Goal: Answer question/provide support: Share knowledge or assist other users

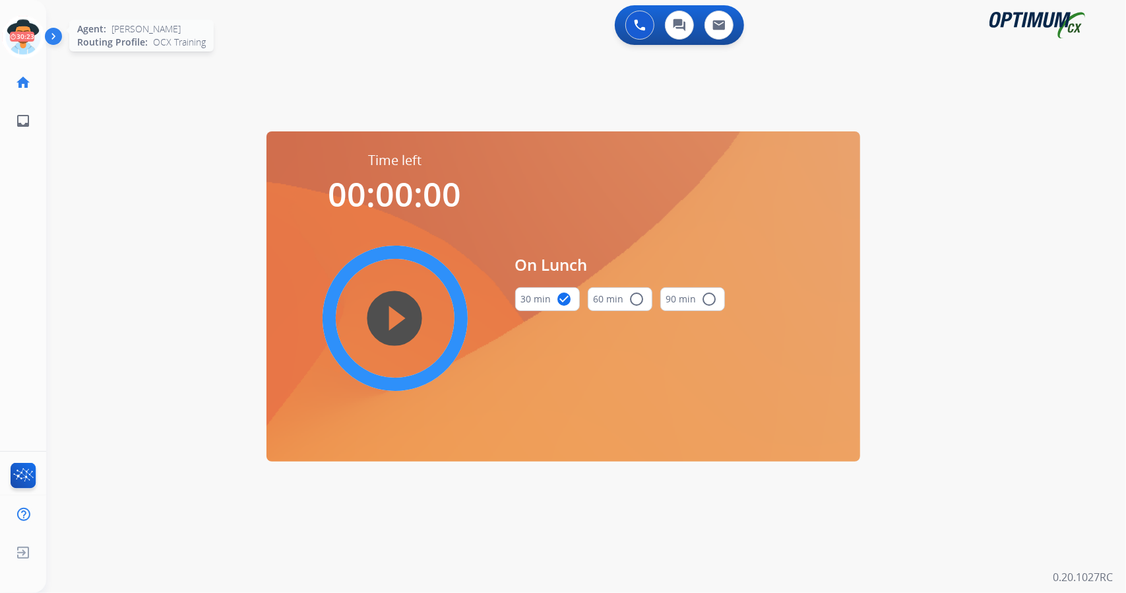
click at [27, 44] on icon at bounding box center [23, 37] width 43 height 43
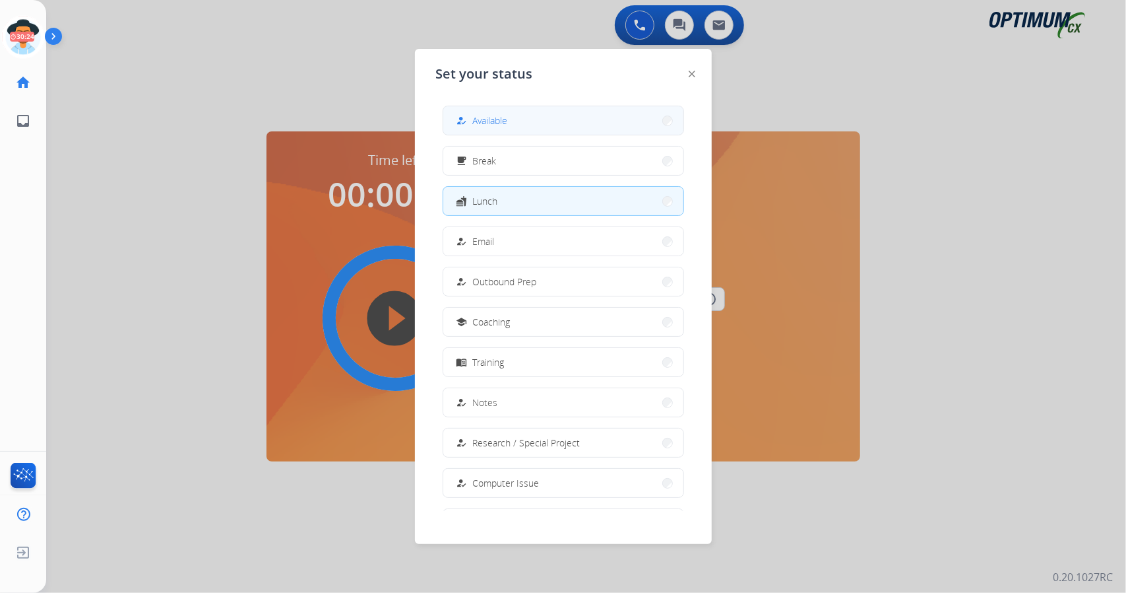
click at [521, 114] on button "how_to_reg Available" at bounding box center [563, 120] width 240 height 28
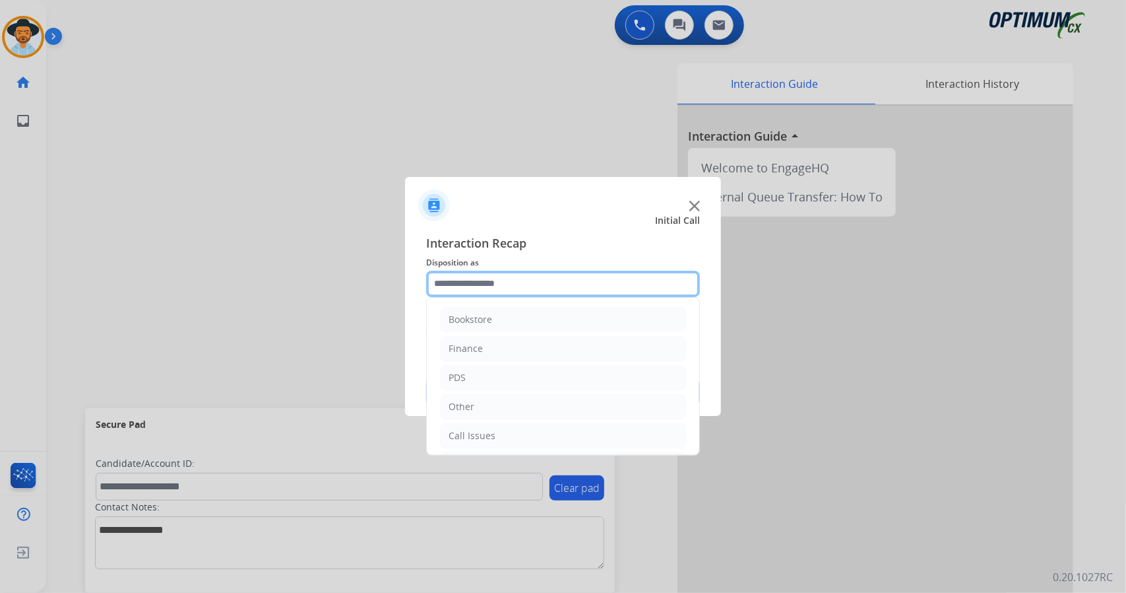
click at [495, 285] on input "text" at bounding box center [563, 284] width 274 height 26
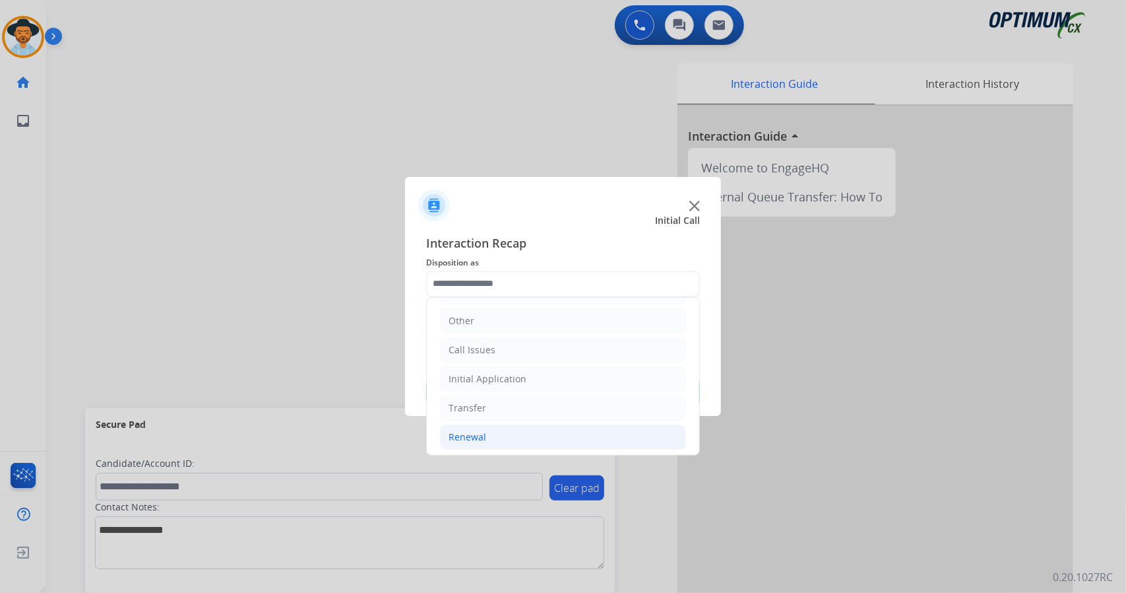
click at [482, 444] on li "Renewal" at bounding box center [563, 436] width 246 height 25
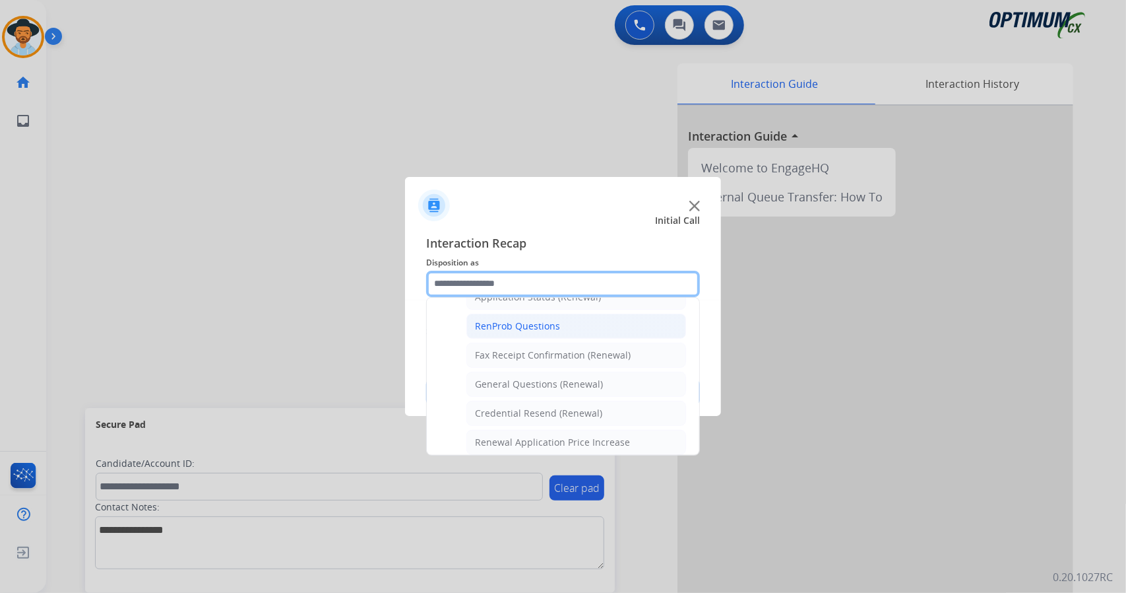
scroll to position [327, 0]
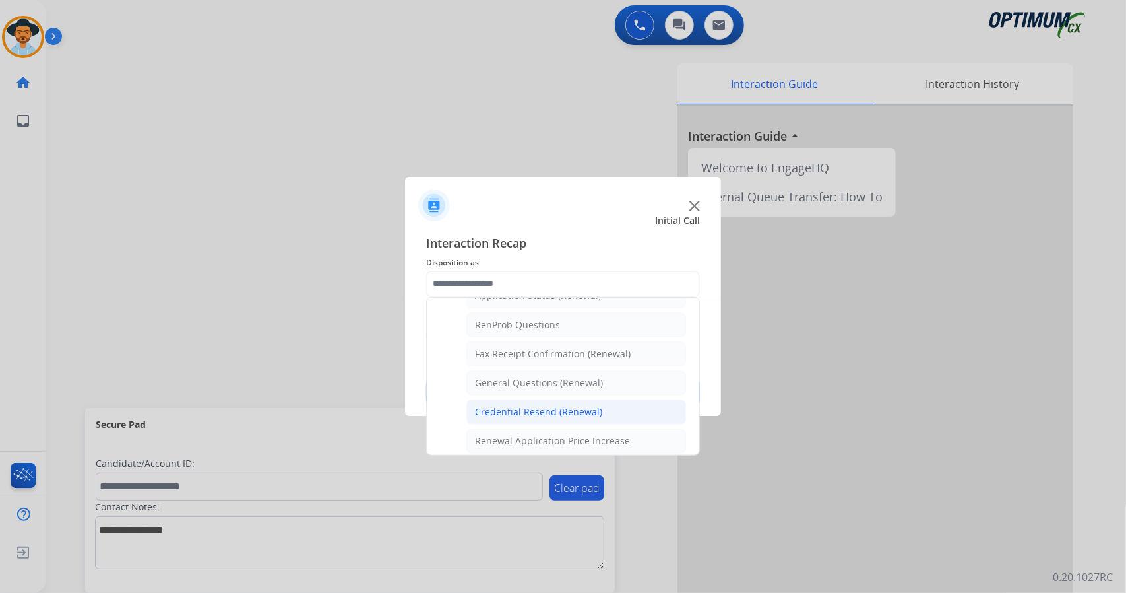
click at [566, 407] on div "Credential Resend (Renewal)" at bounding box center [538, 411] width 127 height 13
type input "**********"
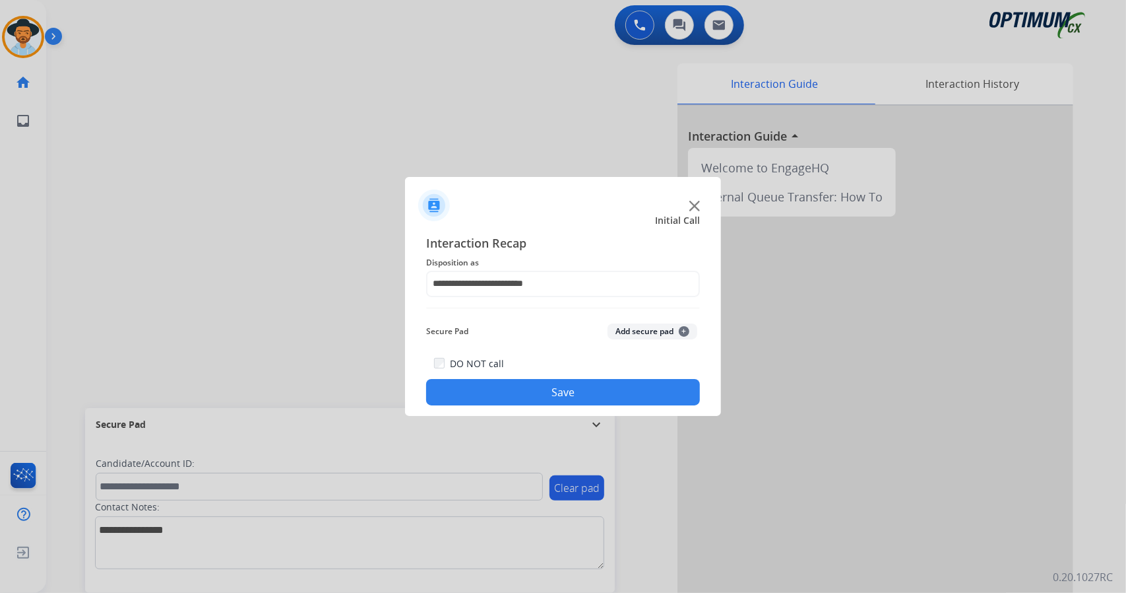
click at [552, 393] on button "Save" at bounding box center [563, 392] width 274 height 26
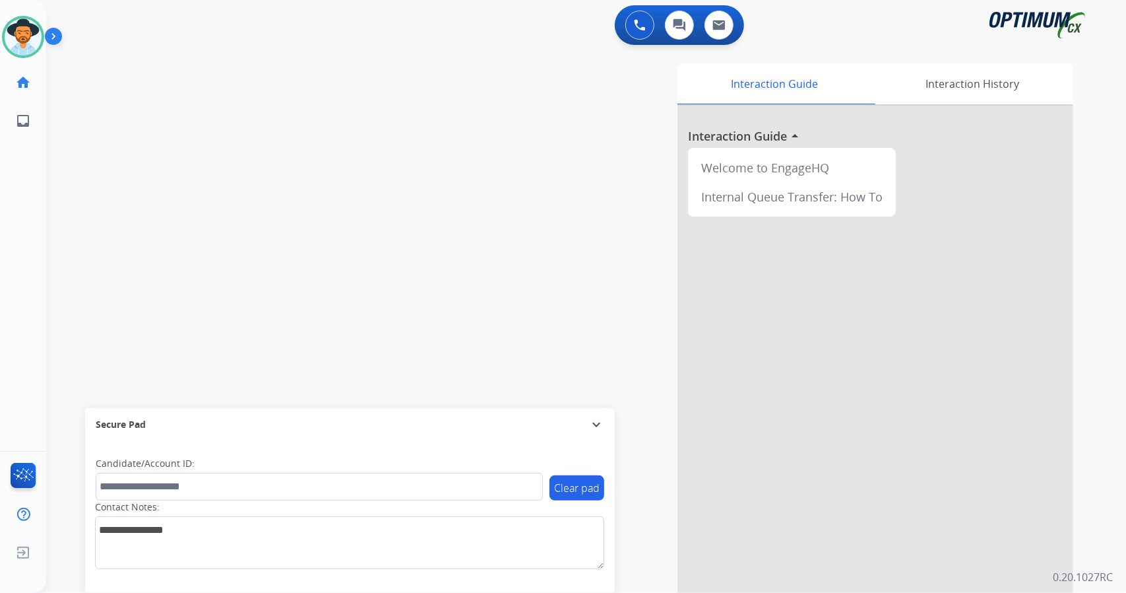
click at [275, 110] on div "swap_horiz Break voice bridge close_fullscreen Connect 3-Way Call merge_type Se…" at bounding box center [570, 323] width 1049 height 550
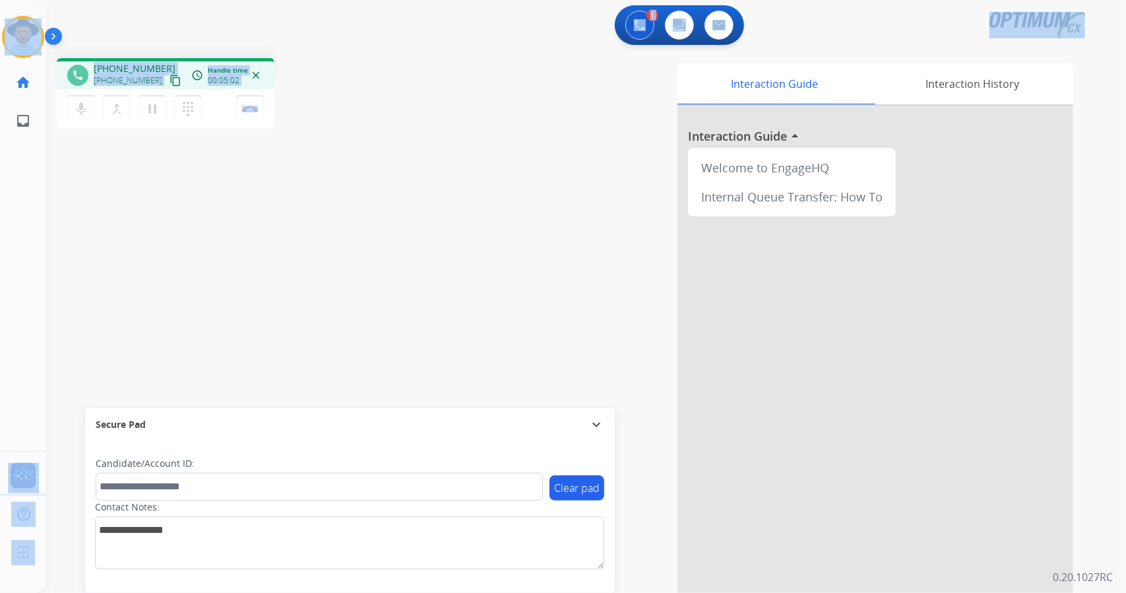
drag, startPoint x: 333, startPoint y: 106, endPoint x: 0, endPoint y: -48, distance: 366.7
click at [0, 0] on html "Outbound call Quit Outbound call Quit Schedule interaction + Add to my list Cus…" at bounding box center [563, 296] width 1126 height 593
click at [306, 181] on div "phone [PHONE_NUMBER] [PHONE_NUMBER] content_copy access_time Call metrics Queue…" at bounding box center [570, 323] width 1049 height 550
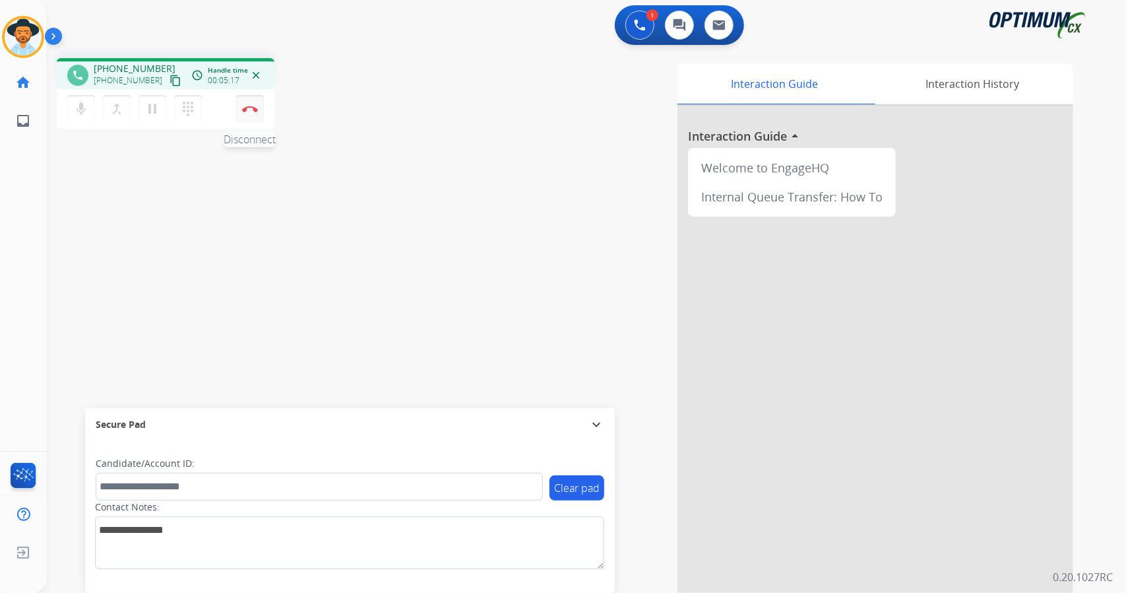
click at [255, 119] on button "Disconnect" at bounding box center [250, 109] width 28 height 28
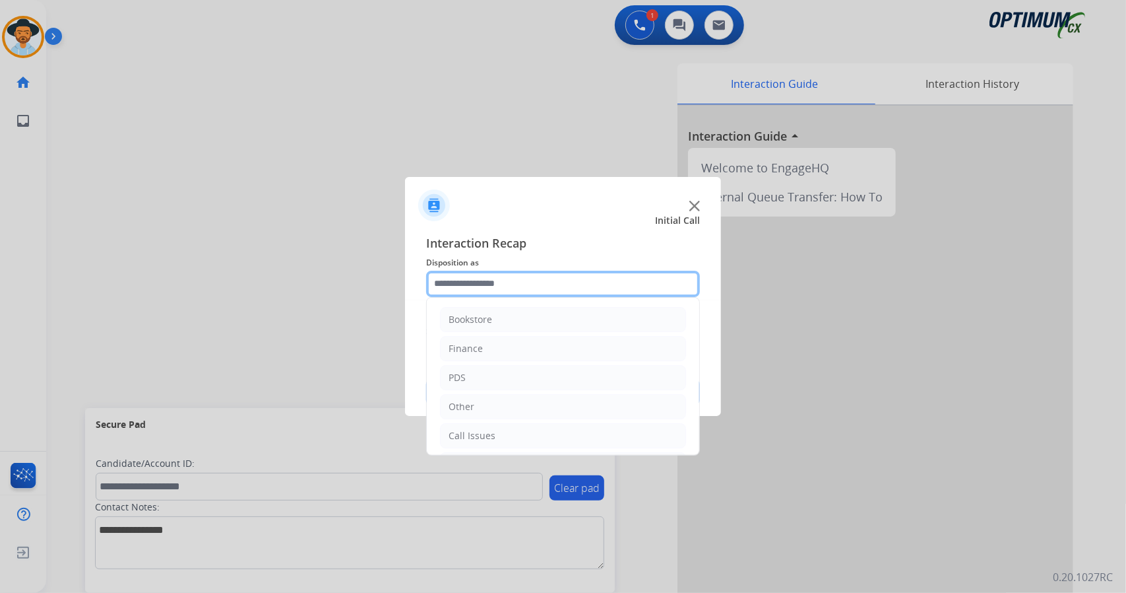
click at [544, 283] on input "text" at bounding box center [563, 284] width 274 height 26
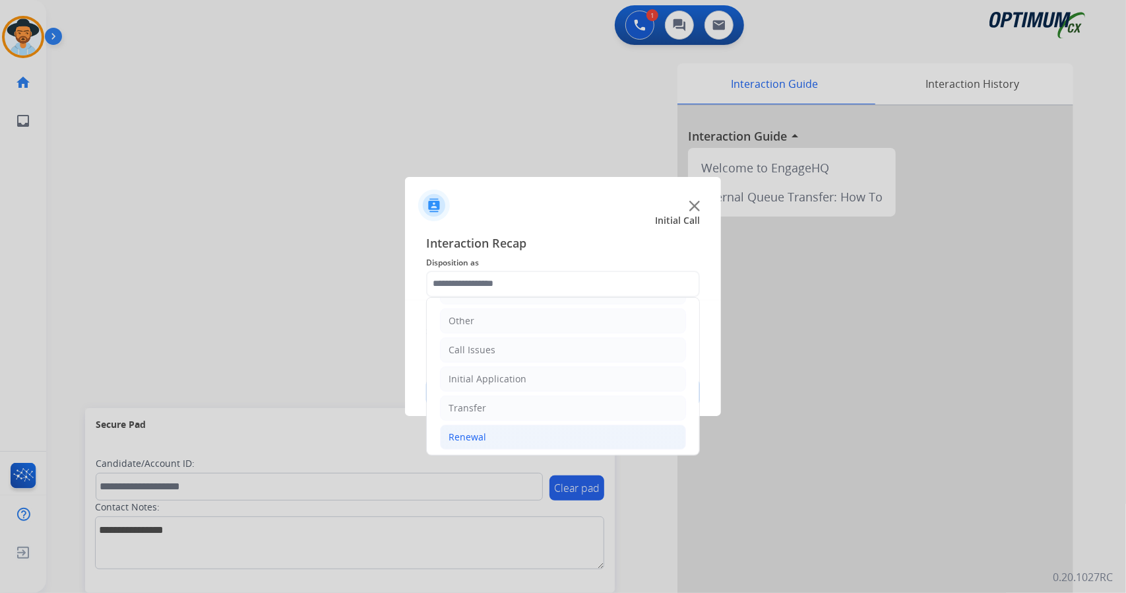
click at [513, 430] on li "Renewal" at bounding box center [563, 436] width 246 height 25
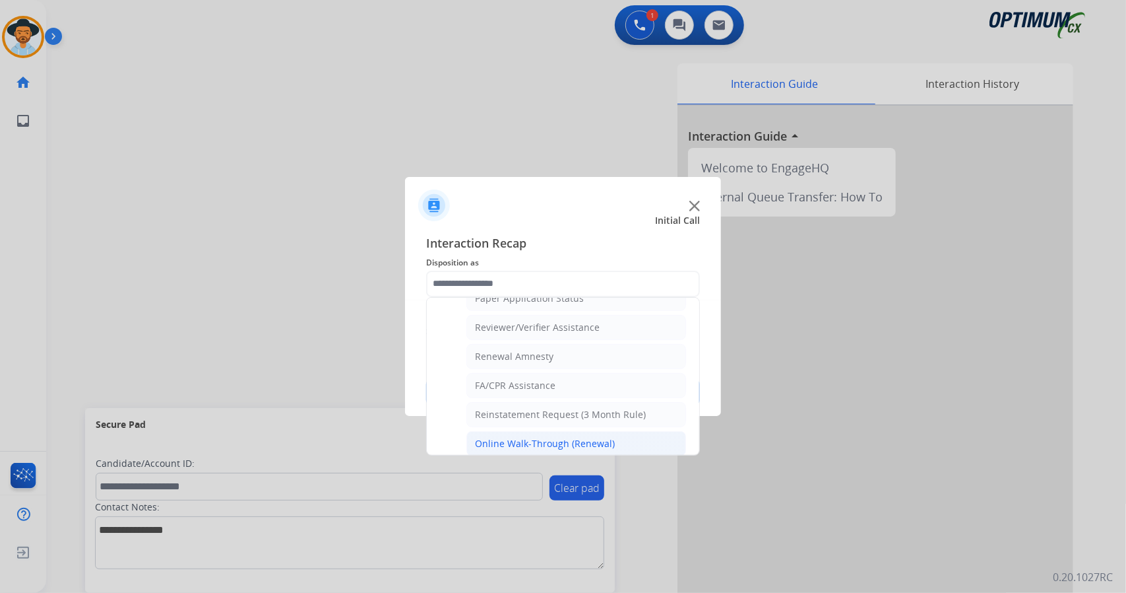
click at [528, 437] on div "Online Walk-Through (Renewal)" at bounding box center [545, 443] width 140 height 13
type input "**********"
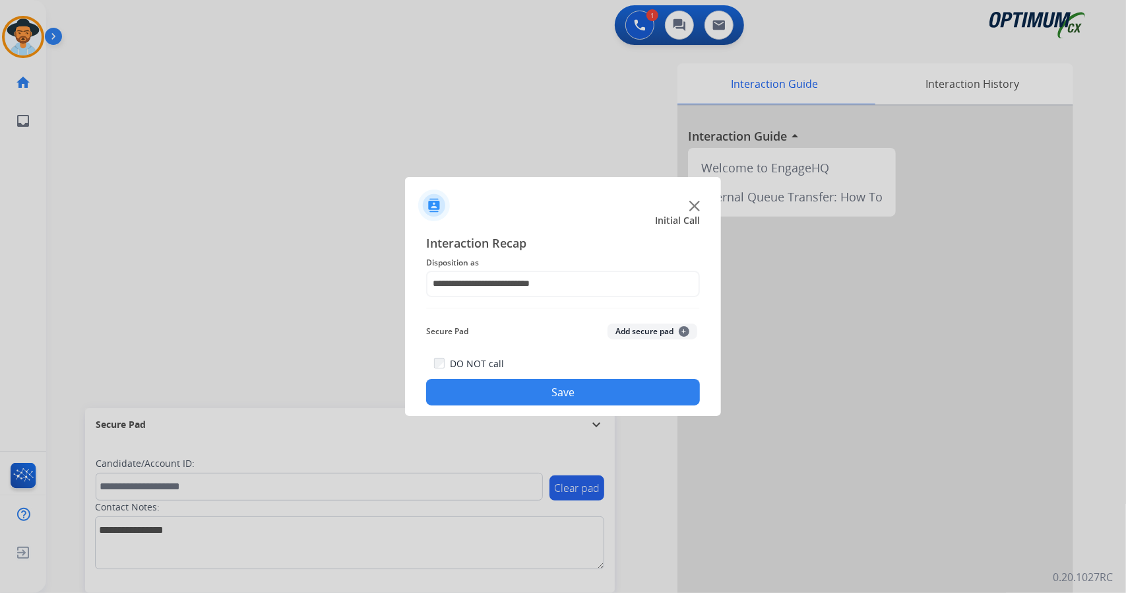
click at [557, 391] on button "Save" at bounding box center [563, 392] width 274 height 26
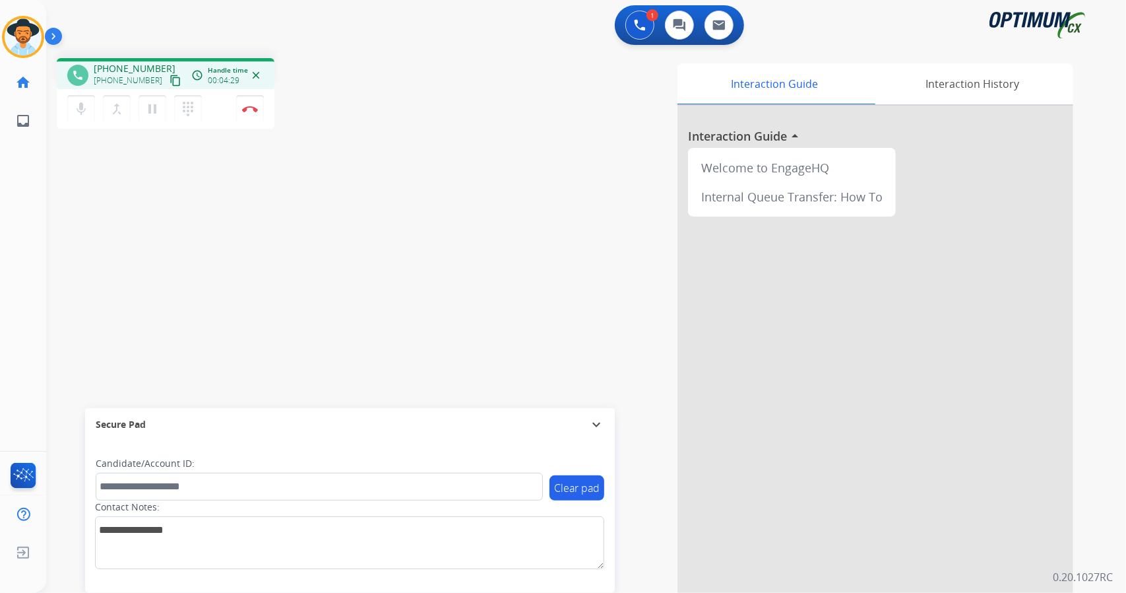
click at [463, 16] on div "1 Voice Interactions 0 Chat Interactions 0 Email Interactions" at bounding box center [578, 26] width 1033 height 42
click at [249, 114] on button "Disconnect" at bounding box center [250, 109] width 28 height 28
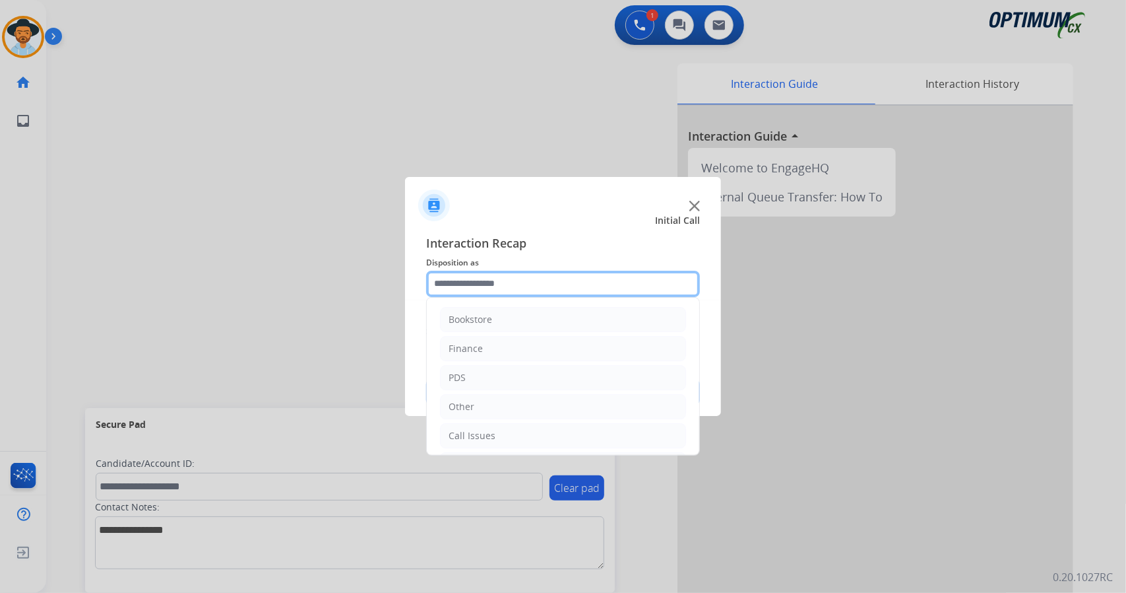
click at [466, 285] on input "text" at bounding box center [563, 284] width 274 height 26
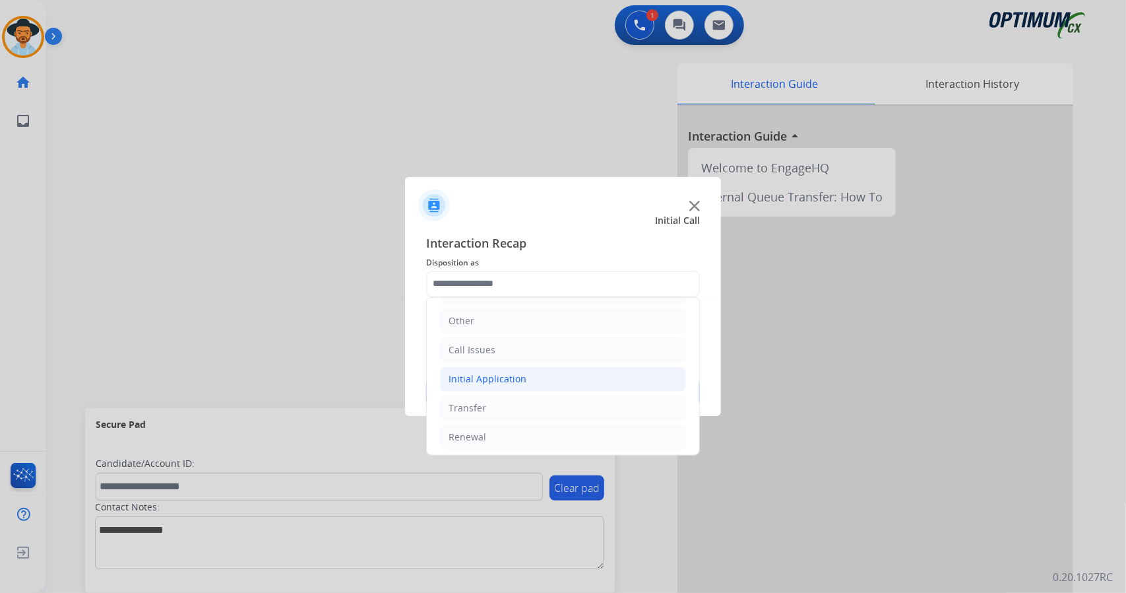
click at [504, 377] on div "Initial Application" at bounding box center [488, 378] width 78 height 13
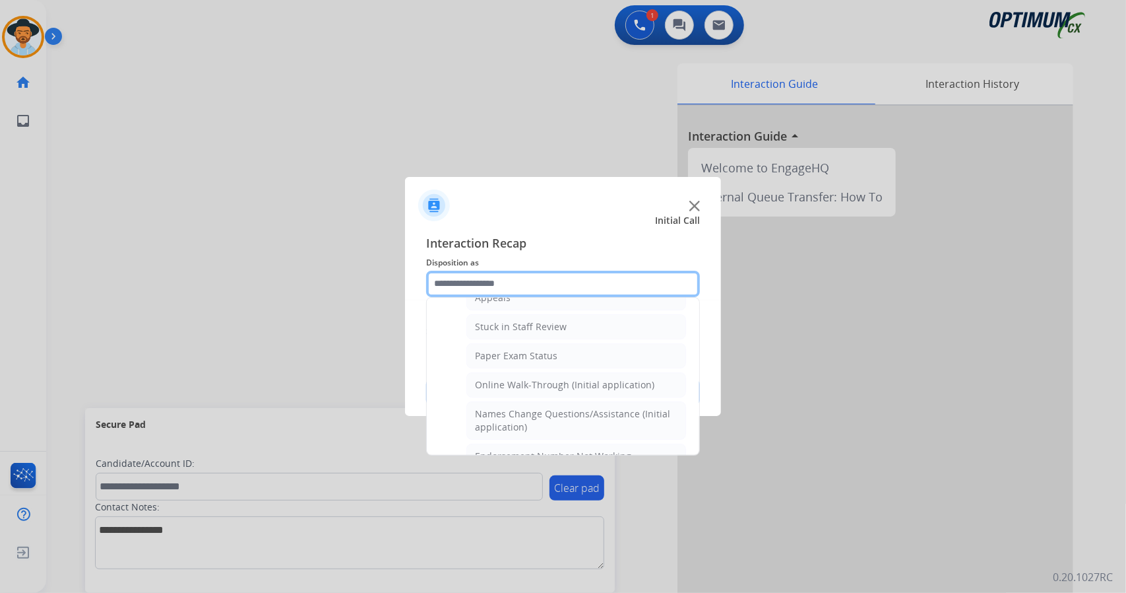
scroll to position [226, 0]
click at [504, 377] on div "Online Walk-Through (Initial application)" at bounding box center [565, 383] width 180 height 13
type input "**********"
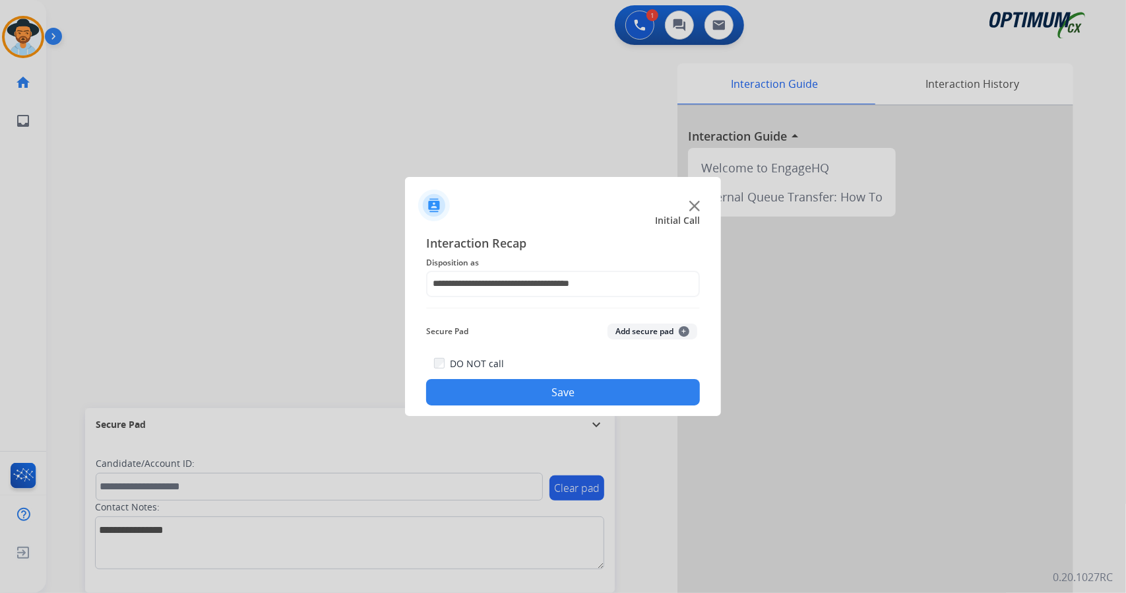
click at [511, 386] on button "Save" at bounding box center [563, 392] width 274 height 26
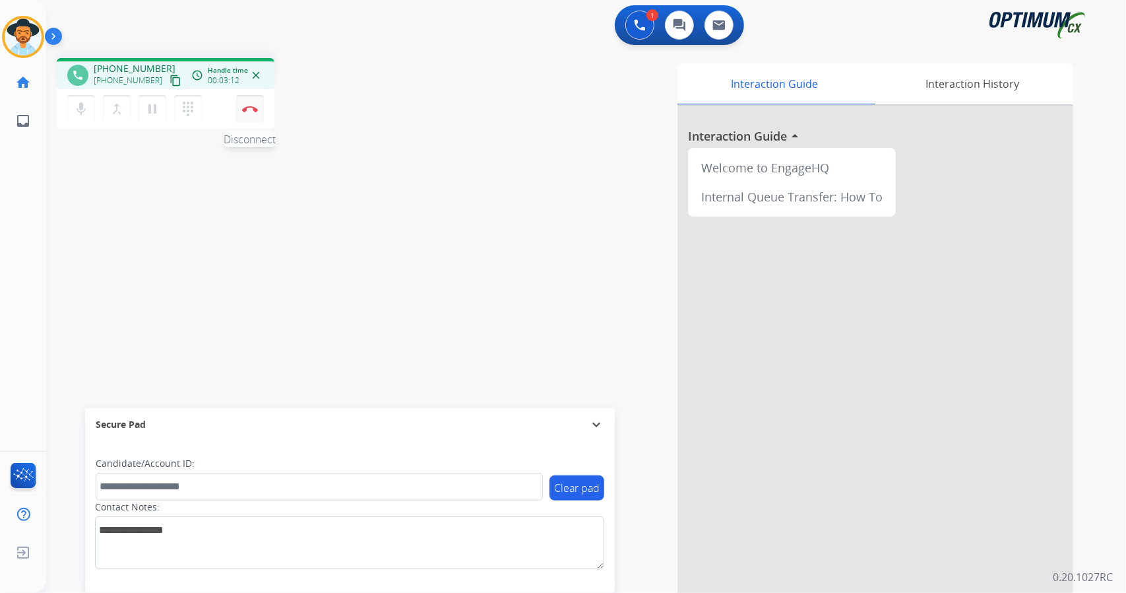
click at [254, 113] on button "Disconnect" at bounding box center [250, 109] width 28 height 28
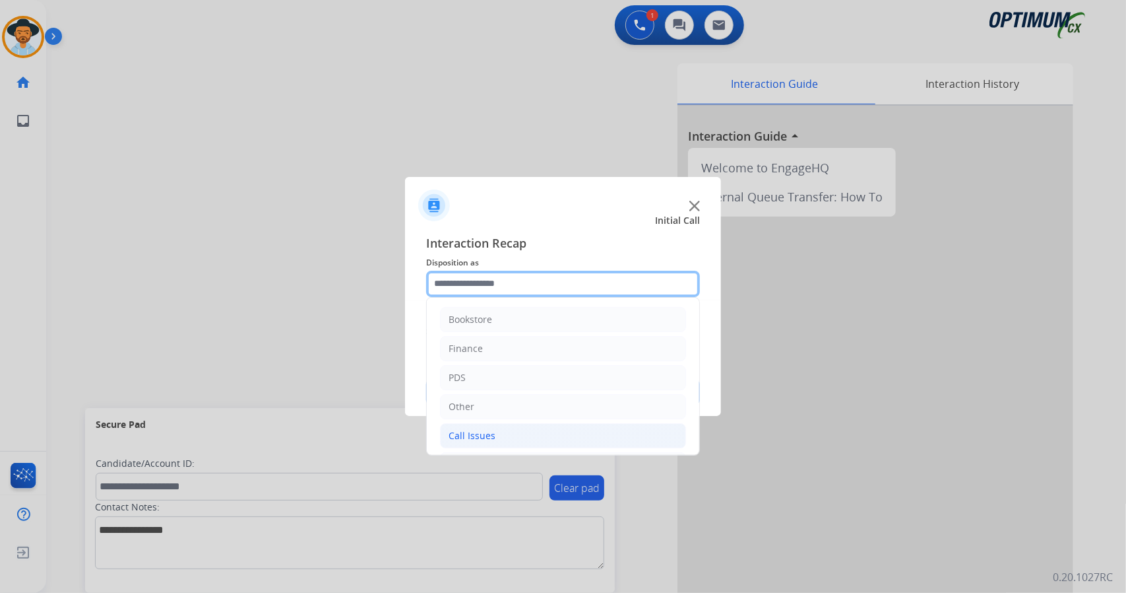
drag, startPoint x: 535, startPoint y: 284, endPoint x: 563, endPoint y: 431, distance: 149.8
click at [563, 297] on div "Bookstore Finance PDS Other Call Issues Initial Application Transfer Renewal" at bounding box center [563, 284] width 274 height 26
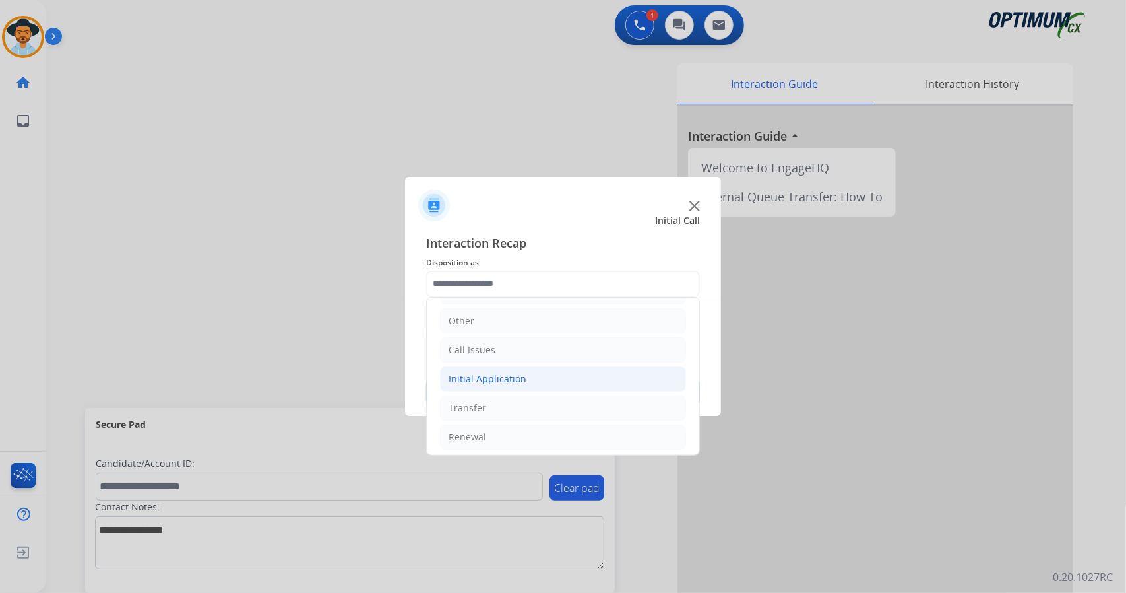
click at [511, 373] on div "Initial Application" at bounding box center [488, 378] width 78 height 13
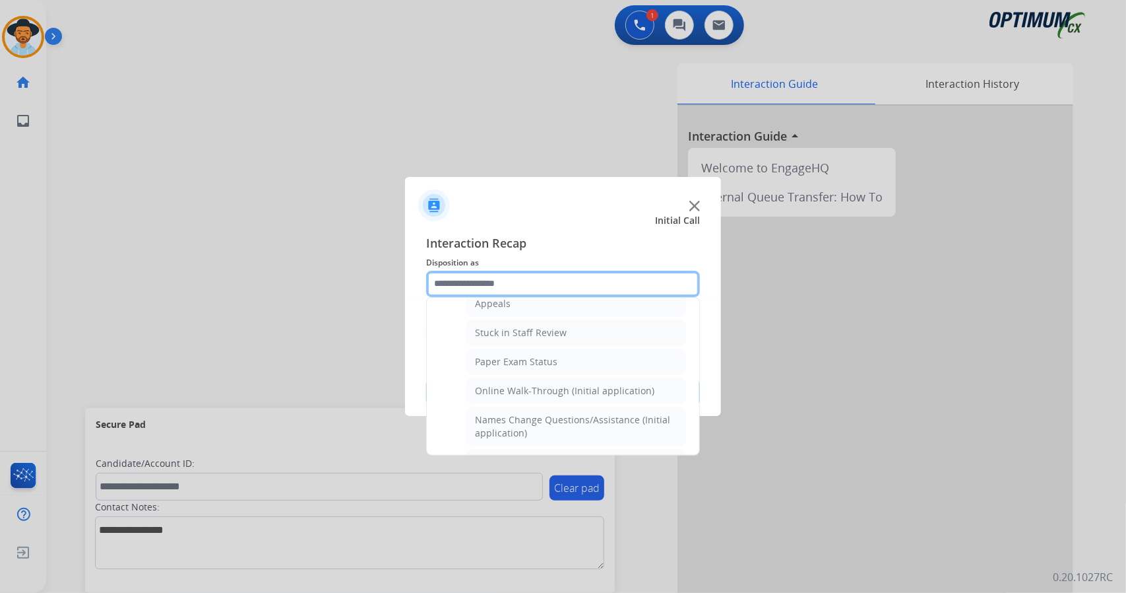
scroll to position [232, 0]
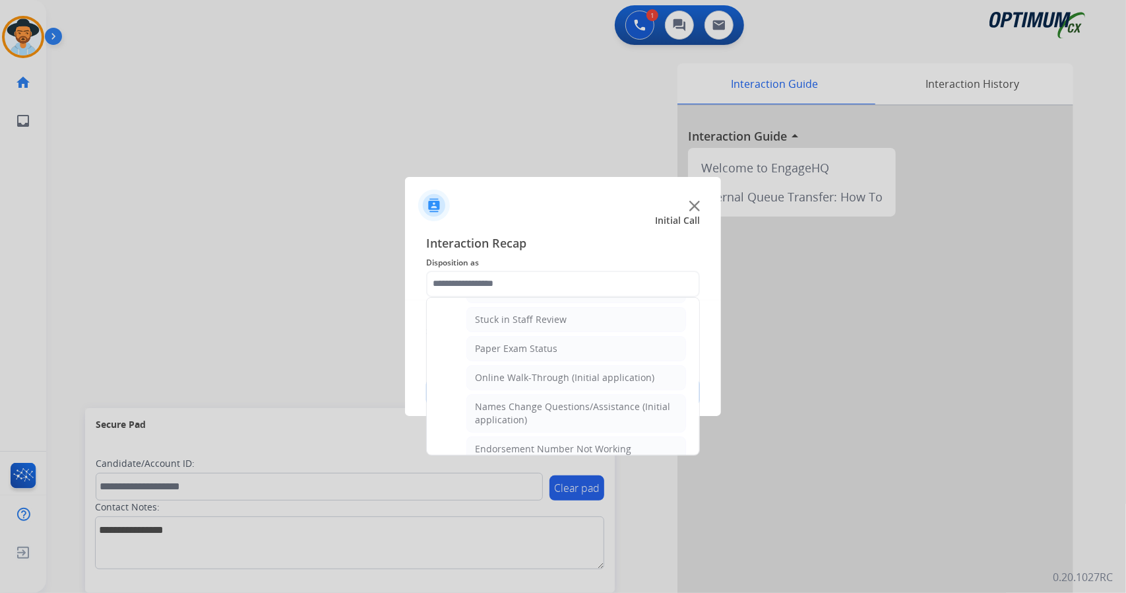
click at [511, 373] on div "Online Walk-Through (Initial application)" at bounding box center [565, 377] width 180 height 13
type input "**********"
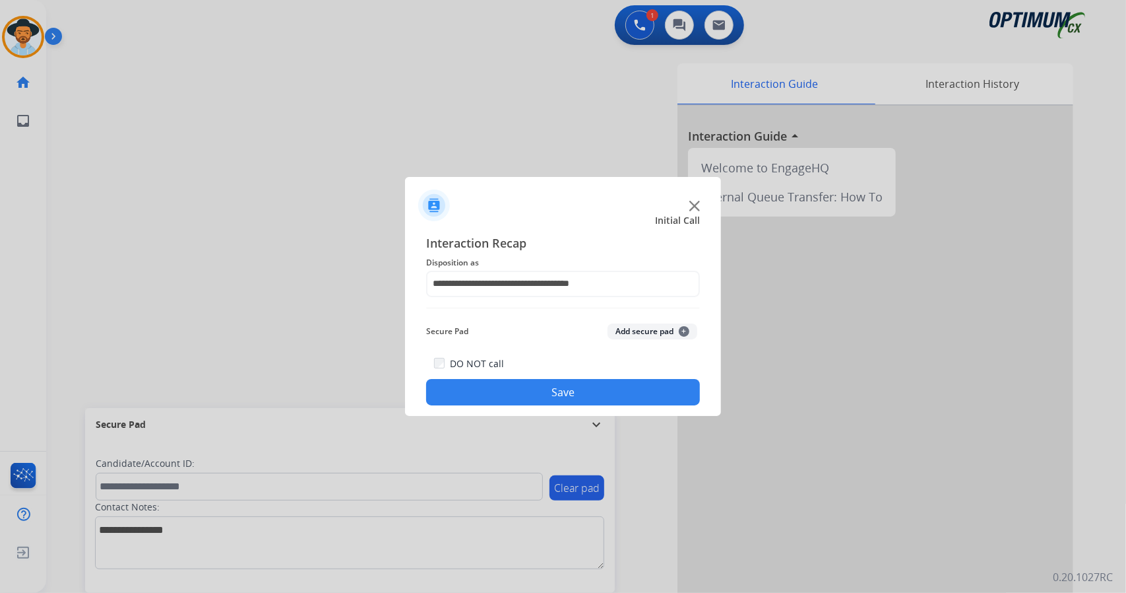
click at [525, 397] on button "Save" at bounding box center [563, 392] width 274 height 26
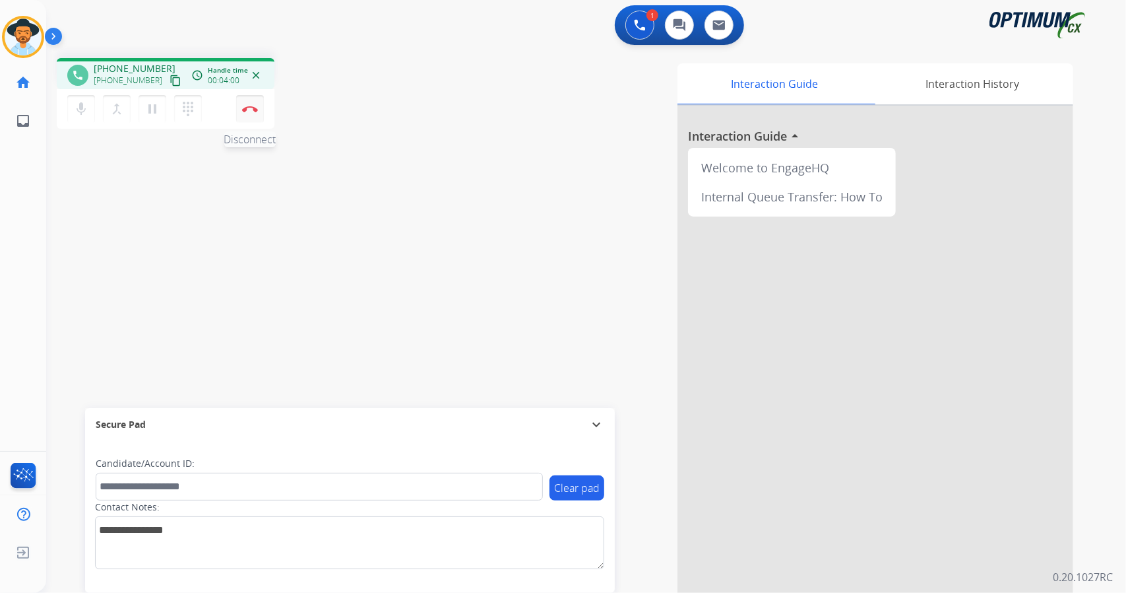
click at [249, 108] on img at bounding box center [250, 109] width 16 height 7
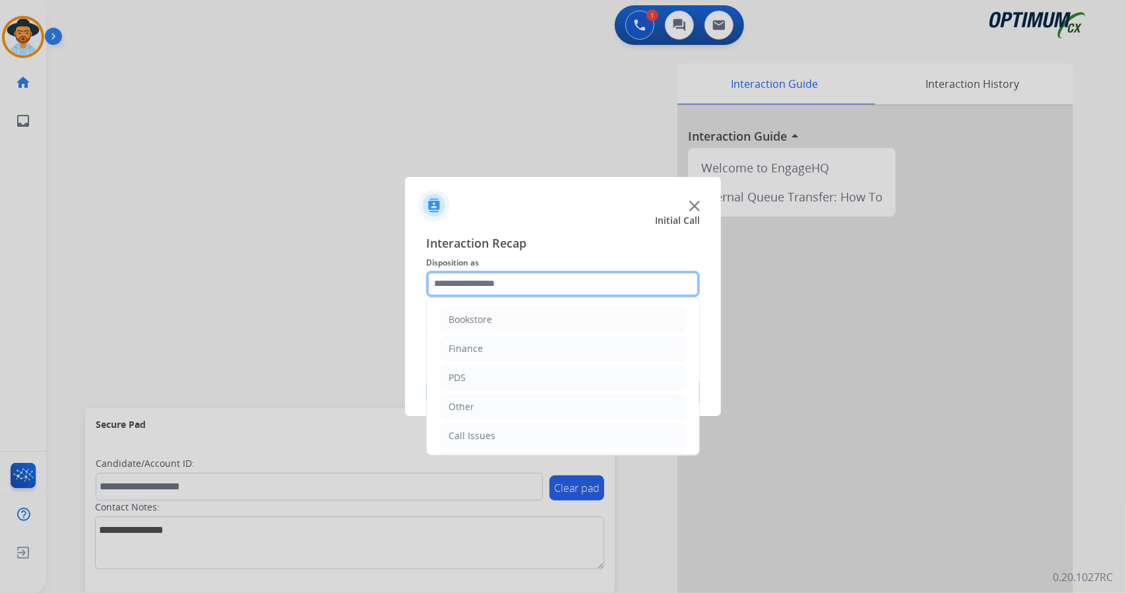
click at [537, 287] on input "text" at bounding box center [563, 284] width 274 height 26
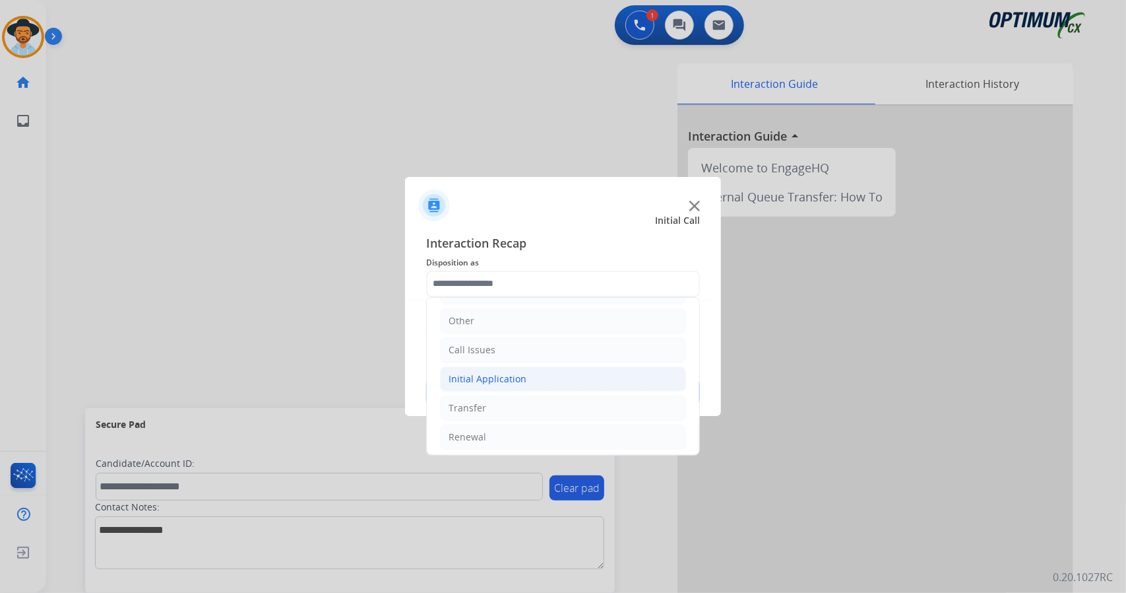
click at [529, 376] on li "Initial Application" at bounding box center [563, 378] width 246 height 25
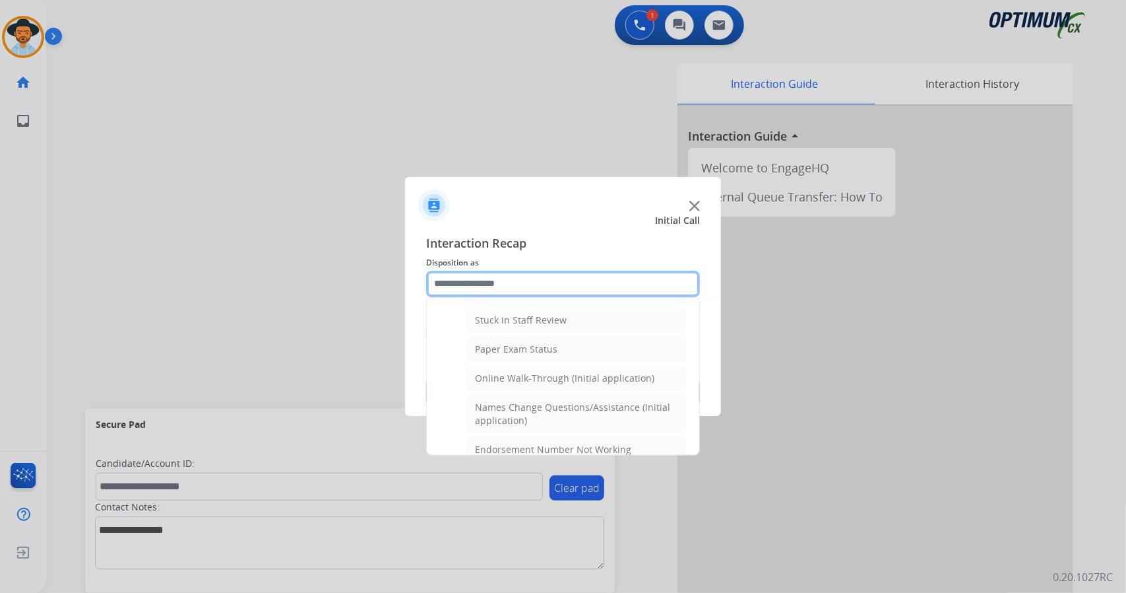
scroll to position [234, 0]
click at [529, 376] on div "Online Walk-Through (Initial application)" at bounding box center [565, 375] width 180 height 13
type input "**********"
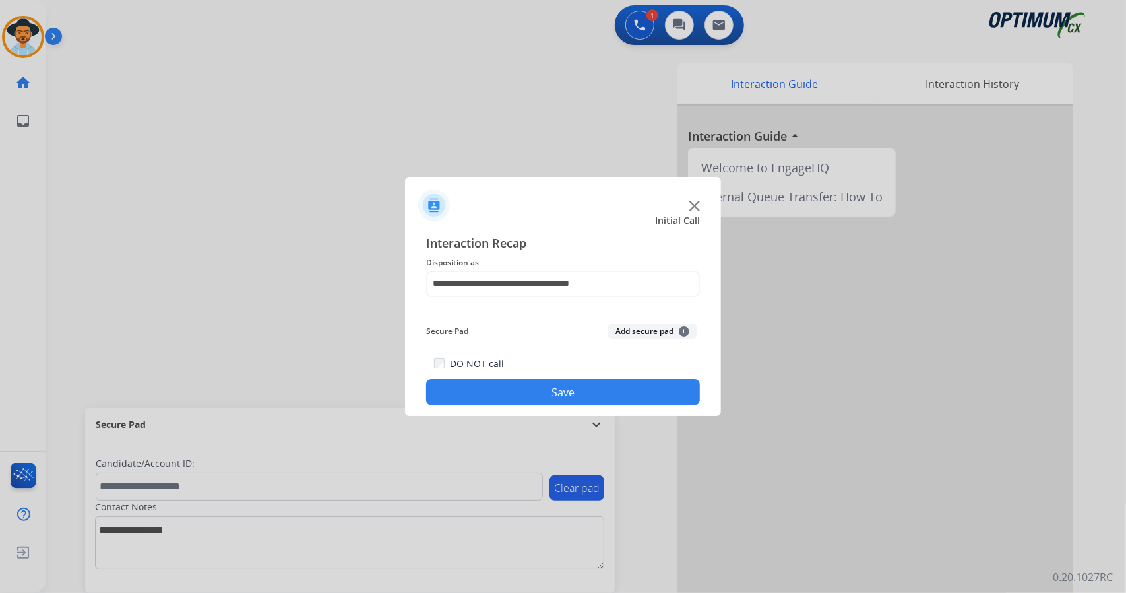
click at [537, 391] on button "Save" at bounding box center [563, 392] width 274 height 26
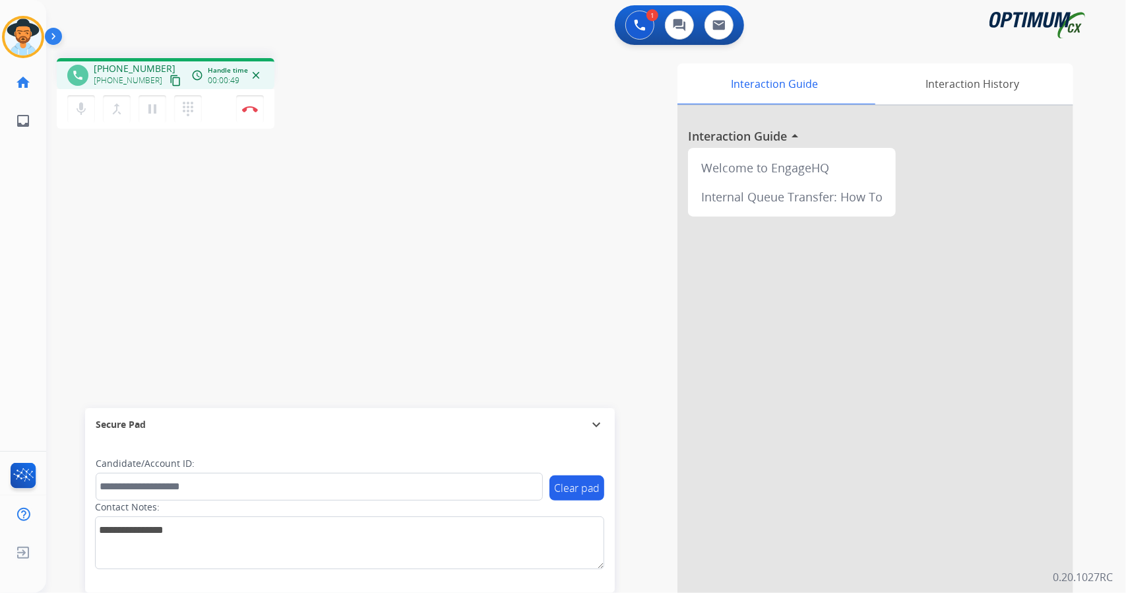
click at [168, 73] on button "content_copy" at bounding box center [176, 81] width 16 height 16
click at [290, 103] on div "phone [PHONE_NUMBER] [PHONE_NUMBER] content_copy access_time Call metrics Queue…" at bounding box center [236, 95] width 358 height 75
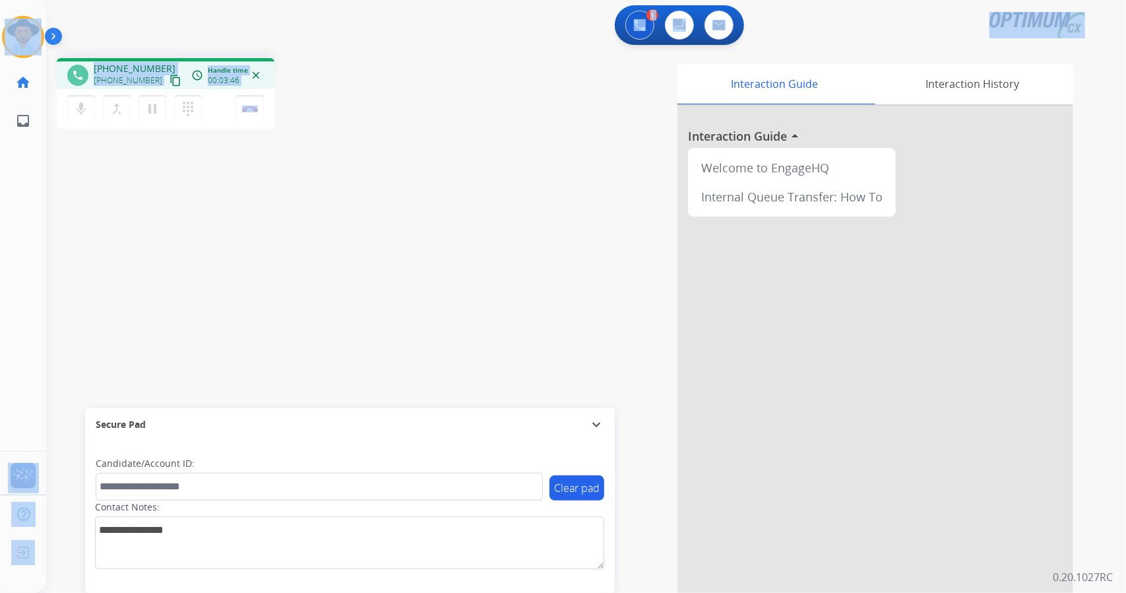
drag, startPoint x: 293, startPoint y: 114, endPoint x: 0, endPoint y: -7, distance: 317.2
click at [0, 0] on html "Outbound call Quit Outbound call Quit Schedule interaction + Add to my list Cus…" at bounding box center [563, 296] width 1126 height 593
click at [118, 38] on div "1 Voice Interactions 0 Chat Interactions 0 Email Interactions" at bounding box center [578, 26] width 1033 height 42
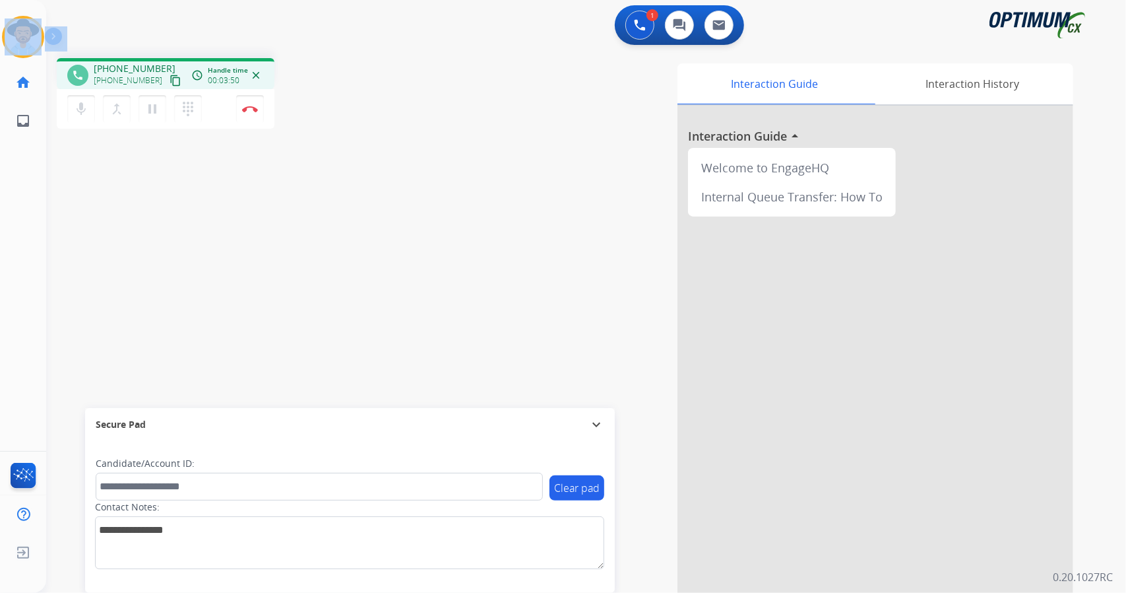
scroll to position [0, 3]
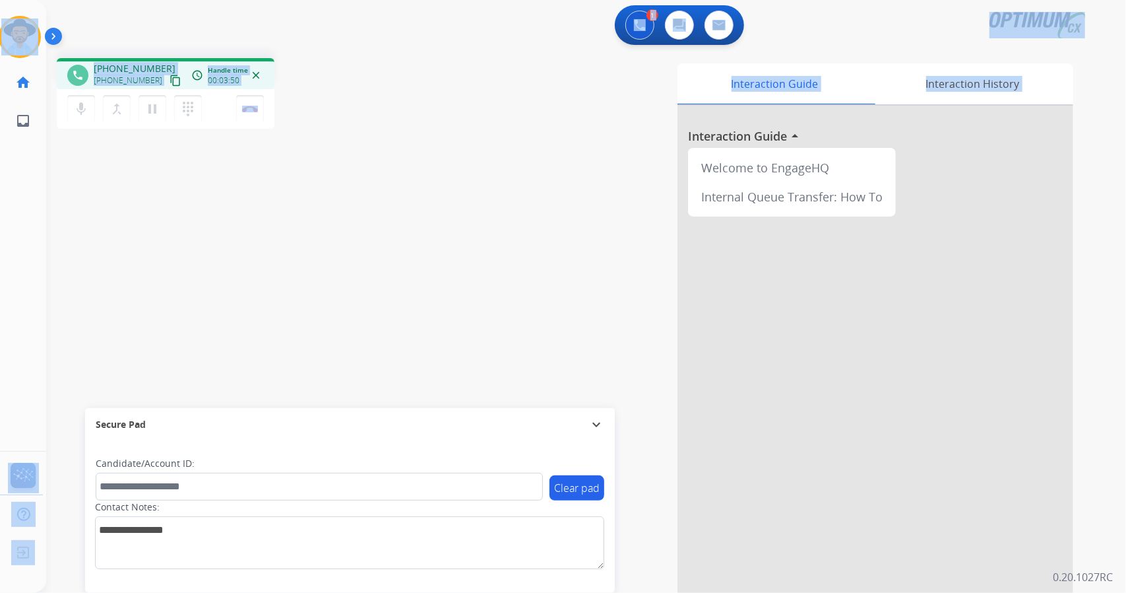
drag, startPoint x: 6, startPoint y: 3, endPoint x: 303, endPoint y: 377, distance: 477.2
click at [303, 377] on div "Outbound call Quit Outbound call Quit Schedule interaction + Add to my list Cus…" at bounding box center [563, 296] width 1126 height 593
click at [380, 59] on div "phone [PHONE_NUMBER] [PHONE_NUMBER] content_copy access_time Call metrics Queue…" at bounding box center [236, 95] width 358 height 75
drag, startPoint x: 0, startPoint y: 1, endPoint x: 399, endPoint y: 167, distance: 432.5
click at [399, 167] on div "Outbound call Quit Outbound call Quit Schedule interaction + Add to my list Cus…" at bounding box center [563, 296] width 1126 height 593
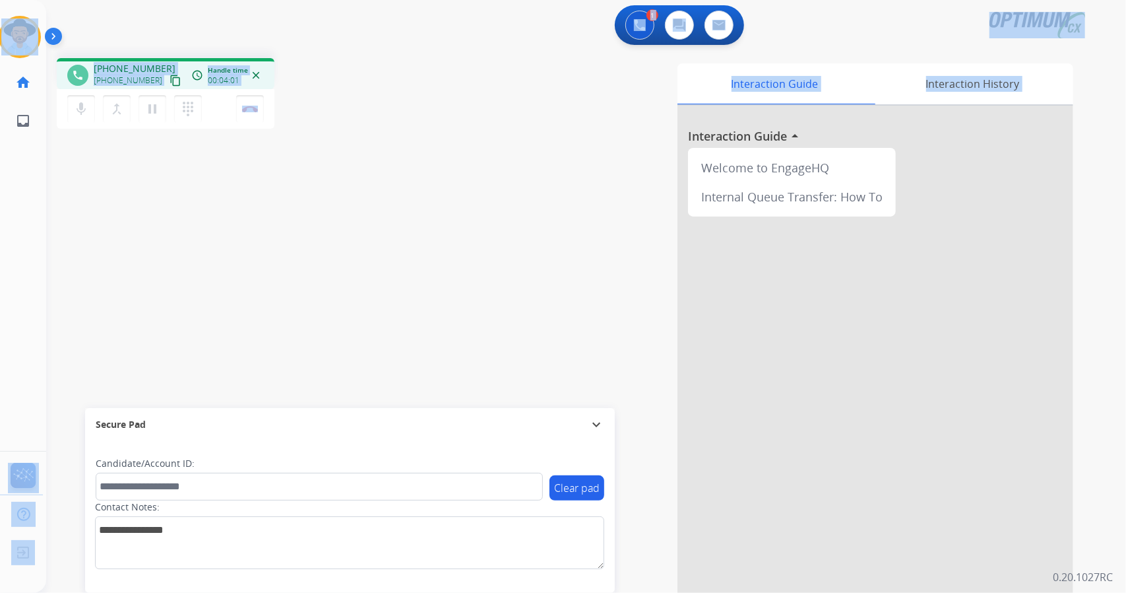
click at [5, 3] on div "[PERSON_NAME] Edit Avatar Agent: [PERSON_NAME] Profile: OCX Training home Home …" at bounding box center [20, 70] width 46 height 140
drag, startPoint x: 5, startPoint y: 3, endPoint x: 367, endPoint y: 239, distance: 432.0
click at [367, 239] on div "Outbound call Quit Outbound call Quit Schedule interaction + Add to my list Cus…" at bounding box center [563, 296] width 1126 height 593
click at [367, 239] on div "phone [PHONE_NUMBER] [PHONE_NUMBER] content_copy access_time Call metrics Queue…" at bounding box center [570, 323] width 1049 height 550
drag, startPoint x: 1, startPoint y: 0, endPoint x: 389, endPoint y: 232, distance: 452.3
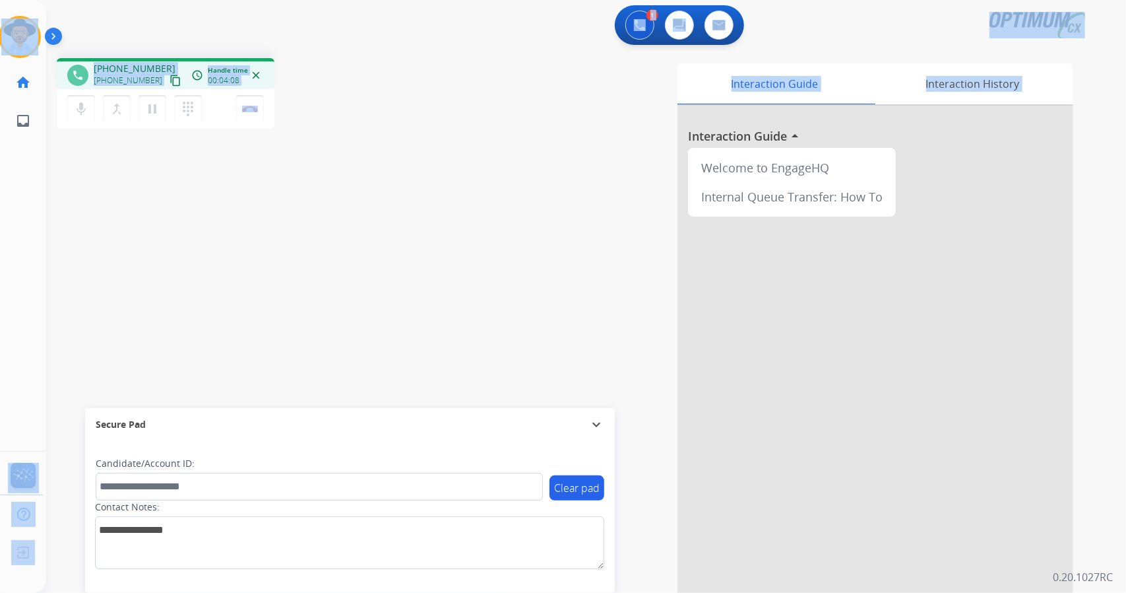
click at [389, 232] on div "Outbound call Quit Outbound call Quit Schedule interaction + Add to my list Cus…" at bounding box center [563, 296] width 1126 height 593
click at [342, 129] on div "phone [PHONE_NUMBER] [PHONE_NUMBER] content_copy access_time Call metrics Queue…" at bounding box center [236, 95] width 358 height 75
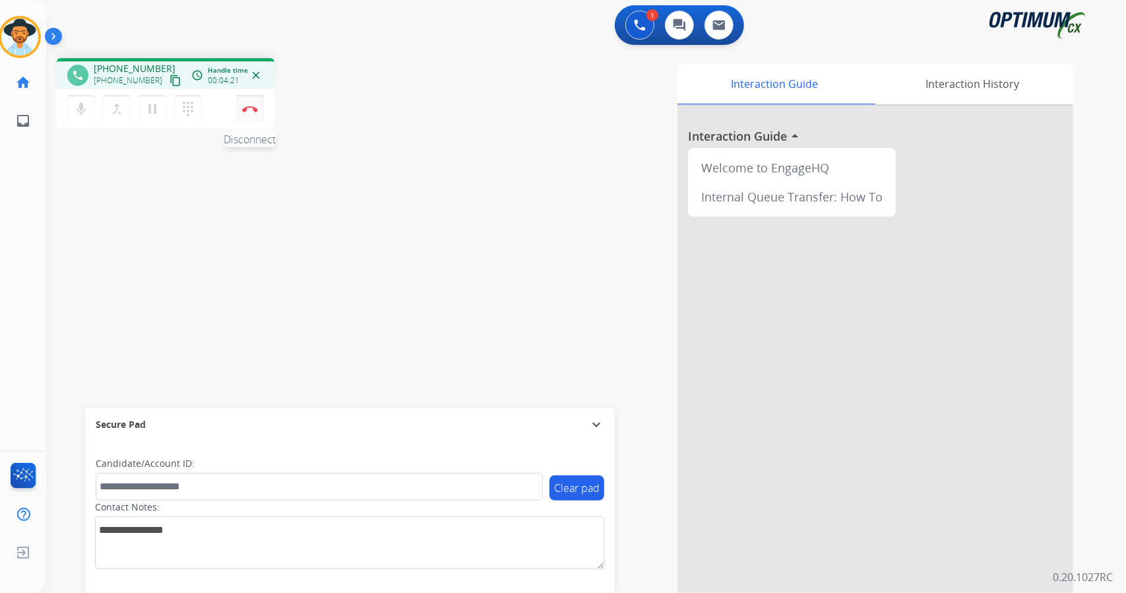
click at [245, 110] on img at bounding box center [250, 109] width 16 height 7
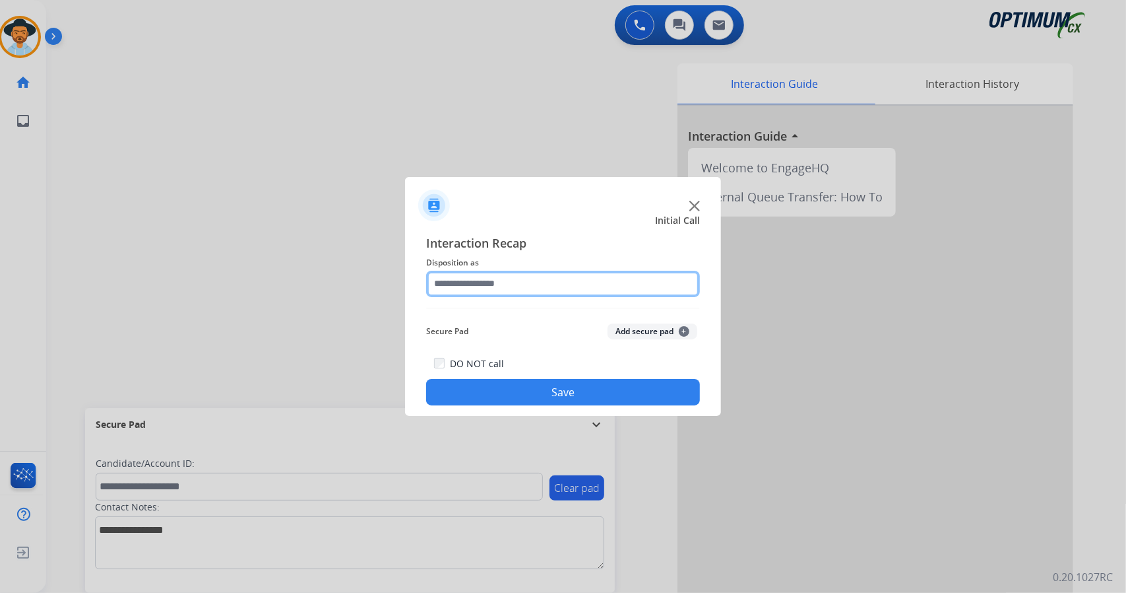
click at [497, 285] on input "text" at bounding box center [563, 284] width 274 height 26
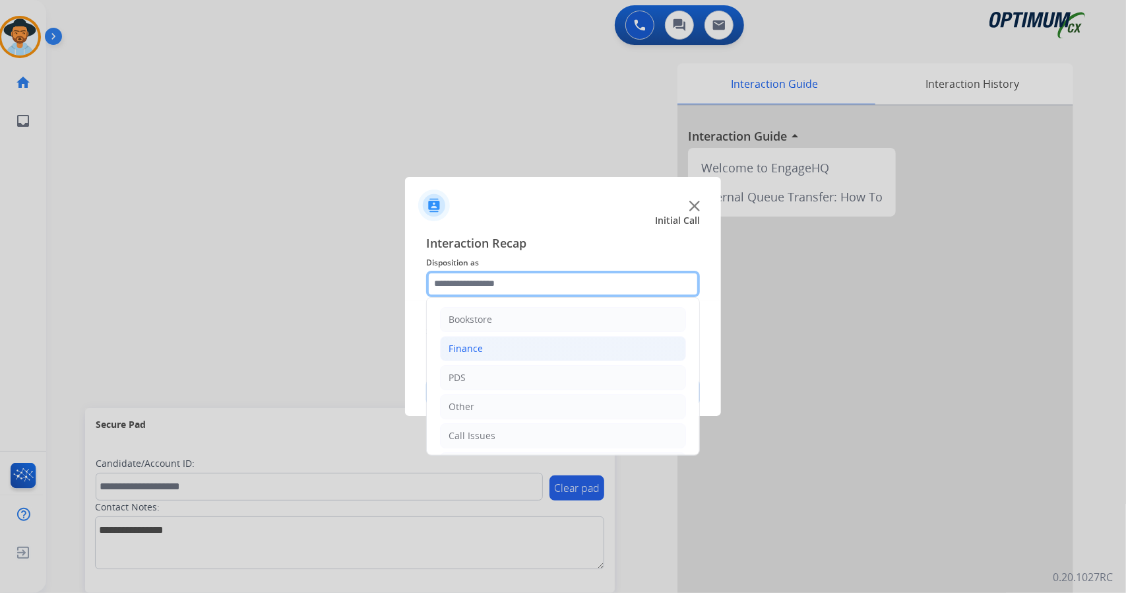
scroll to position [86, 0]
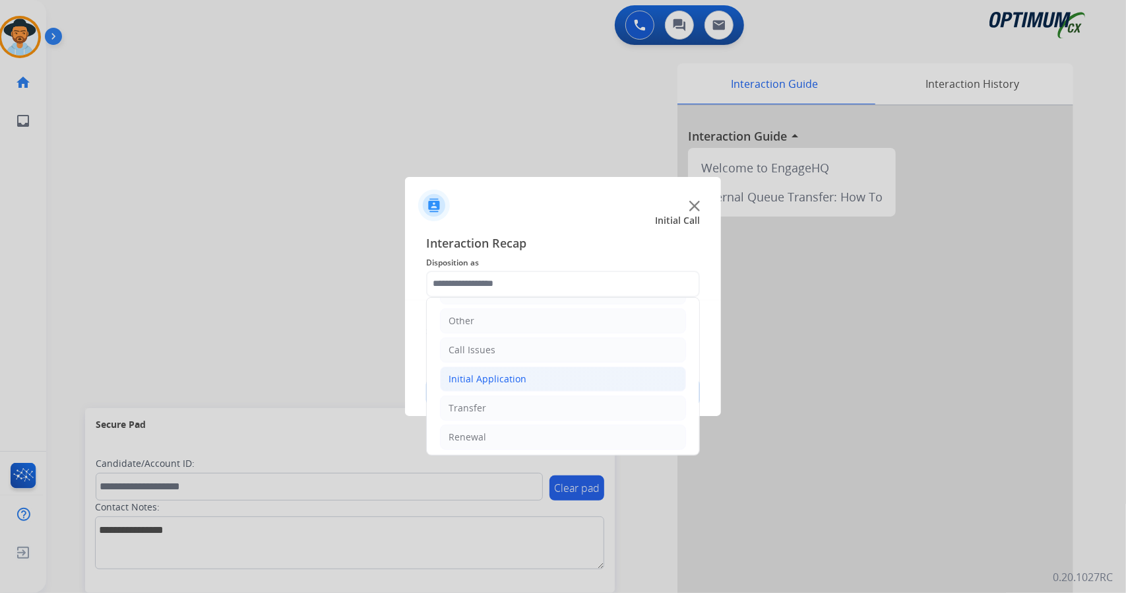
click at [533, 375] on li "Initial Application" at bounding box center [563, 378] width 246 height 25
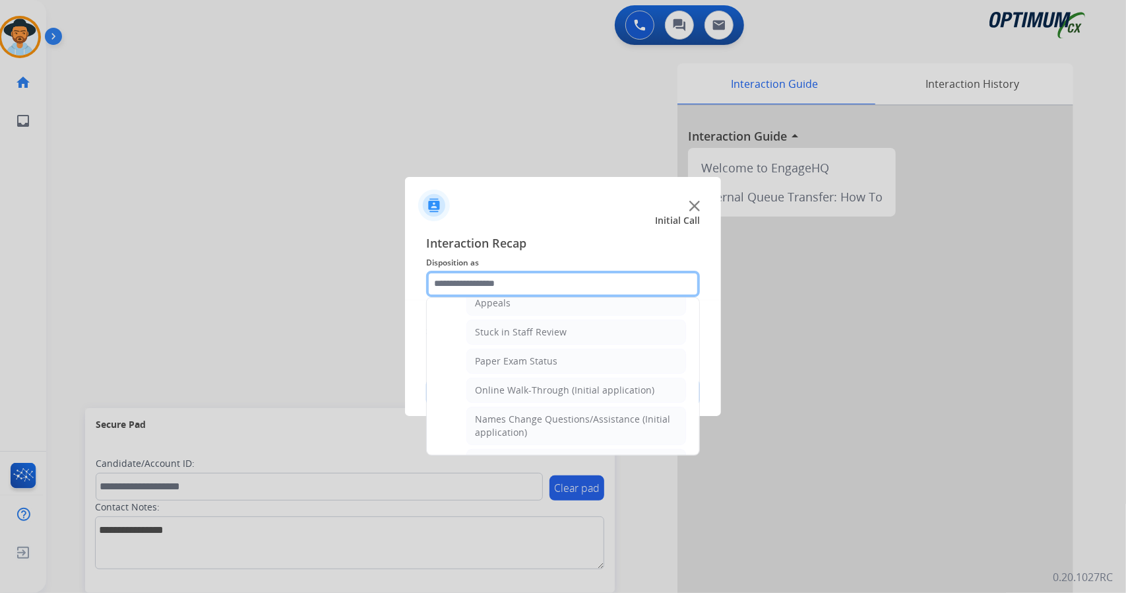
scroll to position [220, 0]
click at [533, 377] on li "Online Walk-Through (Initial application)" at bounding box center [577, 389] width 220 height 25
type input "**********"
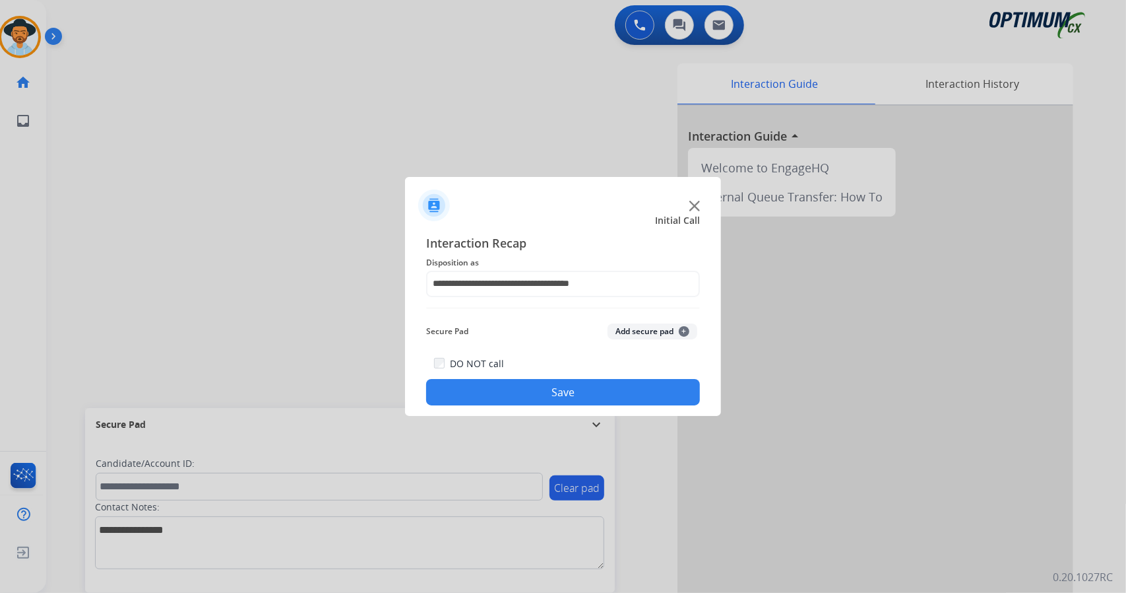
click at [535, 401] on button "Save" at bounding box center [563, 392] width 274 height 26
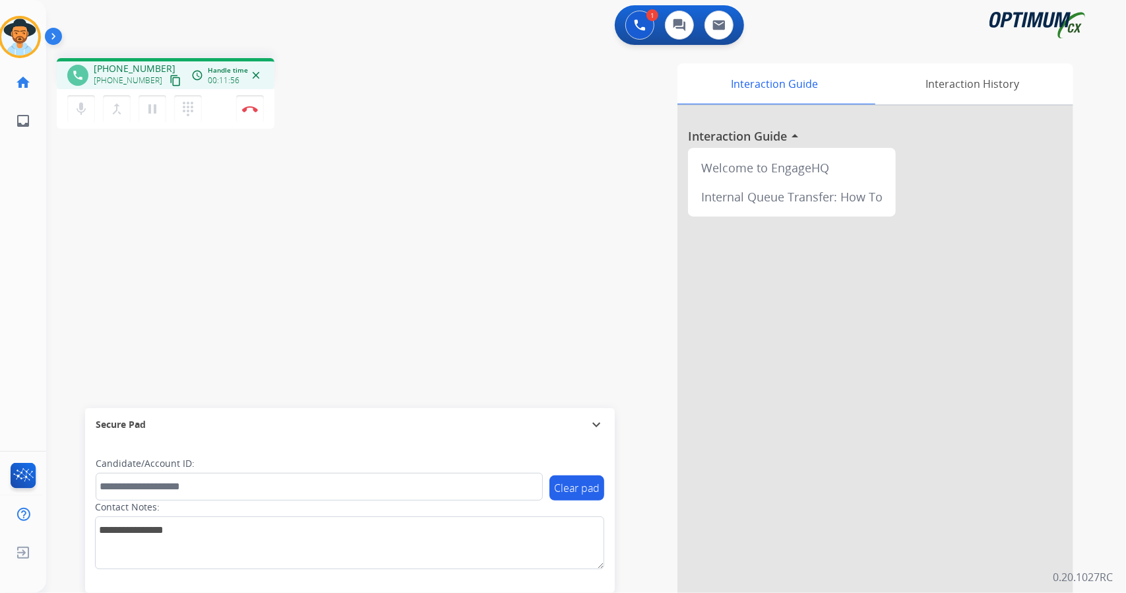
click at [230, 243] on div "phone [PHONE_NUMBER] [PHONE_NUMBER] content_copy access_time Call metrics Queue…" at bounding box center [570, 323] width 1049 height 550
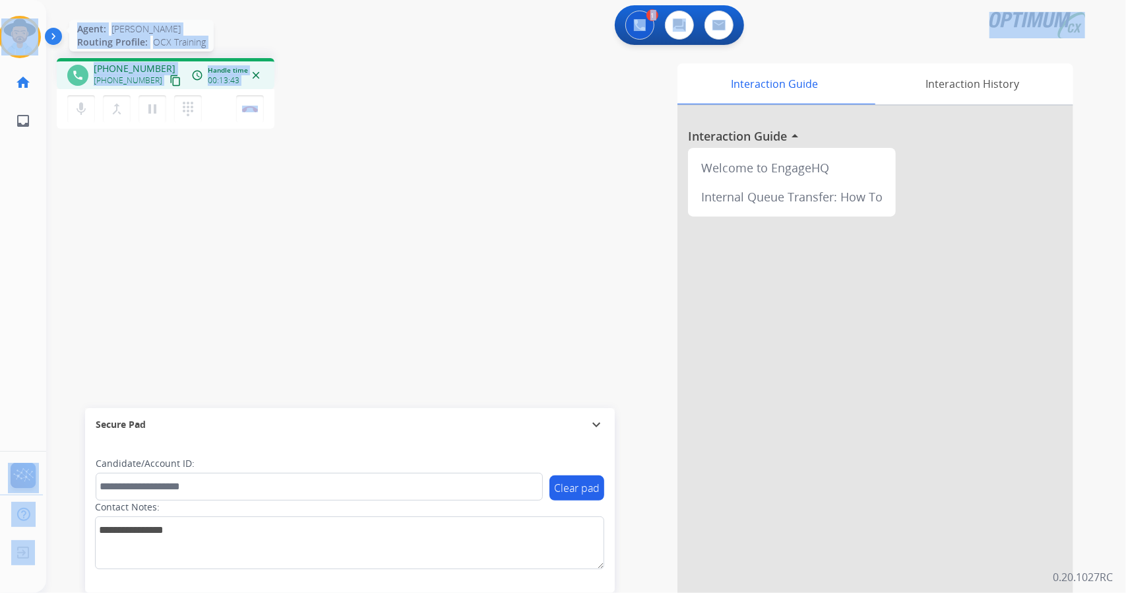
drag, startPoint x: 321, startPoint y: 112, endPoint x: 24, endPoint y: 23, distance: 309.9
click at [24, 23] on div "Outbound call Quit Outbound call Quit Schedule interaction + Add to my list Cus…" at bounding box center [563, 296] width 1126 height 593
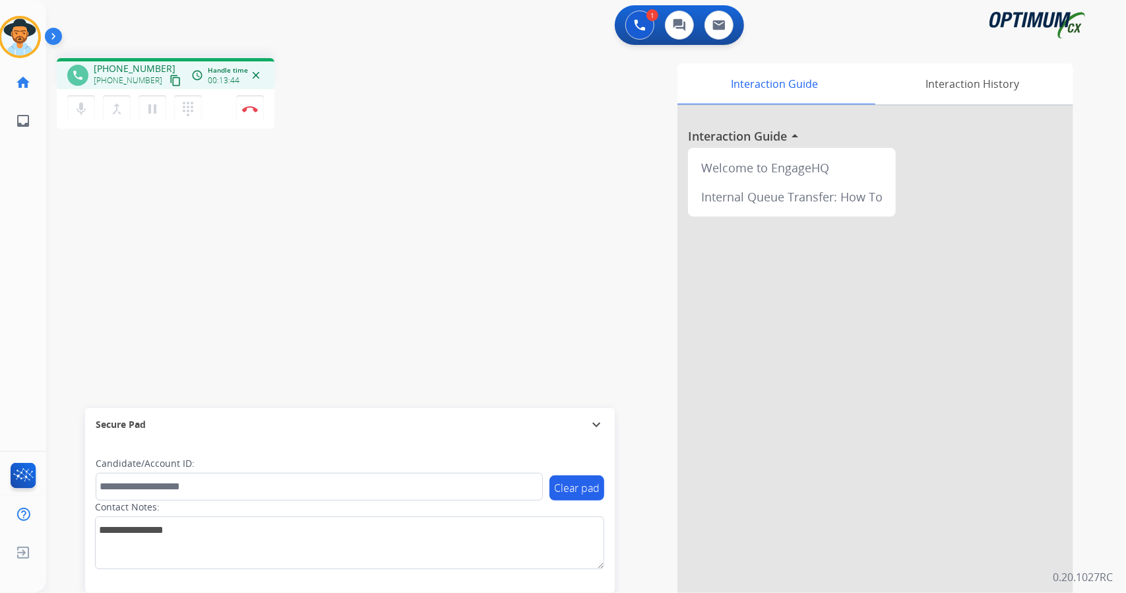
click at [428, 178] on div "Interaction Guide Interaction History Interaction Guide arrow_drop_up Welcome t…" at bounding box center [746, 330] width 653 height 535
click at [468, 211] on div "Interaction Guide Interaction History Interaction Guide arrow_drop_up Welcome t…" at bounding box center [746, 330] width 653 height 535
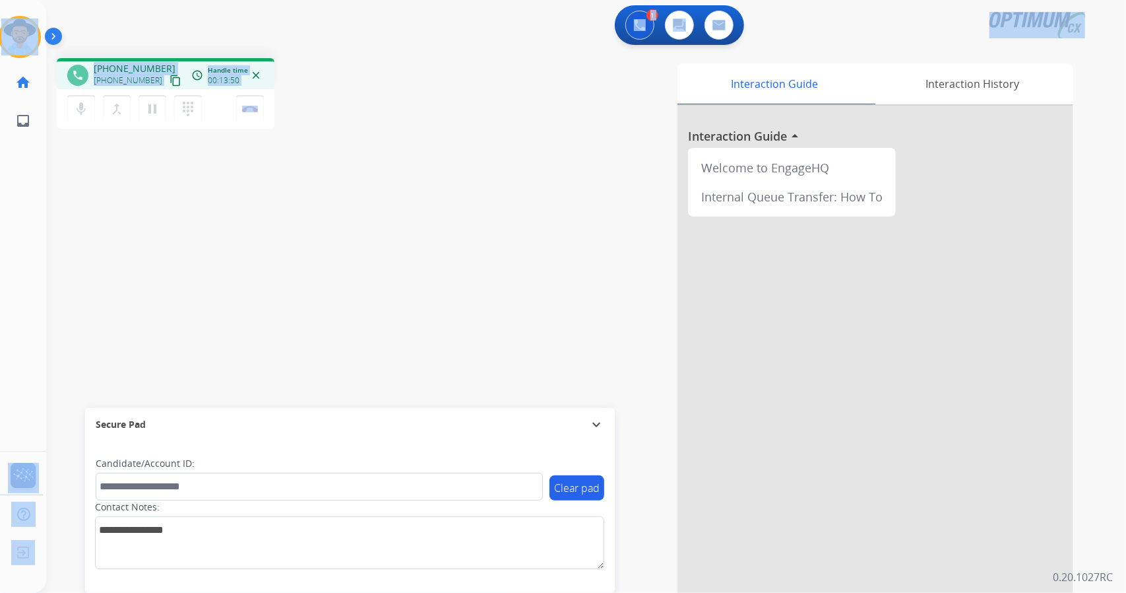
drag, startPoint x: 317, startPoint y: 100, endPoint x: 0, endPoint y: -58, distance: 353.9
click at [0, 0] on html "Outbound call Quit Outbound call Quit Schedule interaction + Add to my list Cus…" at bounding box center [563, 296] width 1126 height 593
click at [158, 22] on div "1 Voice Interactions 0 Chat Interactions 0 Email Interactions" at bounding box center [578, 26] width 1033 height 42
drag, startPoint x: 5, startPoint y: 7, endPoint x: 214, endPoint y: 192, distance: 279.1
click at [214, 192] on div "Outbound call Quit Outbound call Quit Schedule interaction + Add to my list Cus…" at bounding box center [563, 296] width 1126 height 593
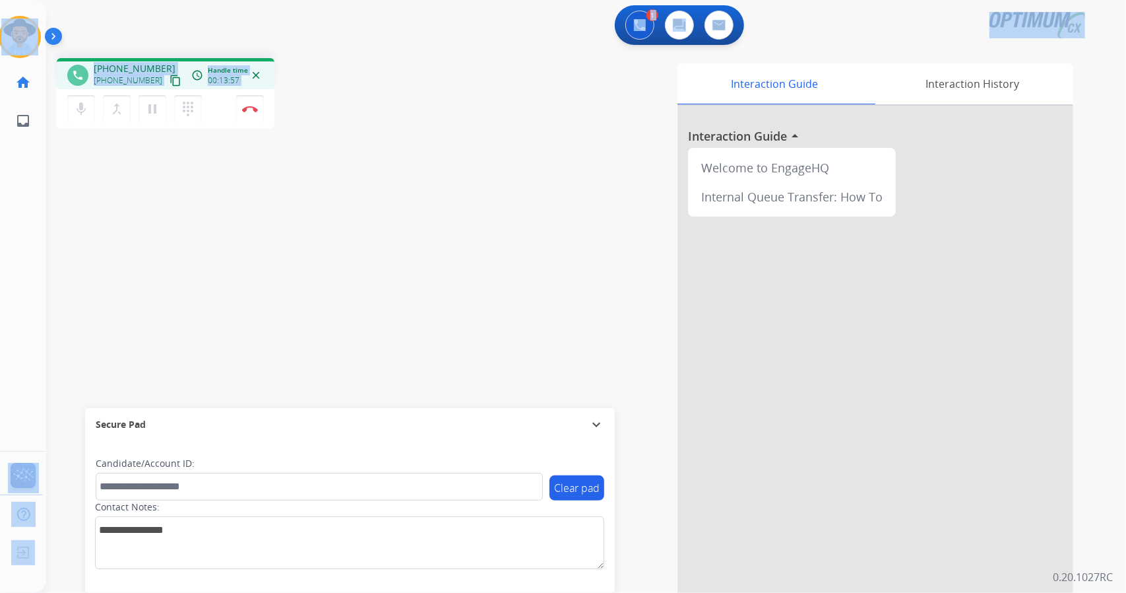
click at [214, 192] on div "phone [PHONE_NUMBER] [PHONE_NUMBER] content_copy access_time Call metrics Queue…" at bounding box center [570, 323] width 1049 height 550
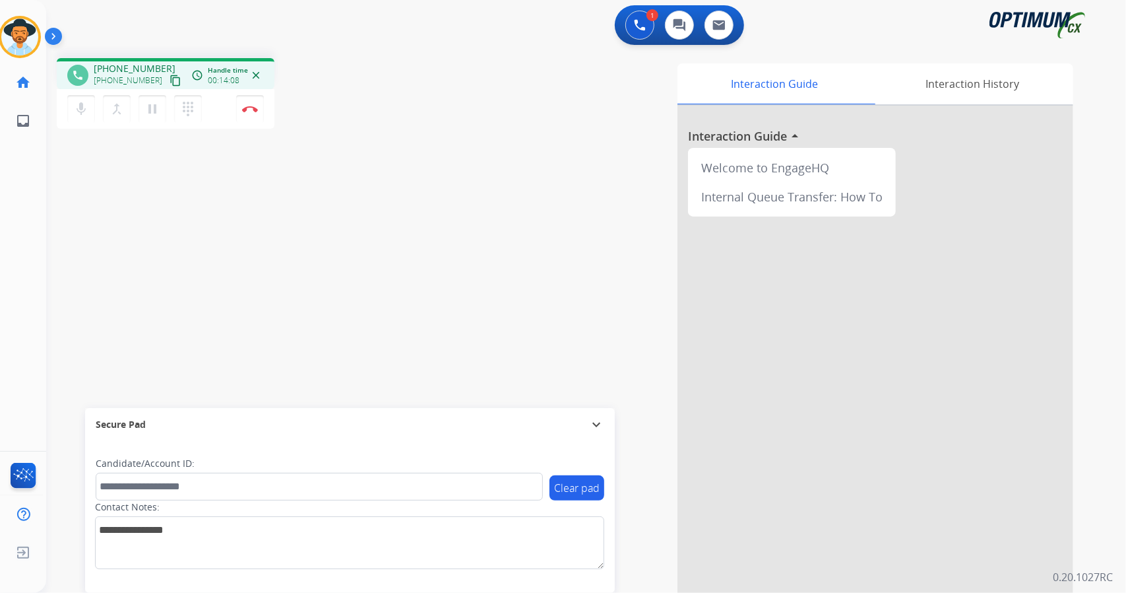
click at [397, 330] on div "phone [PHONE_NUMBER] [PHONE_NUMBER] content_copy access_time Call metrics Queue…" at bounding box center [570, 323] width 1049 height 550
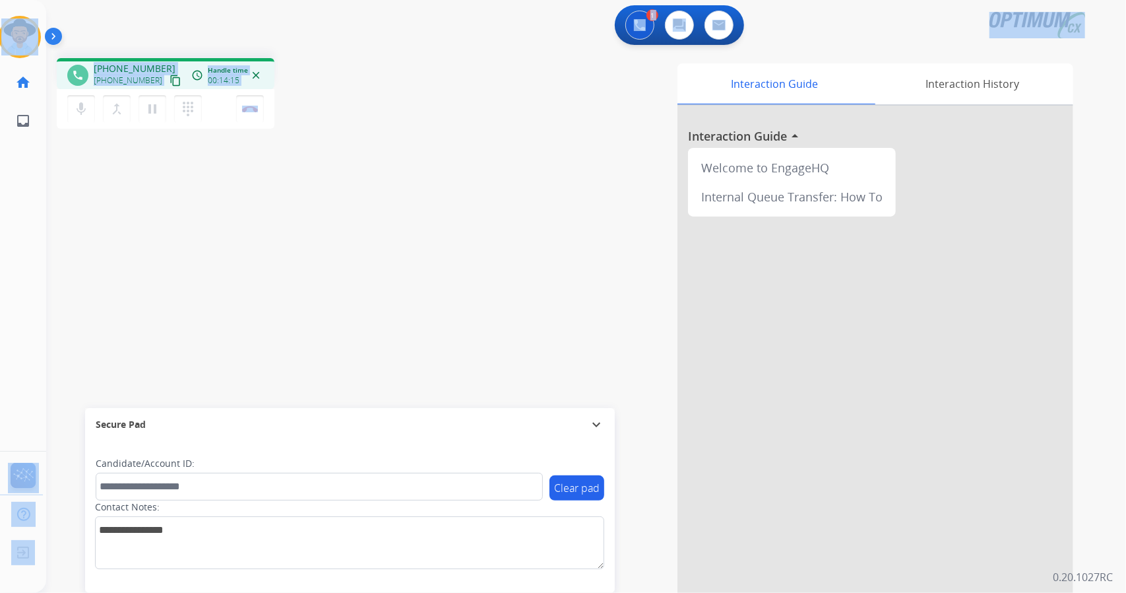
drag, startPoint x: 309, startPoint y: 114, endPoint x: 0, endPoint y: -51, distance: 350.5
click at [0, 0] on html "Outbound call Quit Outbound call Quit Schedule interaction + Add to my list Cus…" at bounding box center [563, 296] width 1126 height 593
click at [169, 32] on div "1 Voice Interactions 0 Chat Interactions 0 Email Interactions" at bounding box center [578, 26] width 1033 height 42
drag, startPoint x: 2, startPoint y: 6, endPoint x: 256, endPoint y: 87, distance: 266.7
click at [256, 87] on div "Outbound call Quit Outbound call Quit Schedule interaction + Add to my list Cus…" at bounding box center [563, 296] width 1126 height 593
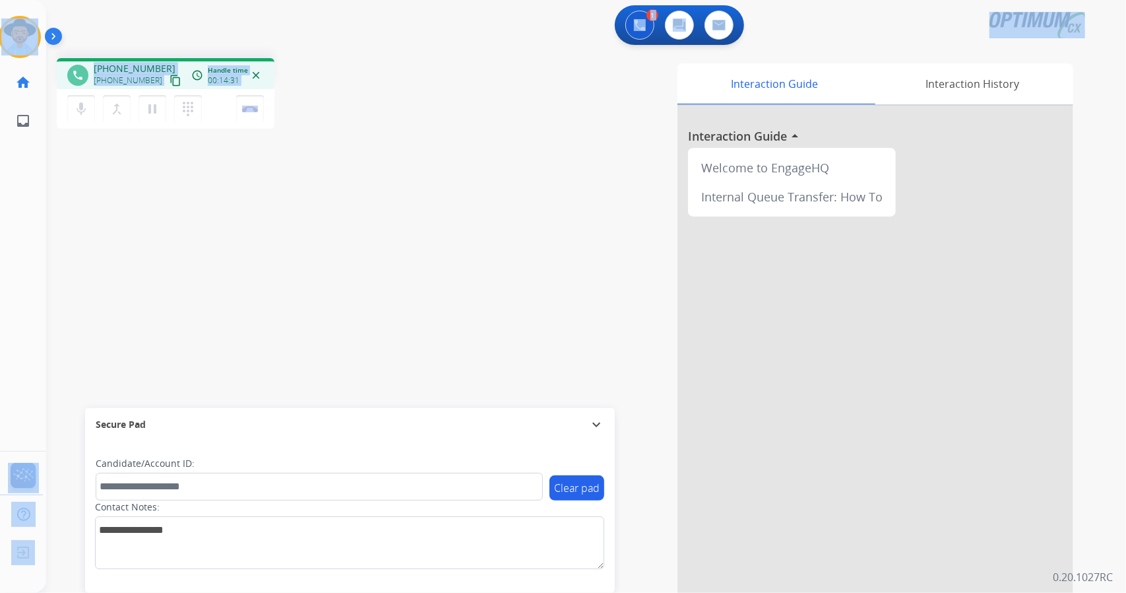
click at [312, 128] on div "phone [PHONE_NUMBER] [PHONE_NUMBER] content_copy access_time Call metrics Queue…" at bounding box center [236, 95] width 358 height 75
drag, startPoint x: 3, startPoint y: 4, endPoint x: 366, endPoint y: 202, distance: 413.4
click at [366, 202] on div "Outbound call Quit Outbound call Quit Schedule interaction + Add to my list Cus…" at bounding box center [563, 296] width 1126 height 593
click at [366, 202] on div "phone [PHONE_NUMBER] [PHONE_NUMBER] content_copy access_time Call metrics Queue…" at bounding box center [570, 323] width 1049 height 550
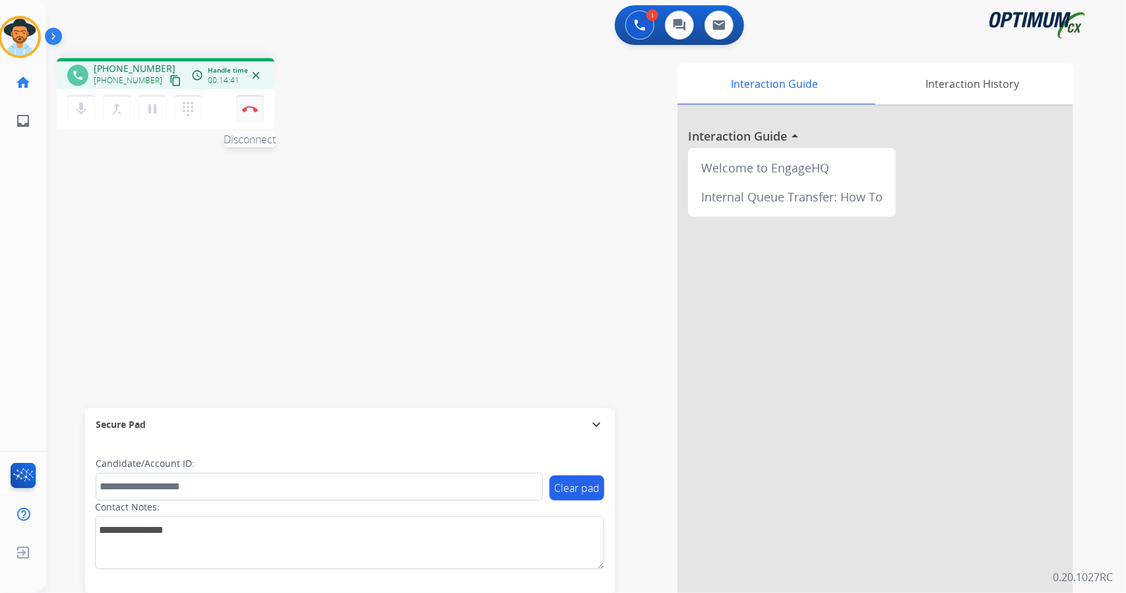
click at [249, 112] on button "Disconnect" at bounding box center [250, 109] width 28 height 28
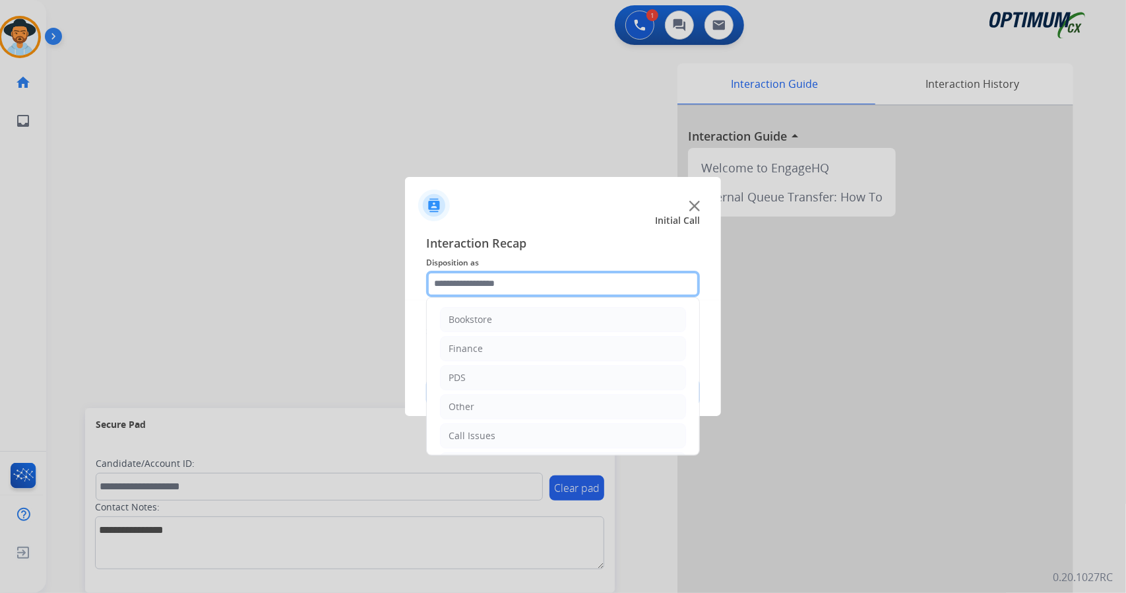
click at [481, 277] on input "text" at bounding box center [563, 284] width 274 height 26
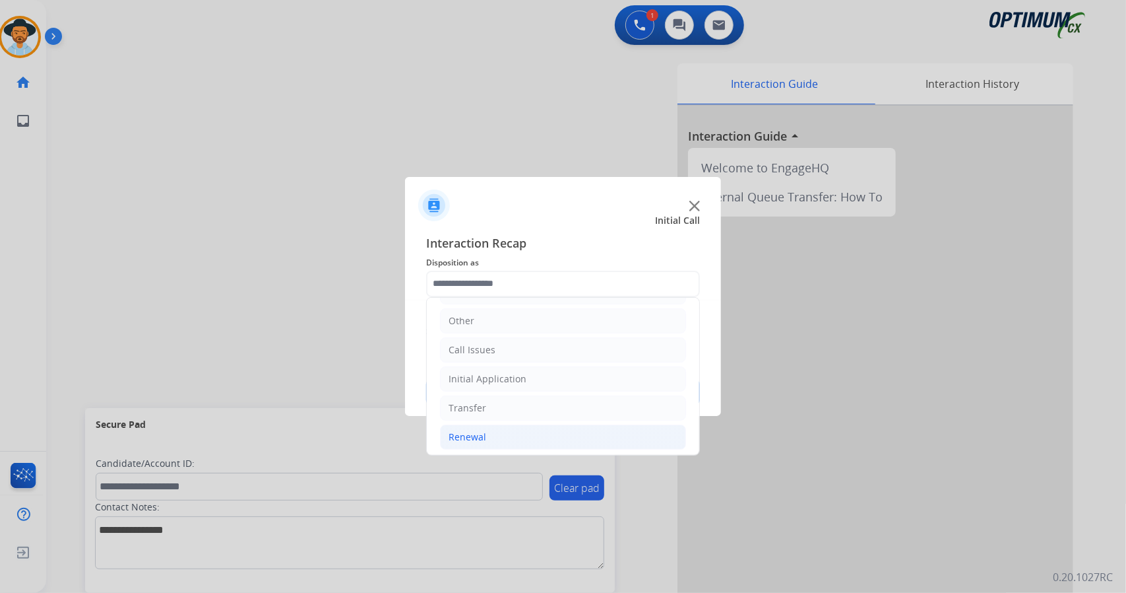
click at [500, 426] on li "Renewal" at bounding box center [563, 436] width 246 height 25
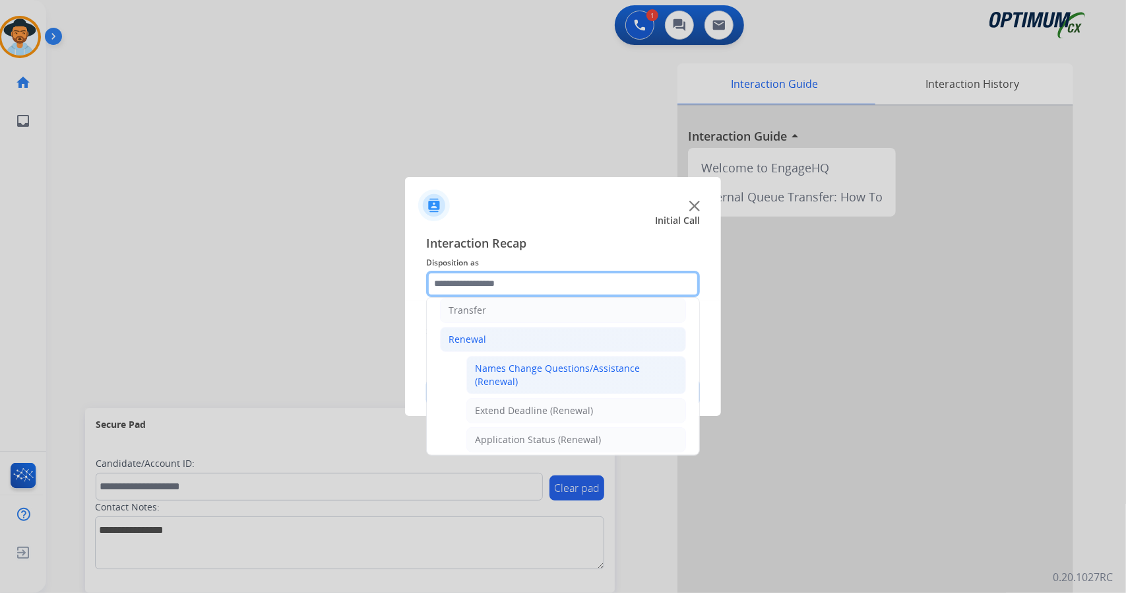
scroll to position [182, 0]
click at [497, 368] on div "Names Change Questions/Assistance (Renewal)" at bounding box center [576, 376] width 203 height 26
type input "**********"
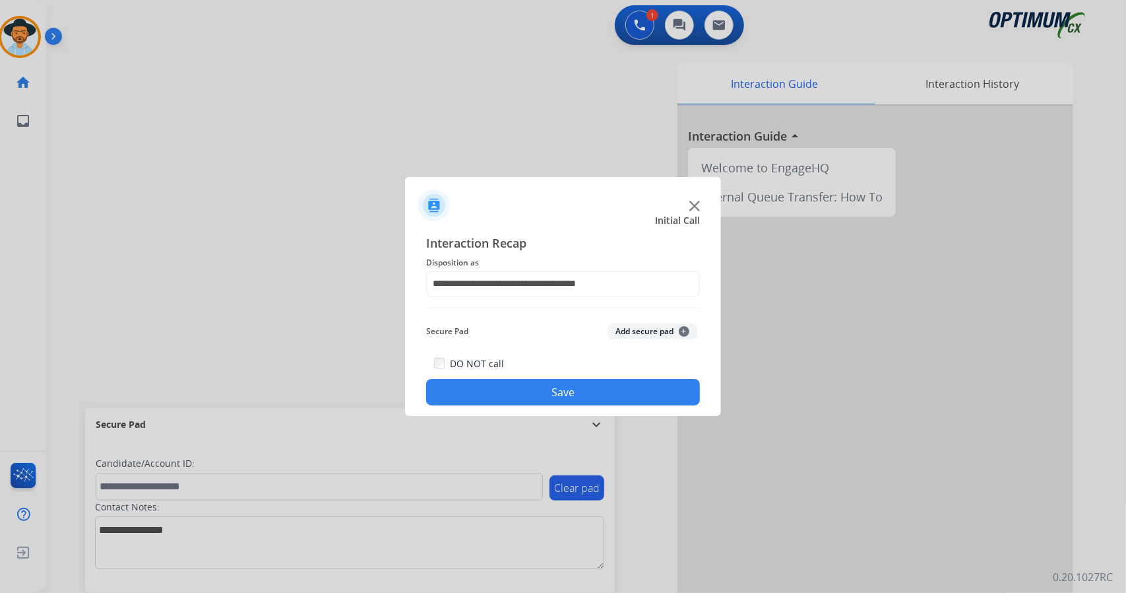
click at [503, 393] on button "Save" at bounding box center [563, 392] width 274 height 26
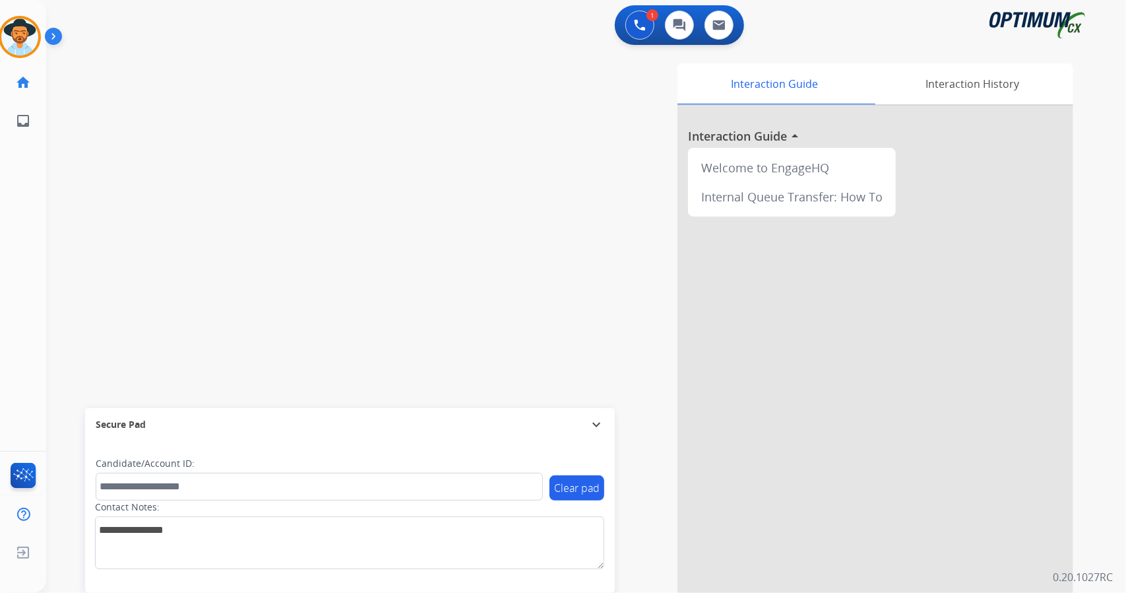
click at [503, 393] on div "Interaction Guide Interaction History Interaction Guide arrow_drop_up Welcome t…" at bounding box center [746, 330] width 653 height 535
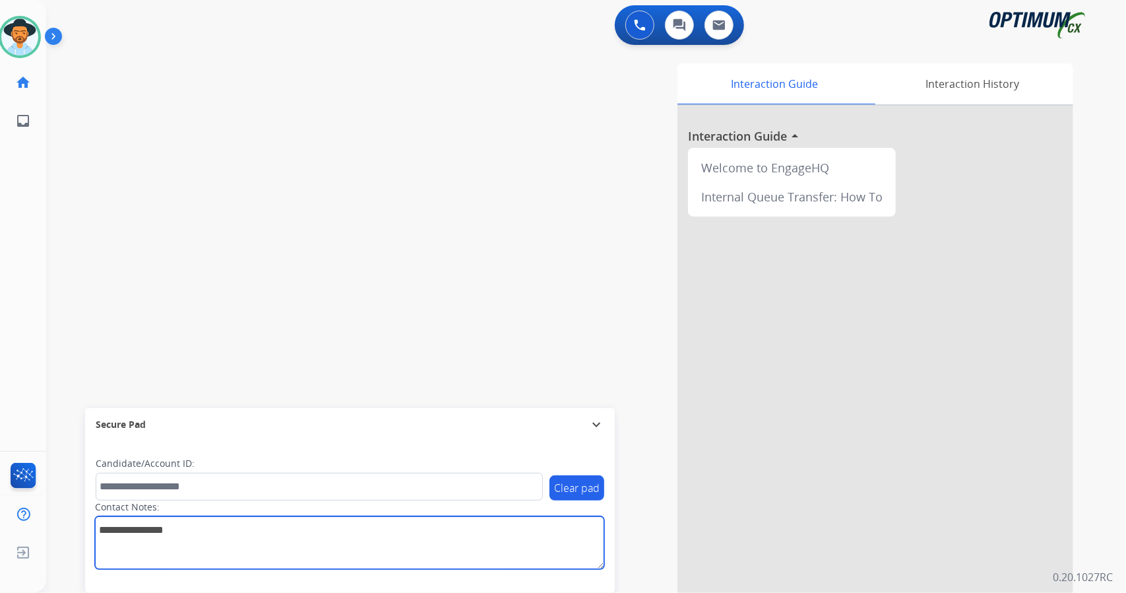
click at [311, 552] on textarea at bounding box center [349, 542] width 509 height 53
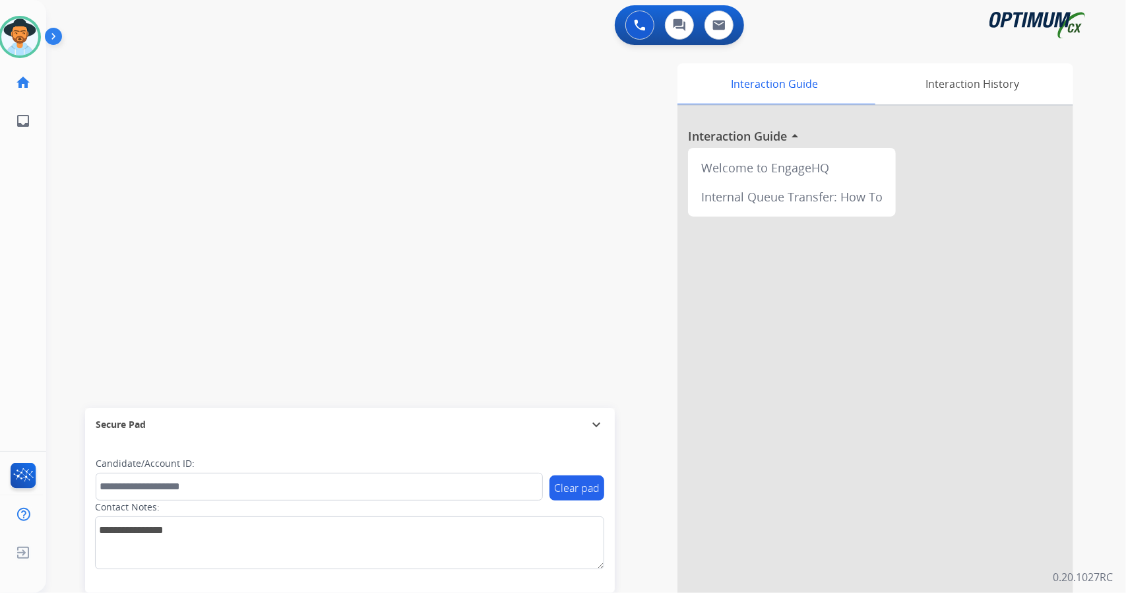
click at [332, 230] on div "swap_horiz Break voice bridge close_fullscreen Connect 3-Way Call merge_type Se…" at bounding box center [570, 323] width 1049 height 550
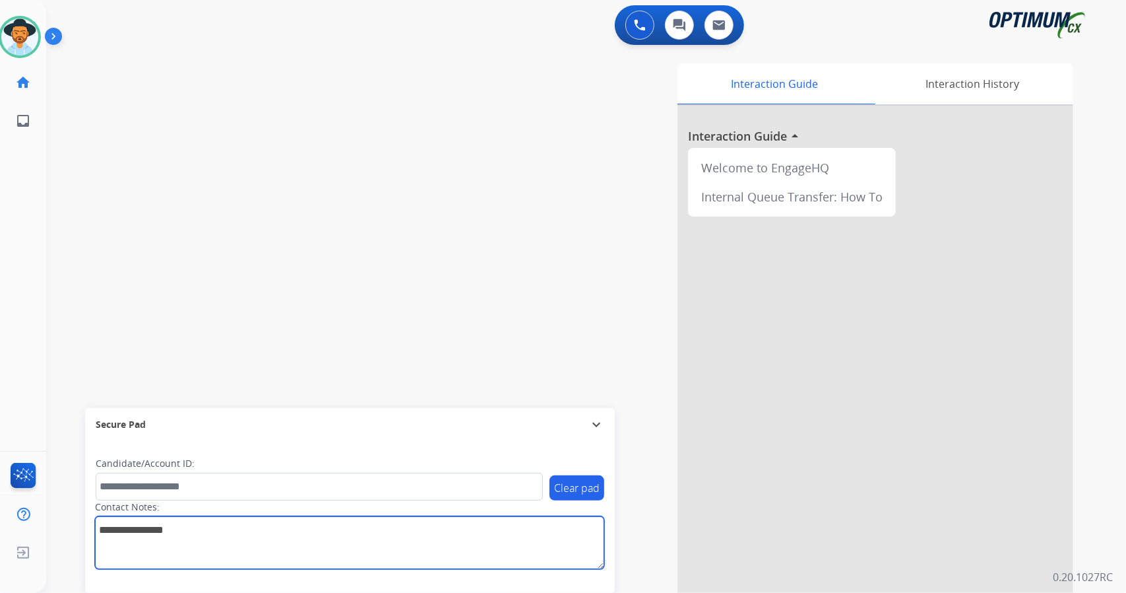
click at [416, 552] on textarea at bounding box center [349, 542] width 509 height 53
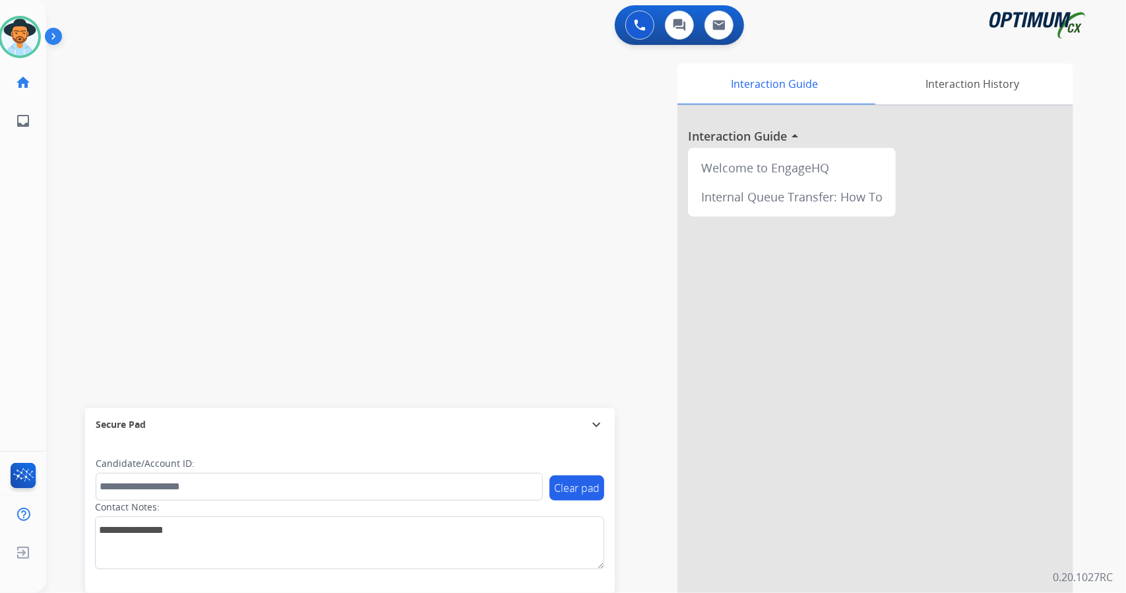
click at [291, 296] on div "swap_horiz Break voice bridge close_fullscreen Connect 3-Way Call merge_type Se…" at bounding box center [570, 323] width 1049 height 550
click at [319, 16] on div "0 Voice Interactions 0 Chat Interactions 0 Email Interactions" at bounding box center [578, 26] width 1033 height 42
click at [16, 34] on img at bounding box center [19, 36] width 37 height 37
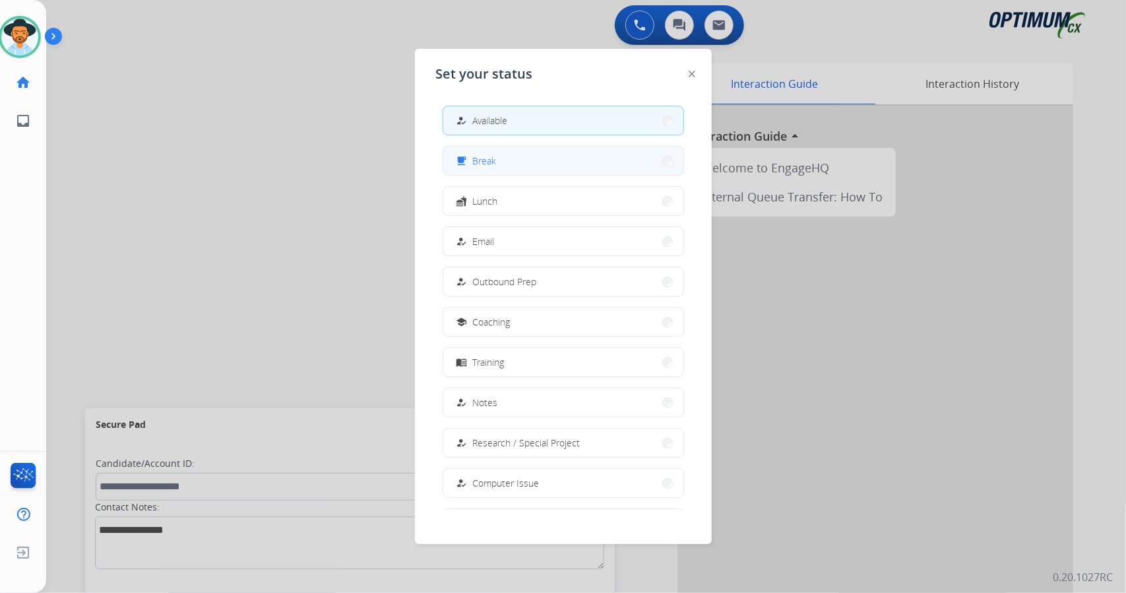
click at [571, 168] on button "free_breakfast Break" at bounding box center [563, 161] width 240 height 28
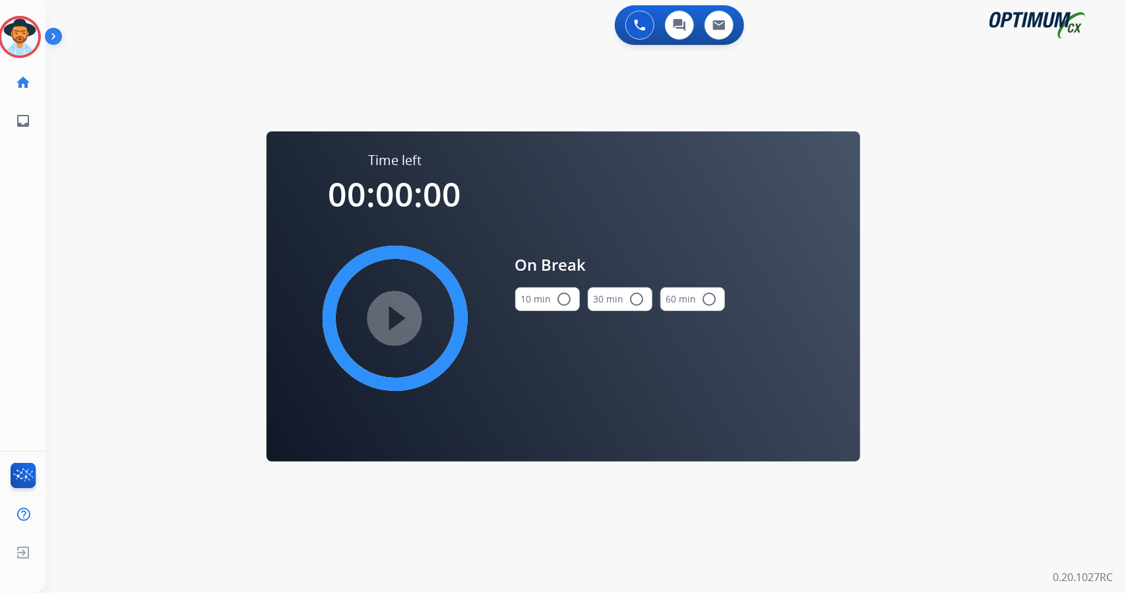
click at [989, 263] on div "0 Voice Interactions 0 Chat Interactions 0 Email Interactions swap_horiz Break …" at bounding box center [586, 296] width 1080 height 593
click at [565, 297] on mat-icon "radio_button_unchecked" at bounding box center [565, 299] width 16 height 16
click at [403, 316] on mat-icon "play_circle_filled" at bounding box center [395, 318] width 16 height 16
click at [22, 42] on icon at bounding box center [20, 37] width 43 height 43
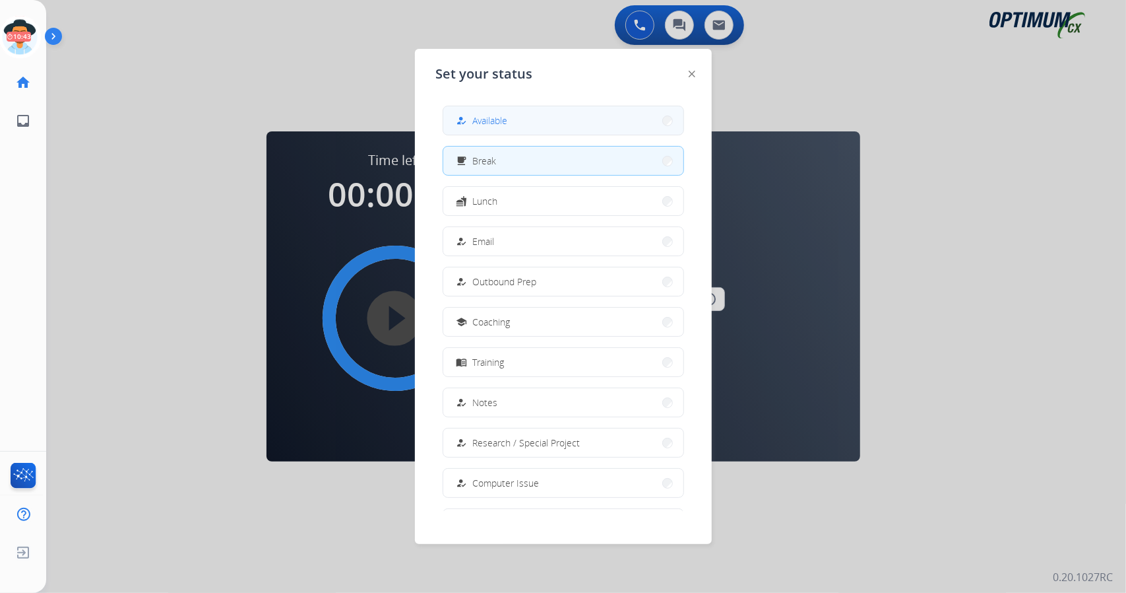
click at [467, 122] on mat-icon "how_to_reg" at bounding box center [461, 120] width 11 height 11
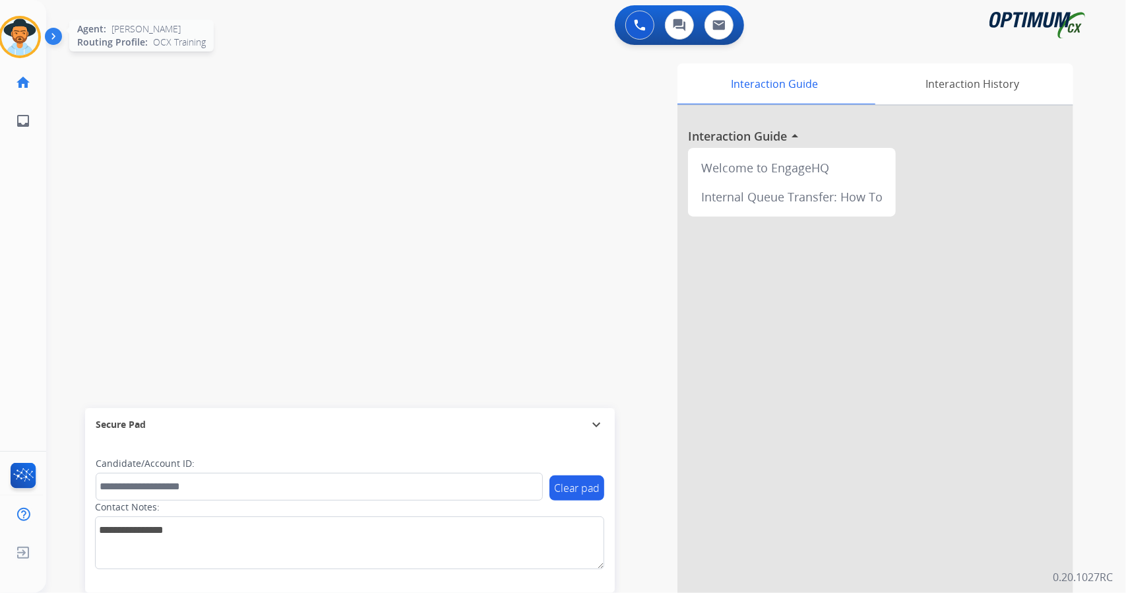
click at [15, 43] on img at bounding box center [19, 36] width 37 height 37
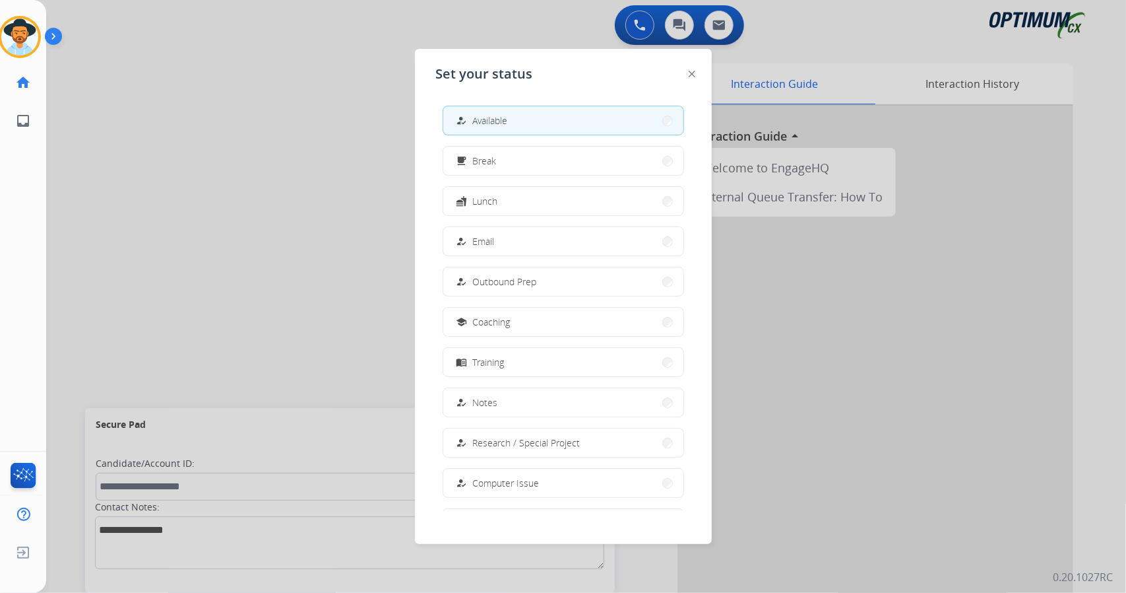
click at [257, 218] on div at bounding box center [563, 296] width 1126 height 593
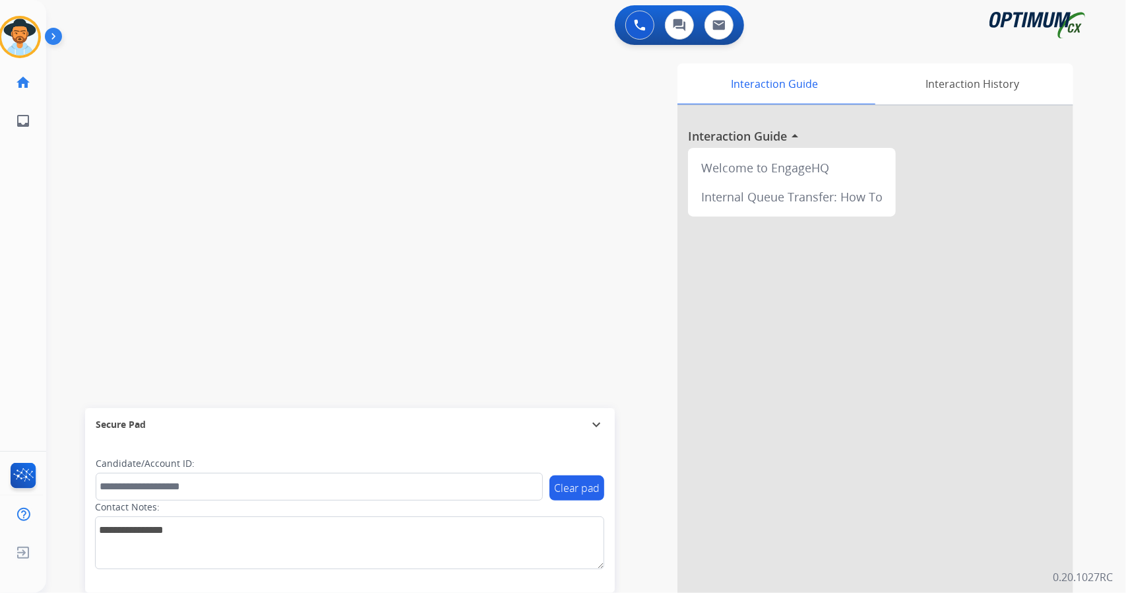
click at [267, 575] on div "Clear pad Candidate/Account ID: Contact Notes:" at bounding box center [350, 517] width 530 height 152
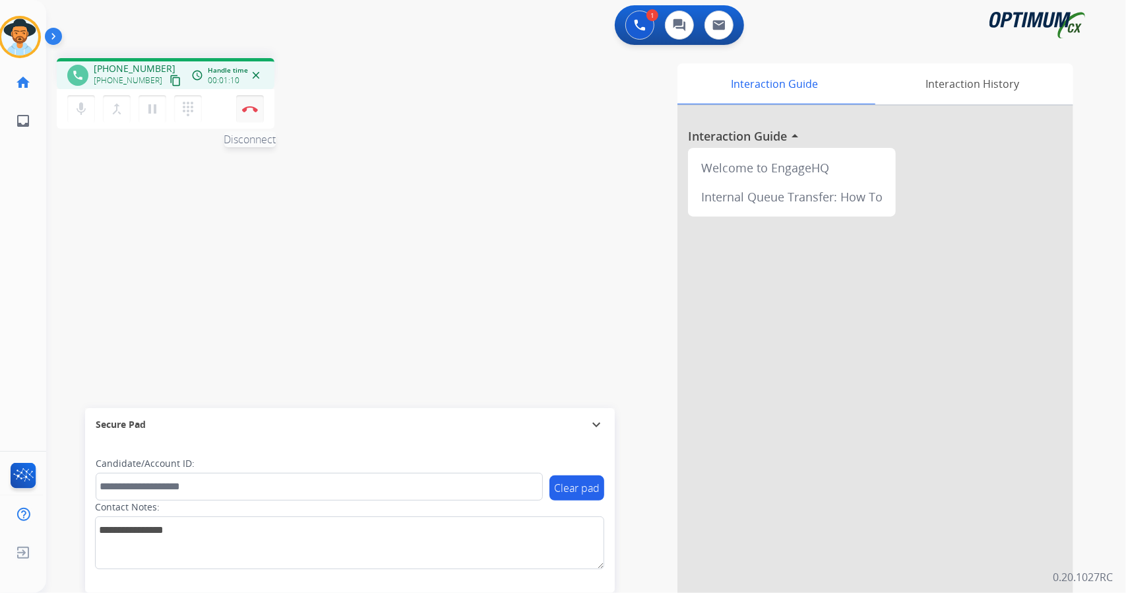
click at [255, 104] on button "Disconnect" at bounding box center [250, 109] width 28 height 28
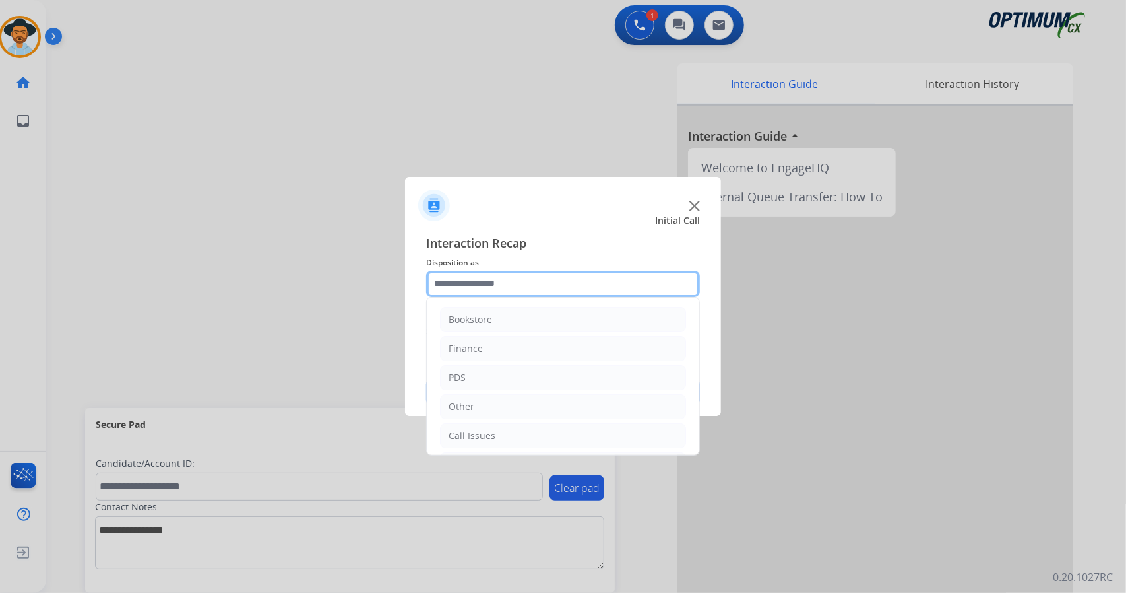
click at [538, 288] on input "text" at bounding box center [563, 284] width 274 height 26
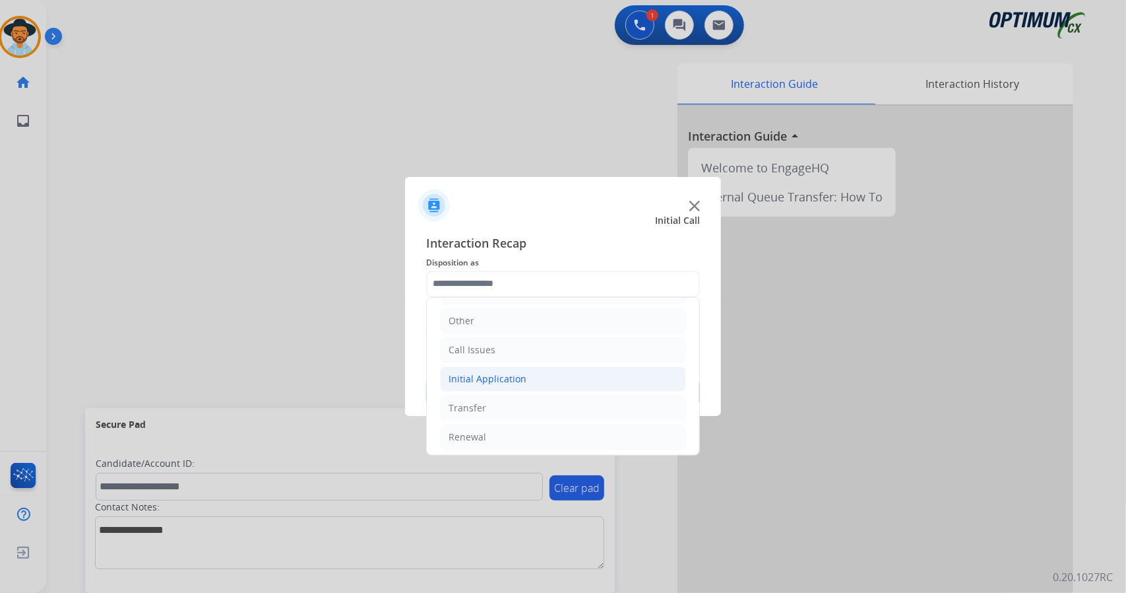
click at [537, 373] on li "Initial Application" at bounding box center [563, 378] width 246 height 25
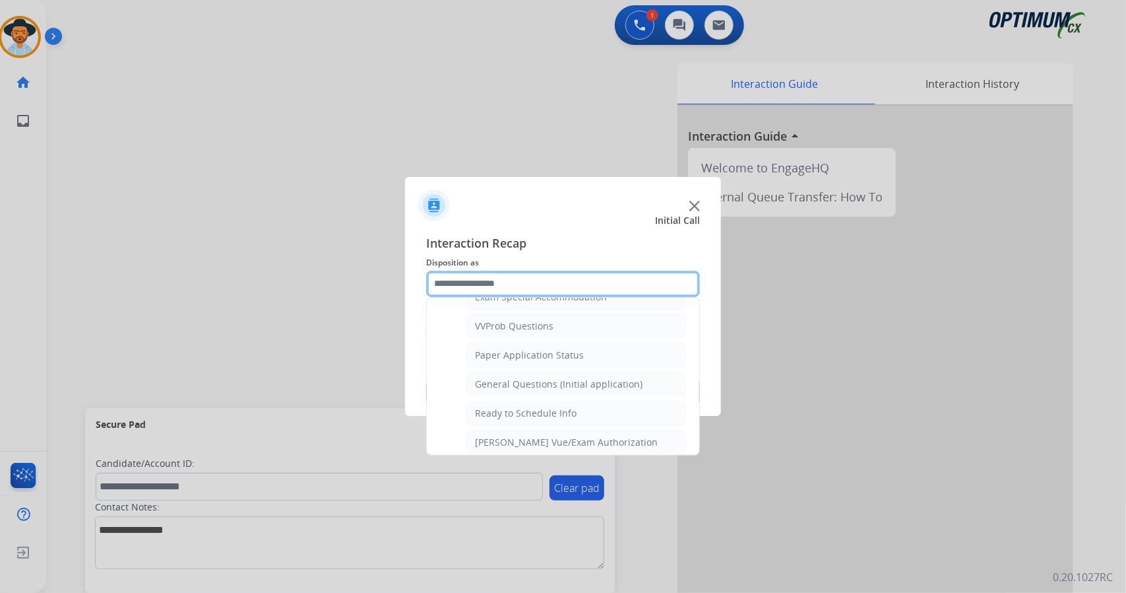
scroll to position [704, 0]
click at [537, 377] on div "General Questions (Initial application)" at bounding box center [559, 383] width 168 height 13
type input "**********"
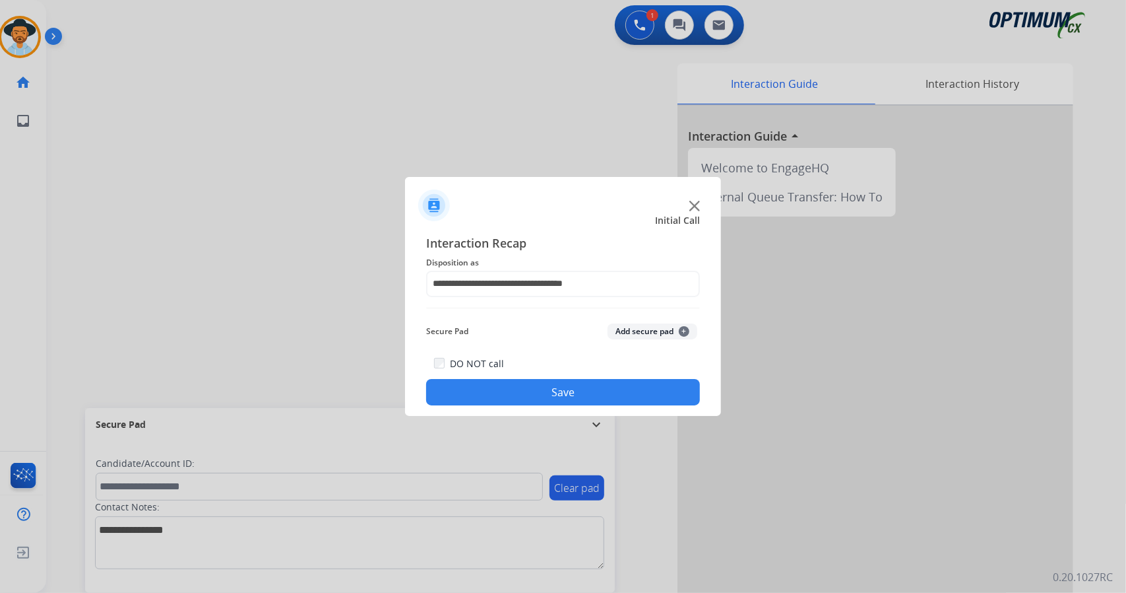
click at [542, 391] on button "Save" at bounding box center [563, 392] width 274 height 26
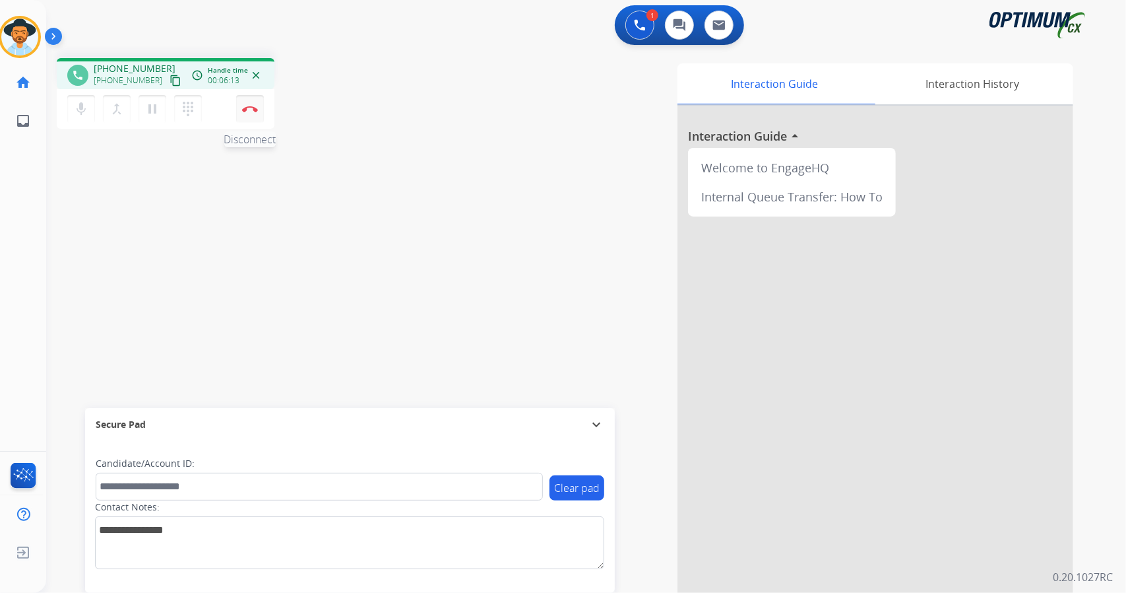
click at [250, 101] on button "Disconnect" at bounding box center [250, 109] width 28 height 28
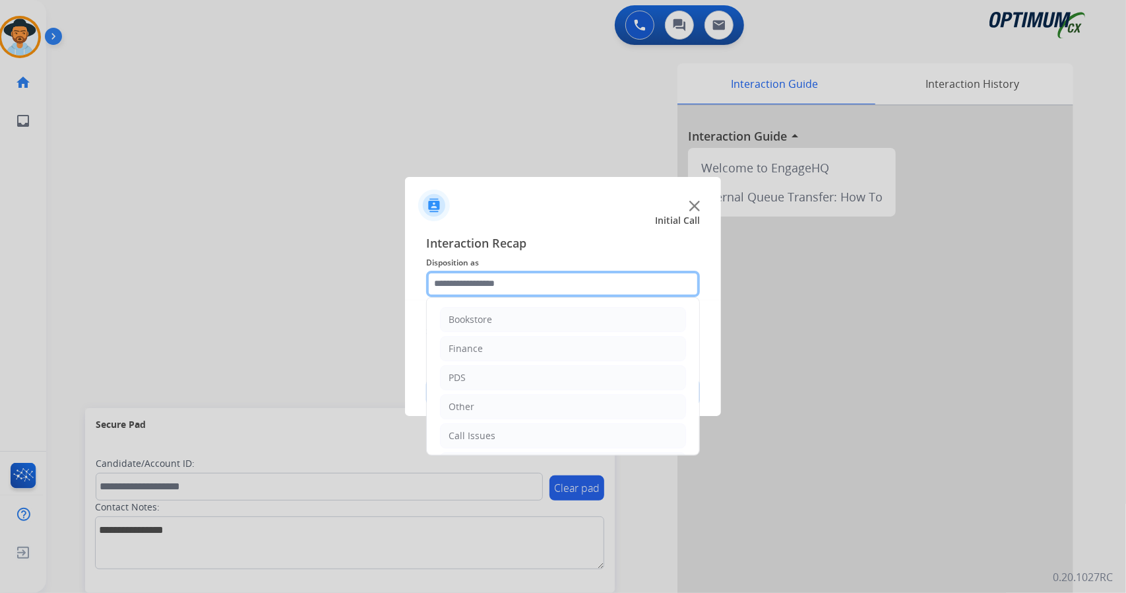
click at [528, 278] on input "text" at bounding box center [563, 284] width 274 height 26
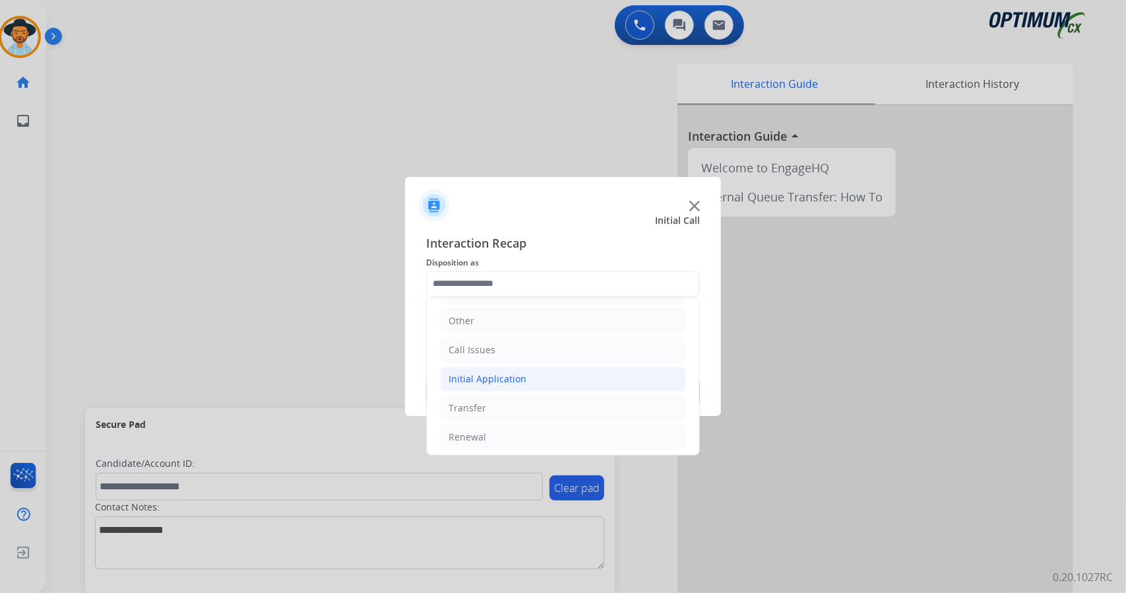
click at [521, 372] on div "Initial Application" at bounding box center [488, 378] width 78 height 13
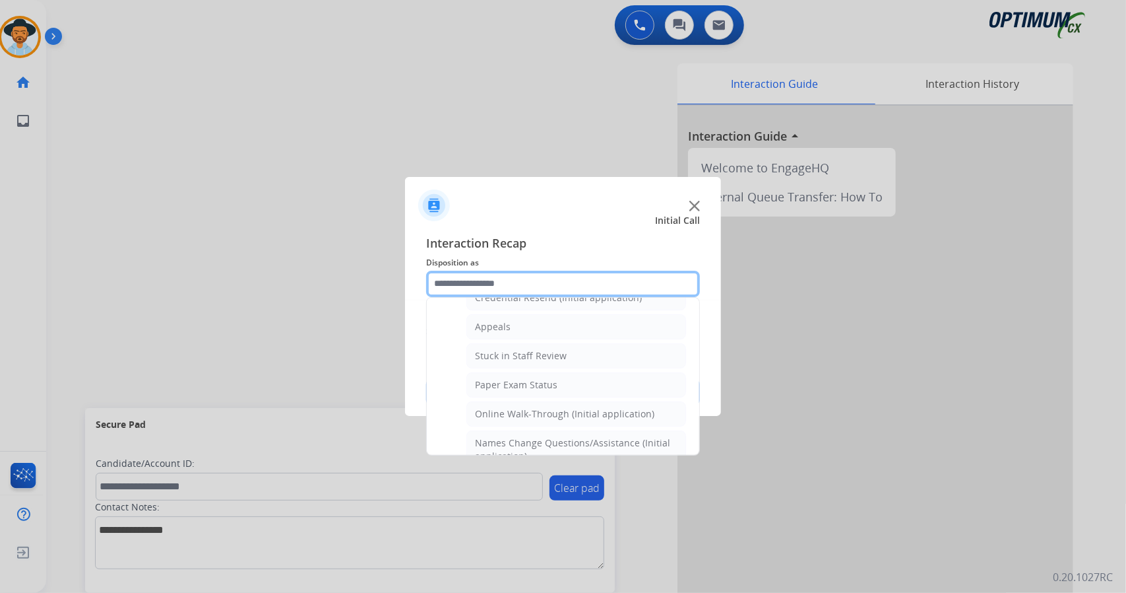
scroll to position [197, 0]
click at [542, 414] on div "Online Walk-Through (Initial application)" at bounding box center [565, 413] width 180 height 13
type input "**********"
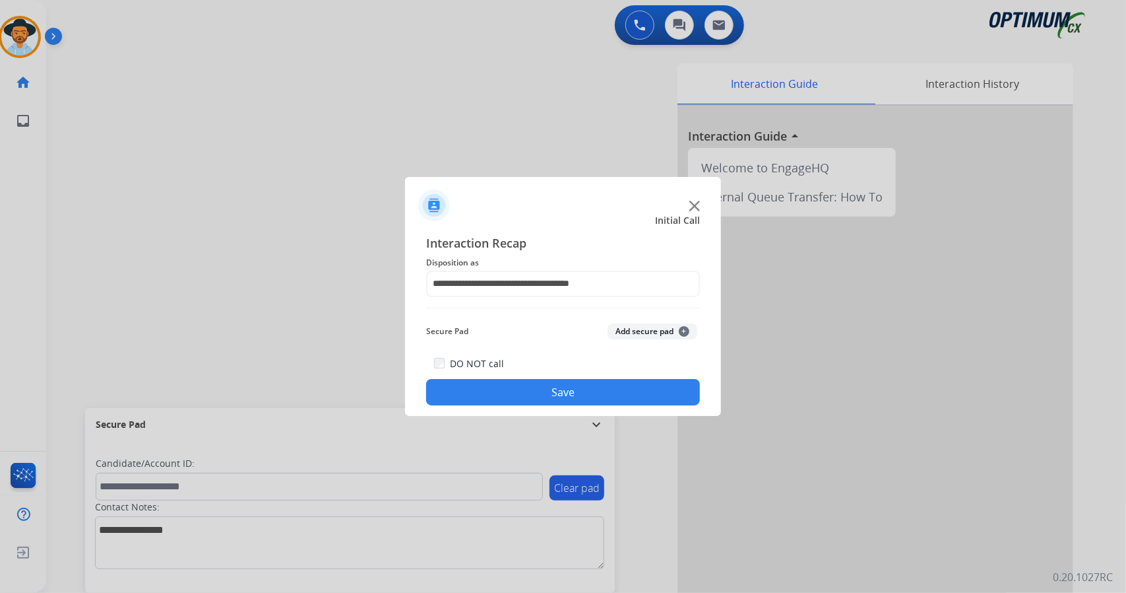
click at [528, 394] on button "Save" at bounding box center [563, 392] width 274 height 26
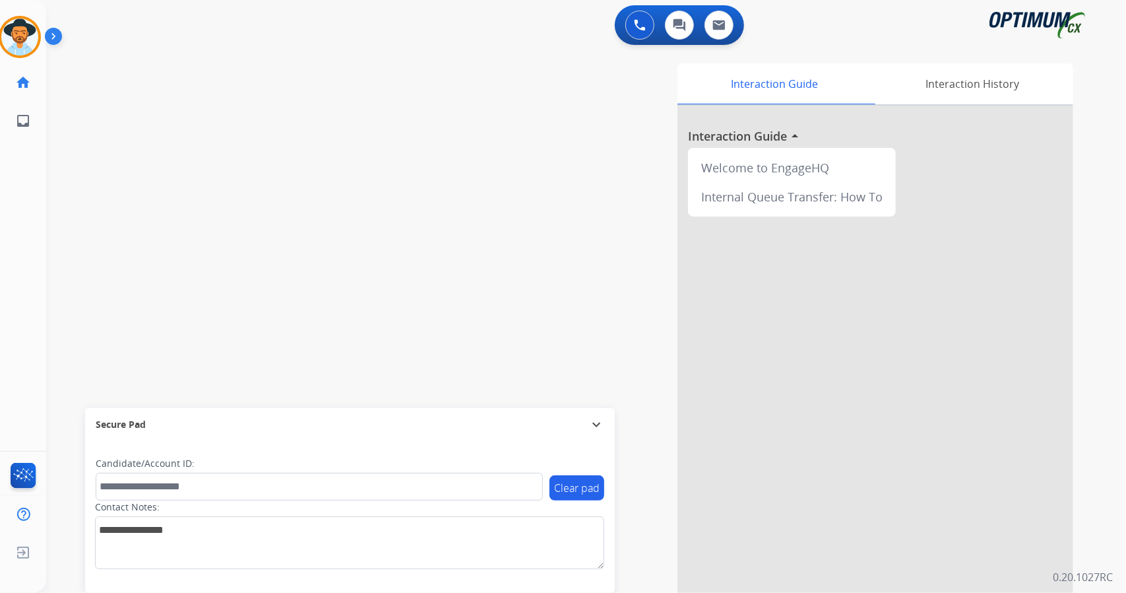
click at [201, 73] on div "swap_horiz Break voice bridge close_fullscreen Connect 3-Way Call merge_type Se…" at bounding box center [570, 323] width 1049 height 550
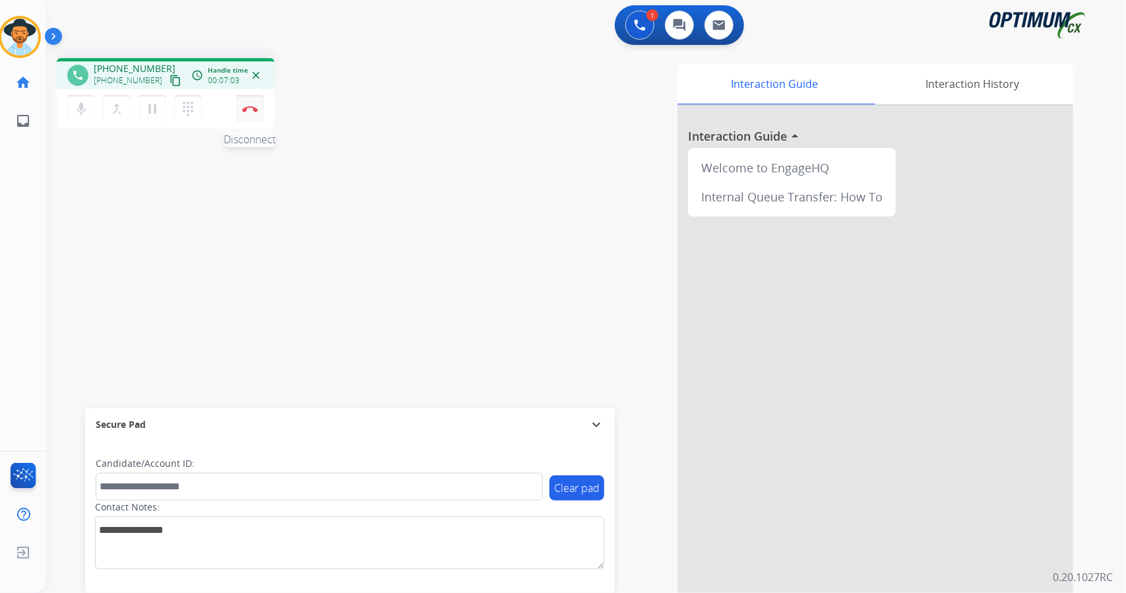
click at [244, 118] on button "Disconnect" at bounding box center [250, 109] width 28 height 28
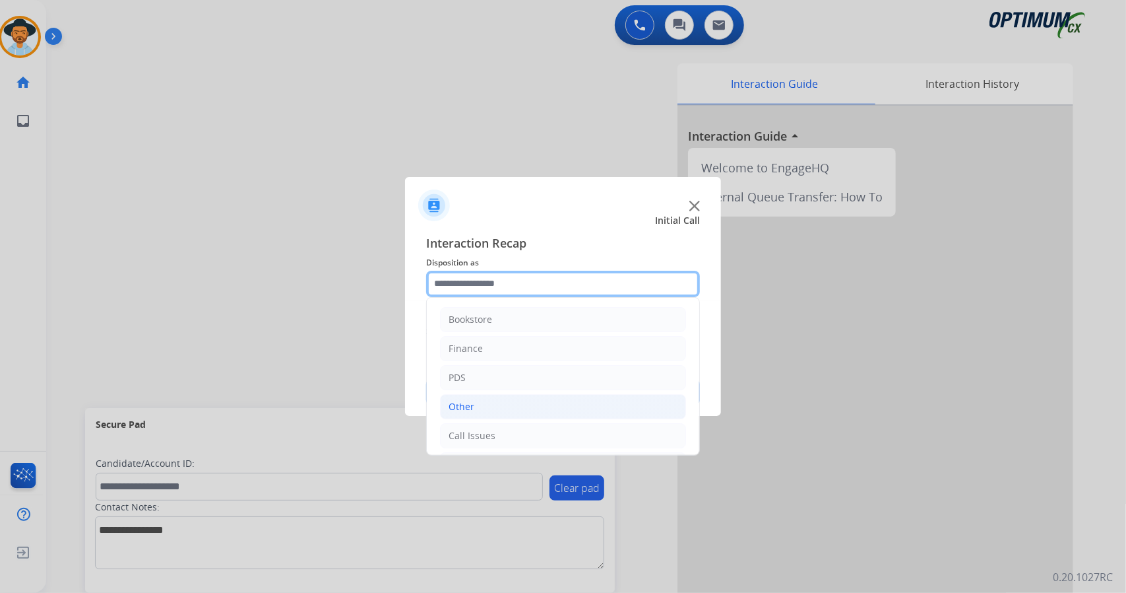
drag, startPoint x: 514, startPoint y: 289, endPoint x: 527, endPoint y: 408, distance: 119.4
click at [527, 297] on div "Bookstore Finance PDS Other Call Issues Initial Application Transfer Renewal" at bounding box center [563, 284] width 274 height 26
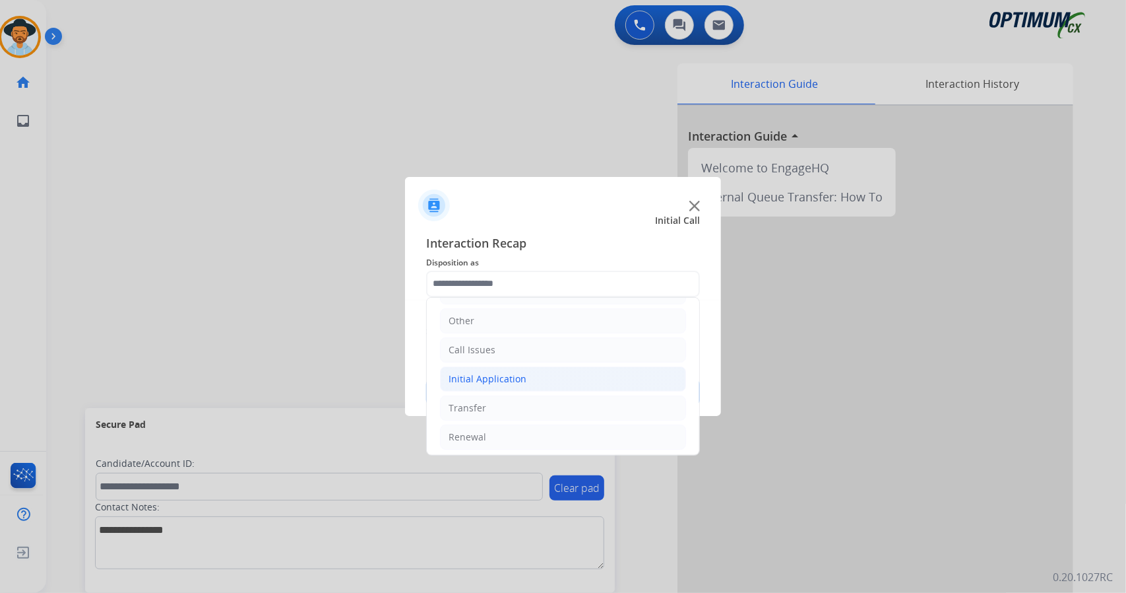
click at [527, 385] on li "Initial Application" at bounding box center [563, 378] width 246 height 25
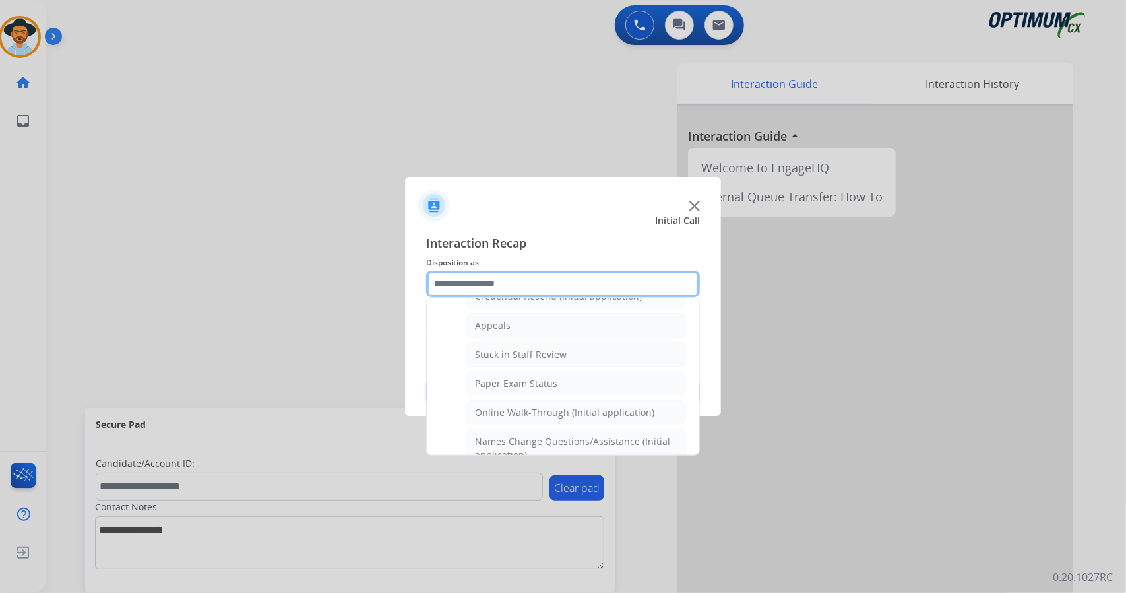
scroll to position [198, 0]
click at [532, 399] on li "Online Walk-Through (Initial application)" at bounding box center [577, 411] width 220 height 25
type input "**********"
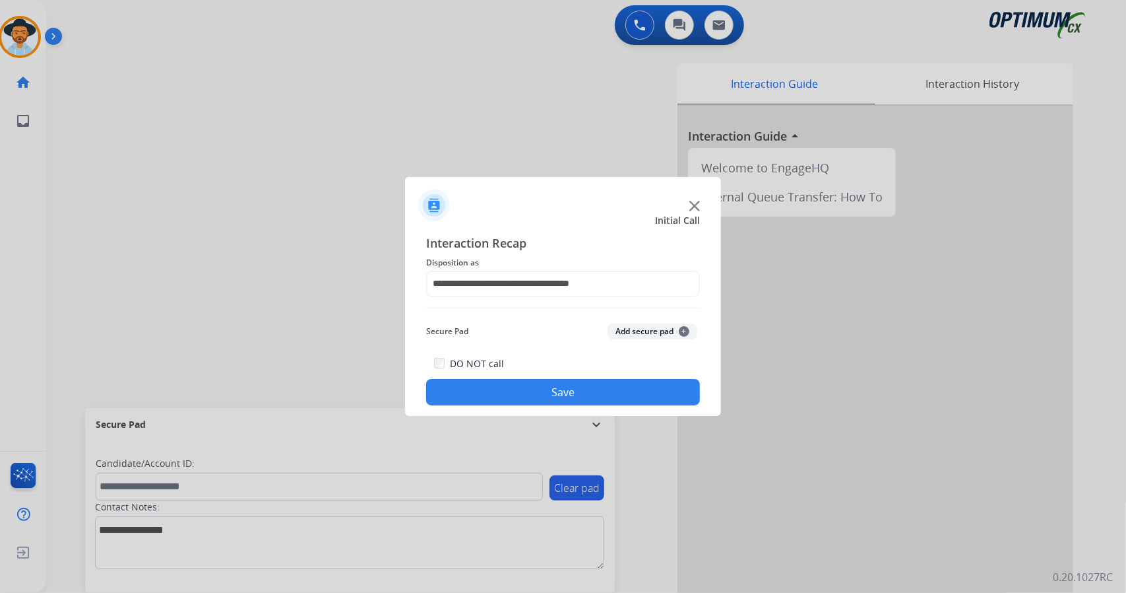
click at [532, 397] on button "Save" at bounding box center [563, 392] width 274 height 26
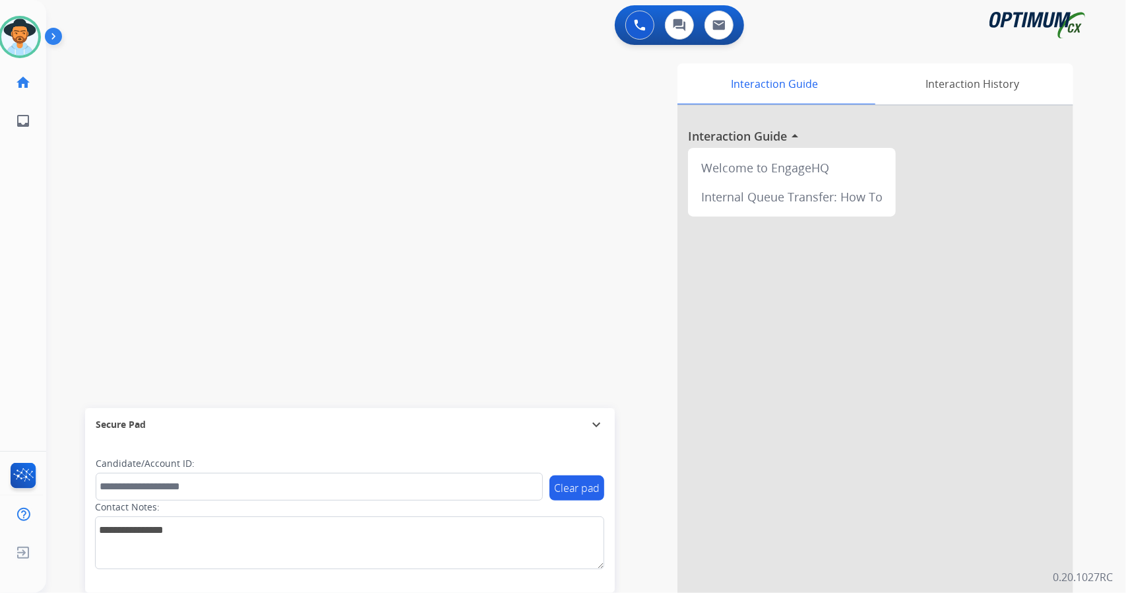
click at [245, 275] on div "swap_horiz Break voice bridge close_fullscreen Connect 3-Way Call merge_type Se…" at bounding box center [570, 323] width 1049 height 550
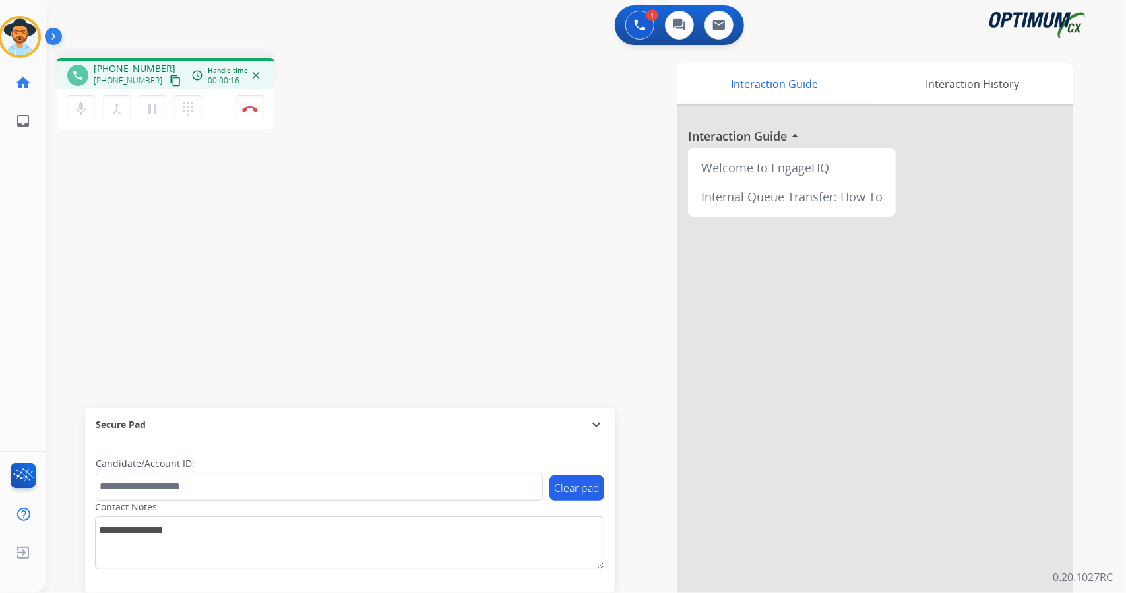
click at [416, 232] on div "phone [PHONE_NUMBER] [PHONE_NUMBER] content_copy access_time Call metrics Queue…" at bounding box center [570, 323] width 1049 height 550
click at [450, 222] on div "Interaction Guide Interaction History Interaction Guide arrow_drop_up Welcome t…" at bounding box center [746, 330] width 653 height 535
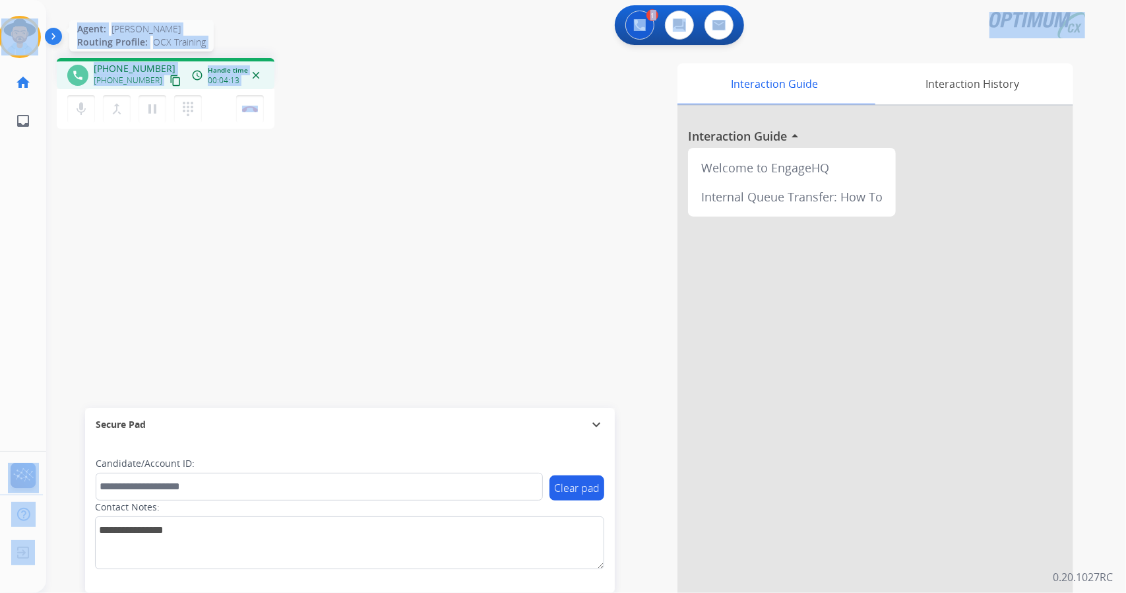
drag, startPoint x: 300, startPoint y: 118, endPoint x: 0, endPoint y: 51, distance: 306.9
click at [0, 51] on div "Outbound call Quit Outbound call Quit Schedule interaction + Add to my list Cus…" at bounding box center [563, 296] width 1126 height 593
click at [392, 49] on div "phone [PHONE_NUMBER] [PHONE_NUMBER] content_copy access_time Call metrics Queue…" at bounding box center [570, 323] width 1049 height 550
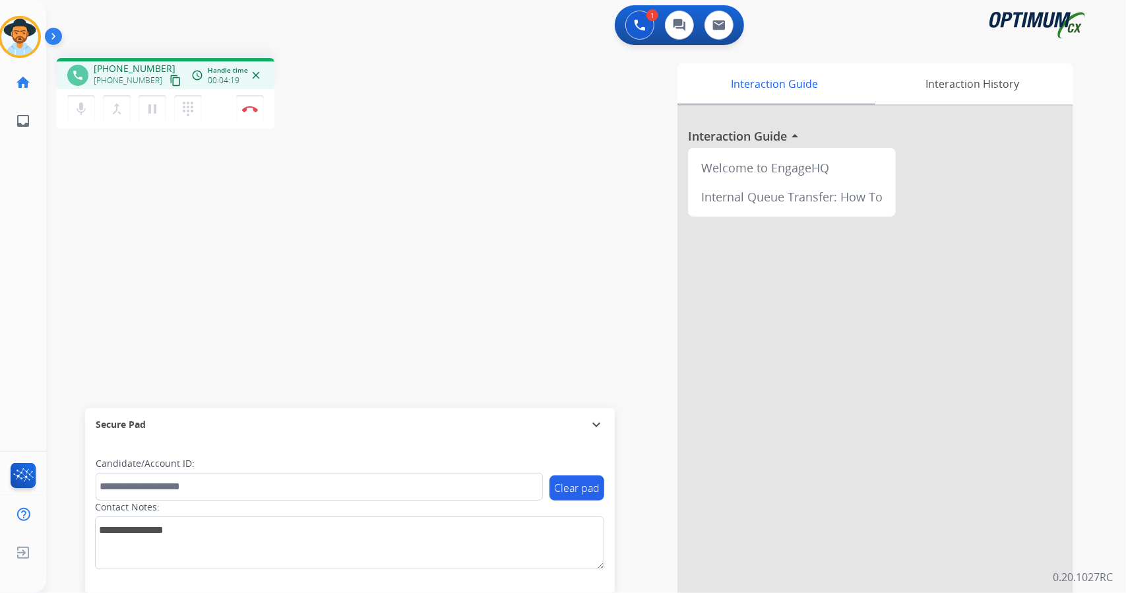
click at [392, 49] on div "phone [PHONE_NUMBER] [PHONE_NUMBER] content_copy access_time Call metrics Queue…" at bounding box center [570, 323] width 1049 height 550
click at [305, 113] on div "phone [PHONE_NUMBER] [PHONE_NUMBER] content_copy access_time Call metrics Queue…" at bounding box center [236, 95] width 358 height 75
click at [91, 27] on div "1 Voice Interactions 0 Chat Interactions 0 Email Interactions" at bounding box center [578, 26] width 1033 height 42
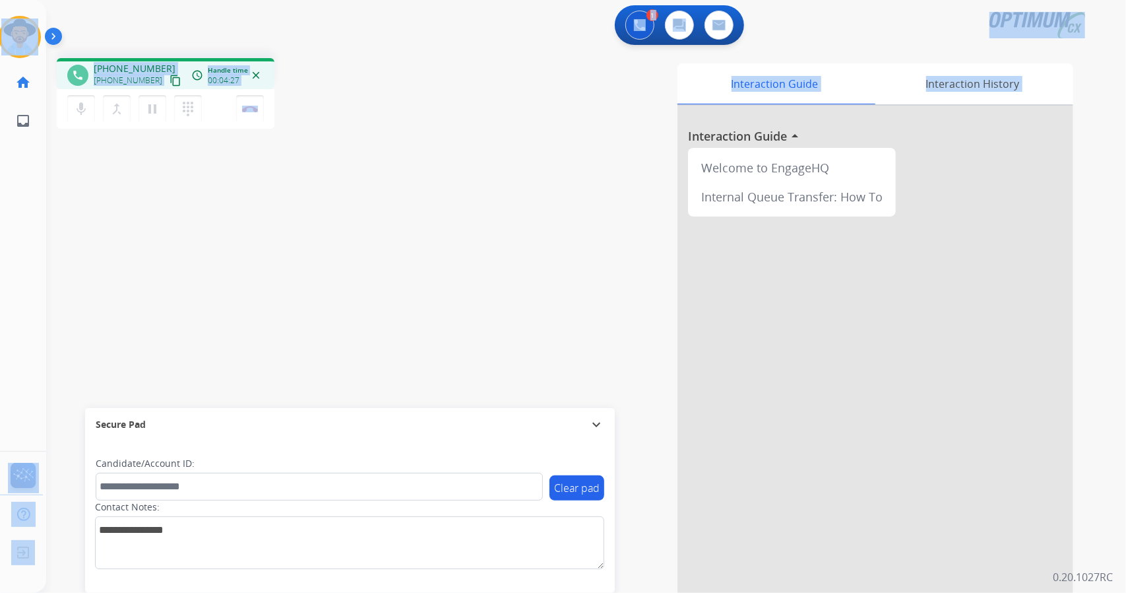
drag, startPoint x: 1, startPoint y: 0, endPoint x: 318, endPoint y: 290, distance: 429.8
click at [318, 290] on div "Outbound call Quit Outbound call Quit Schedule interaction + Add to my list Cus…" at bounding box center [563, 296] width 1126 height 593
click at [286, 89] on div "phone [PHONE_NUMBER] [PHONE_NUMBER] content_copy access_time Call metrics Queue…" at bounding box center [236, 95] width 358 height 75
drag, startPoint x: 3, startPoint y: 3, endPoint x: 535, endPoint y: 164, distance: 556.4
click at [535, 164] on div "Outbound call Quit Outbound call Quit Schedule interaction + Add to my list Cus…" at bounding box center [563, 296] width 1126 height 593
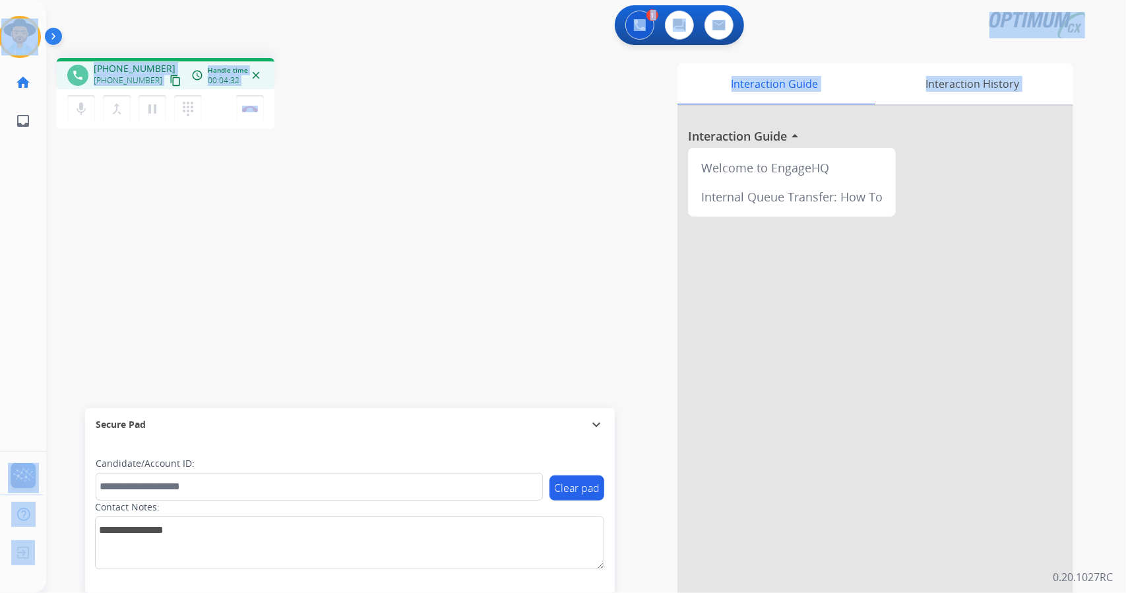
click at [380, 64] on div "phone [PHONE_NUMBER] [PHONE_NUMBER] content_copy access_time Call metrics Queue…" at bounding box center [236, 95] width 358 height 75
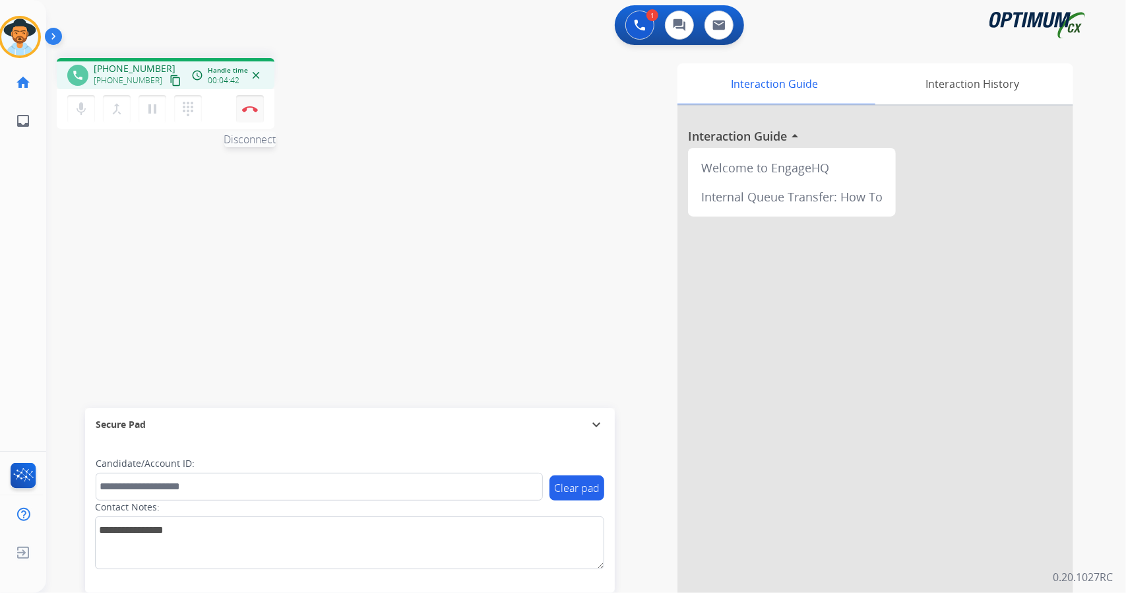
click at [254, 102] on button "Disconnect" at bounding box center [250, 109] width 28 height 28
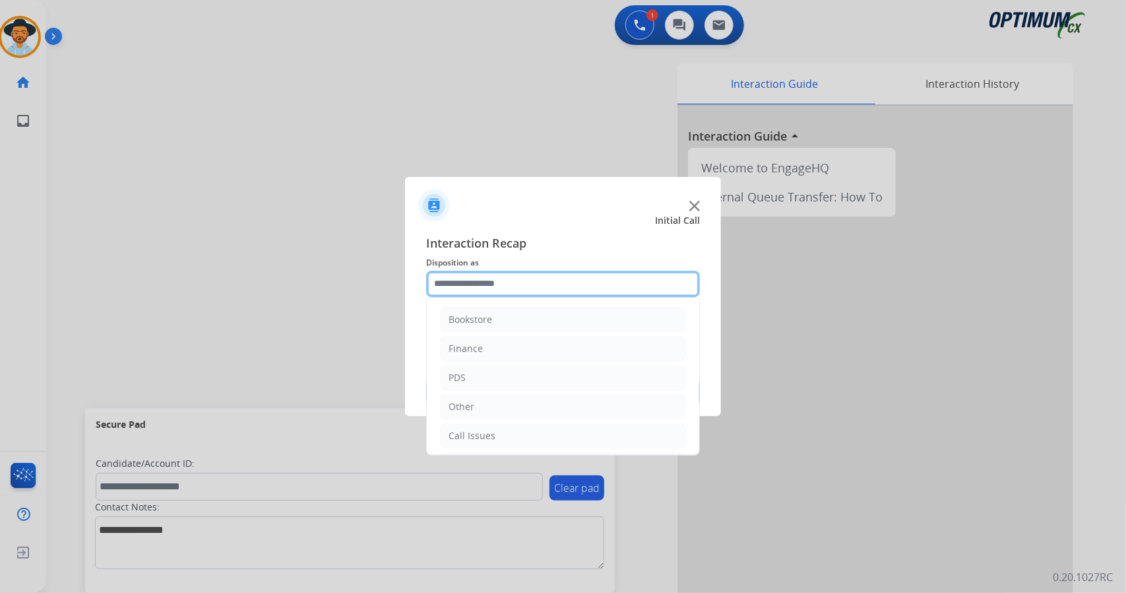
click at [560, 290] on div "Interaction Recap Disposition as Bookstore Finance PDS Other Call Issues Initia…" at bounding box center [563, 320] width 274 height 172
click at [560, 290] on input "text" at bounding box center [563, 284] width 274 height 26
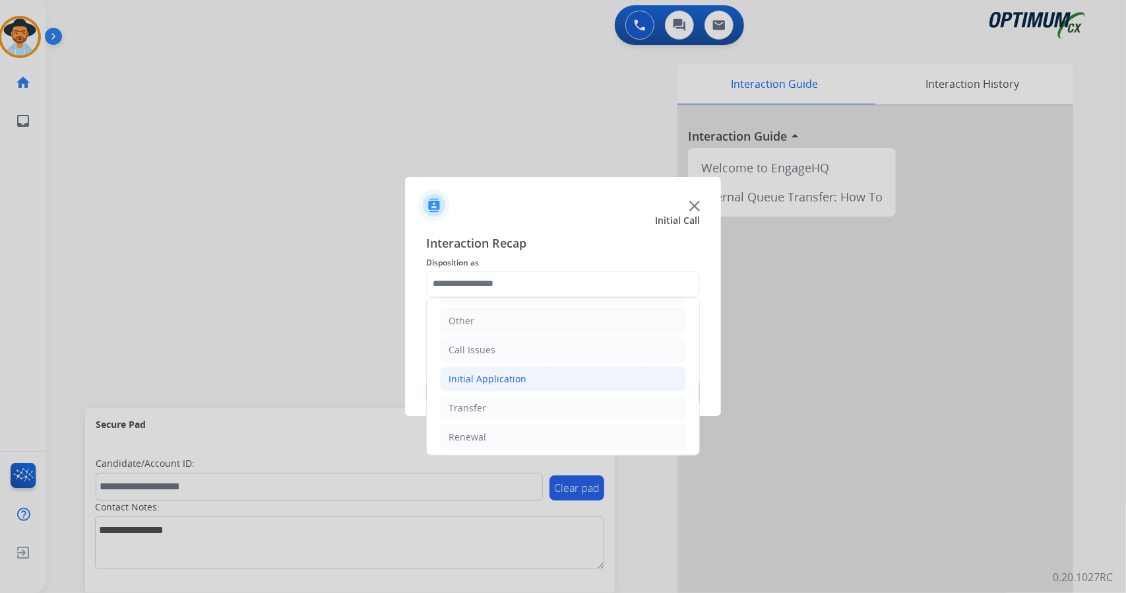
click at [496, 383] on li "Initial Application" at bounding box center [563, 378] width 246 height 25
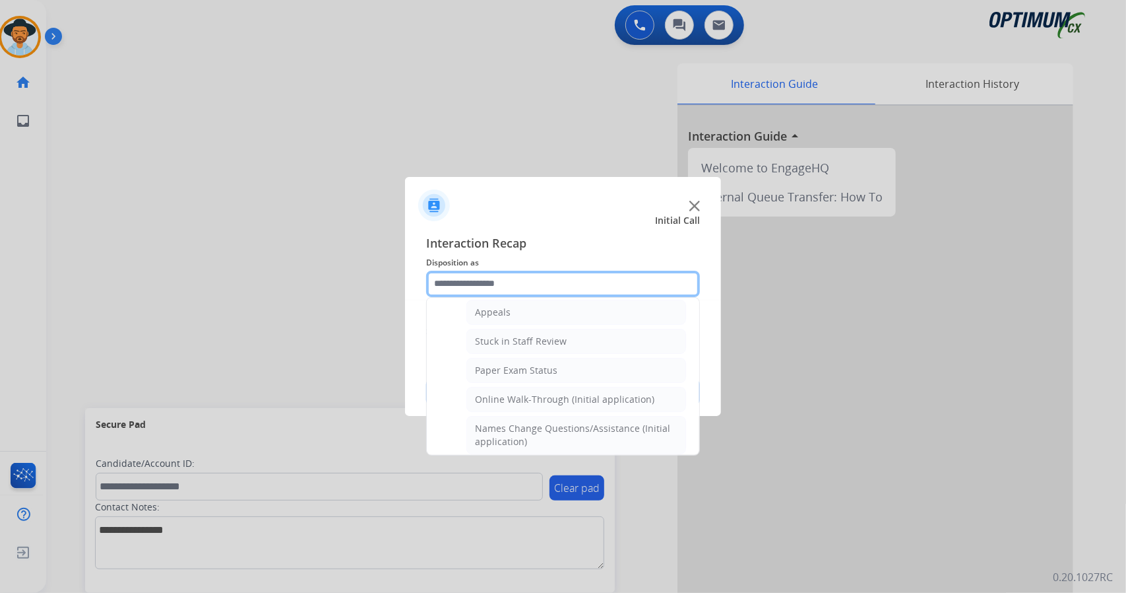
scroll to position [211, 0]
click at [496, 386] on li "Online Walk-Through (Initial application)" at bounding box center [577, 398] width 220 height 25
type input "**********"
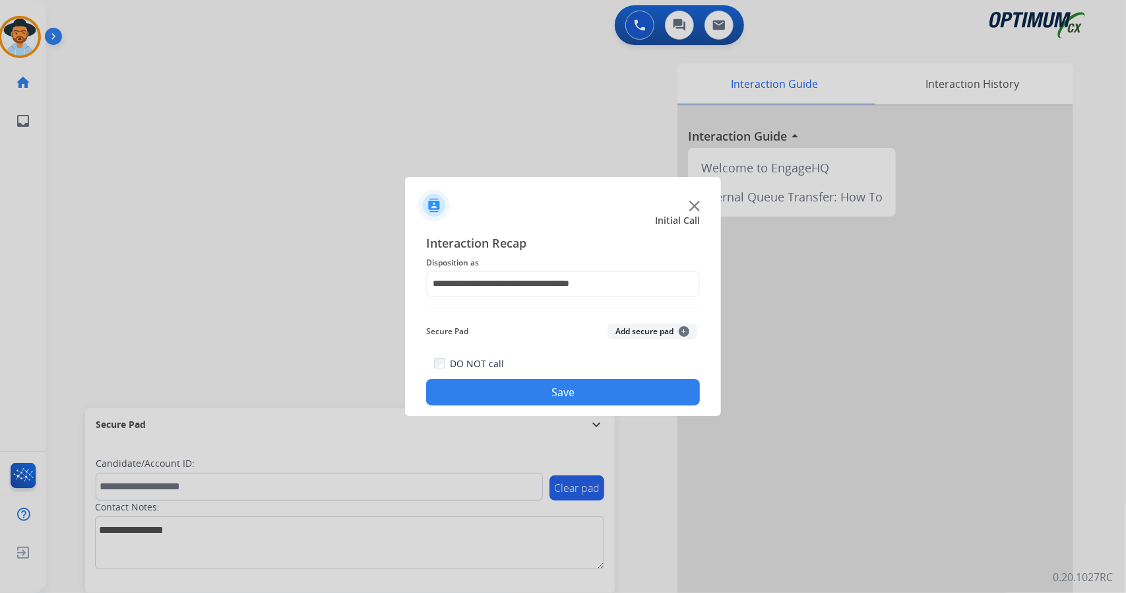
click at [504, 389] on button "Save" at bounding box center [563, 392] width 274 height 26
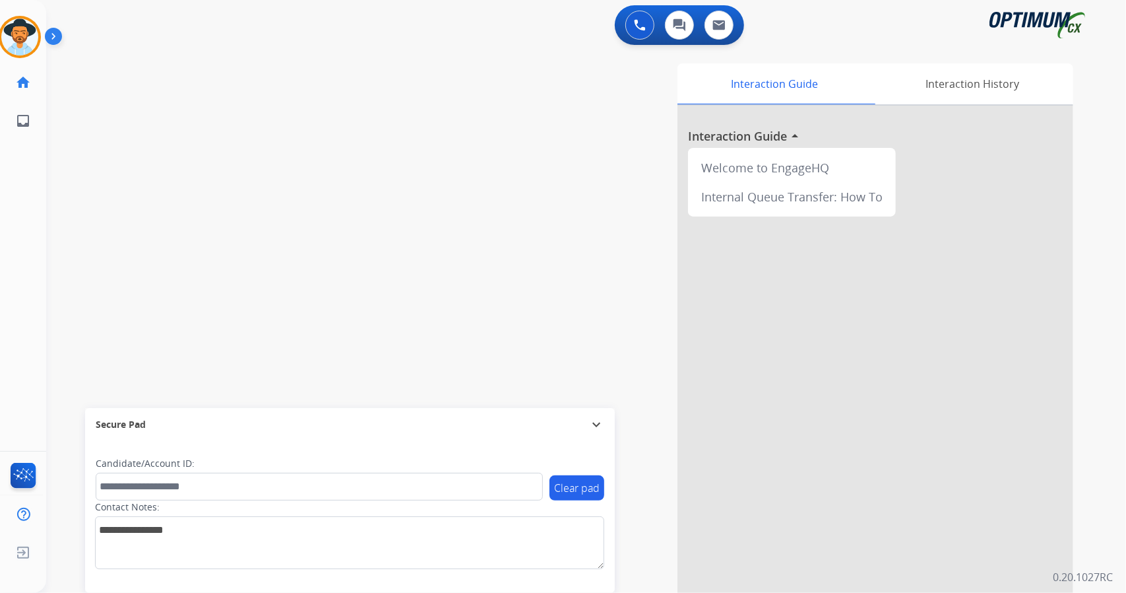
click at [388, 217] on div "swap_horiz Break voice bridge close_fullscreen Connect 3-Way Call merge_type Se…" at bounding box center [570, 323] width 1049 height 550
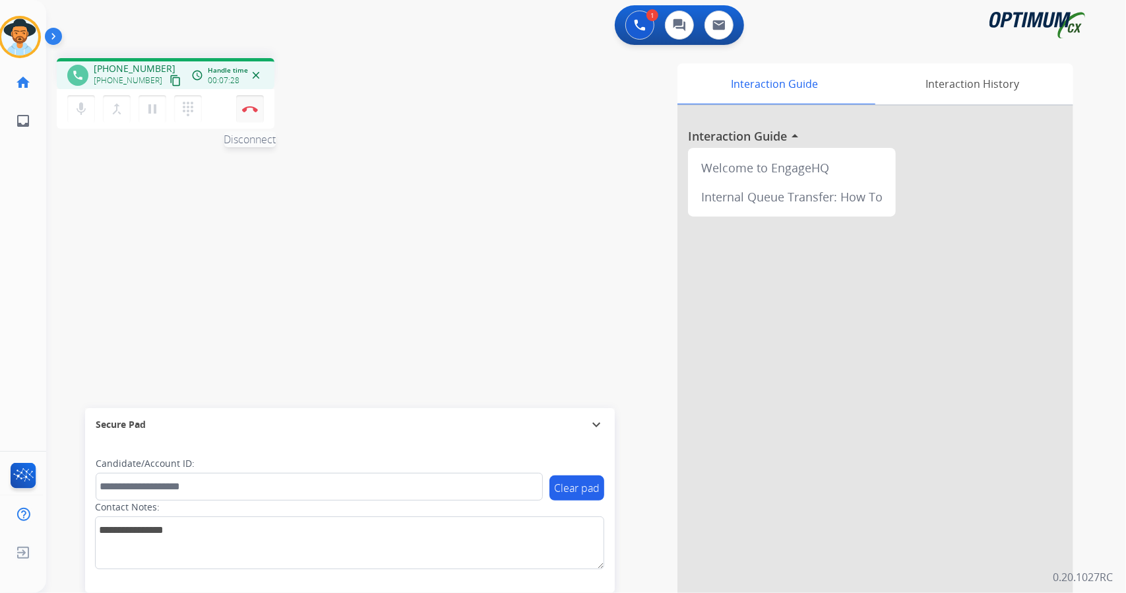
click at [255, 106] on img at bounding box center [250, 109] width 16 height 7
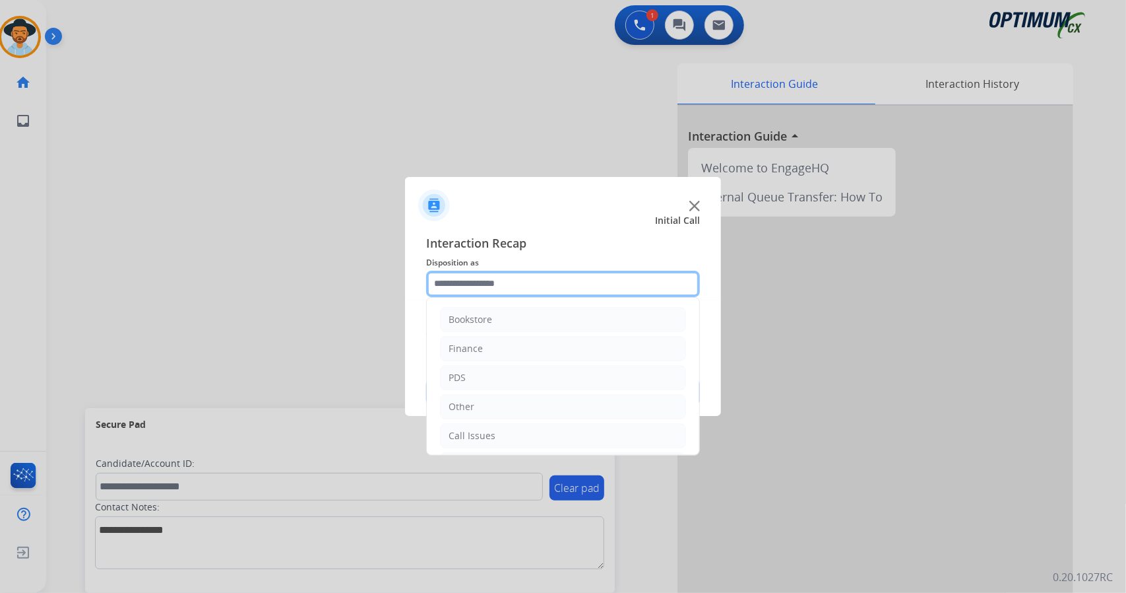
click at [525, 292] on input "text" at bounding box center [563, 284] width 274 height 26
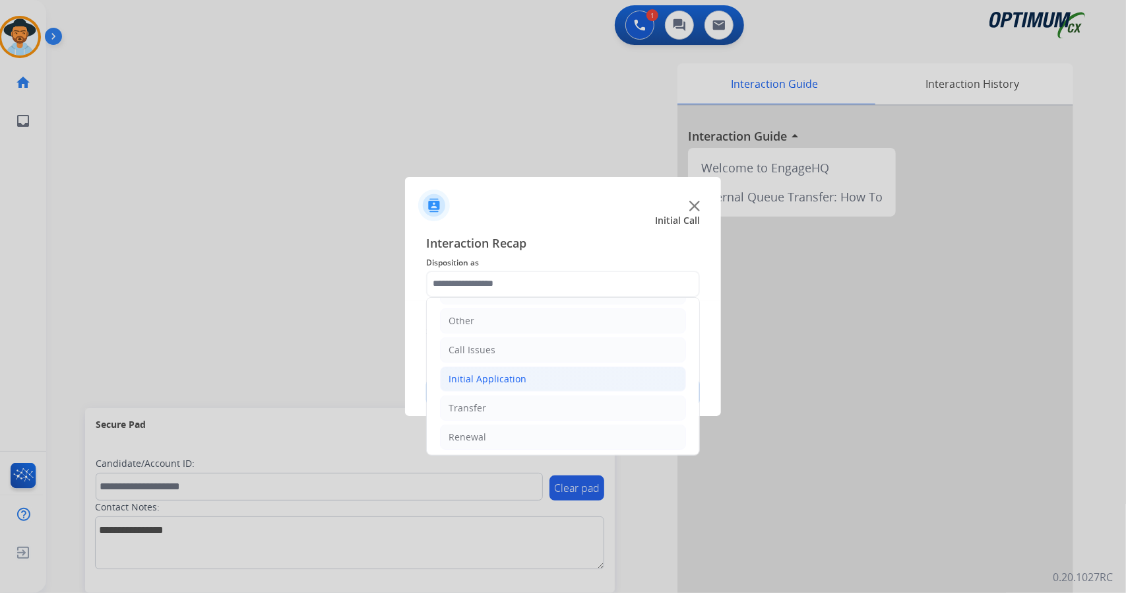
click at [486, 379] on div "Initial Application" at bounding box center [488, 378] width 78 height 13
click at [500, 405] on div "Credential Resend (Initial application)" at bounding box center [558, 407] width 167 height 13
type input "**********"
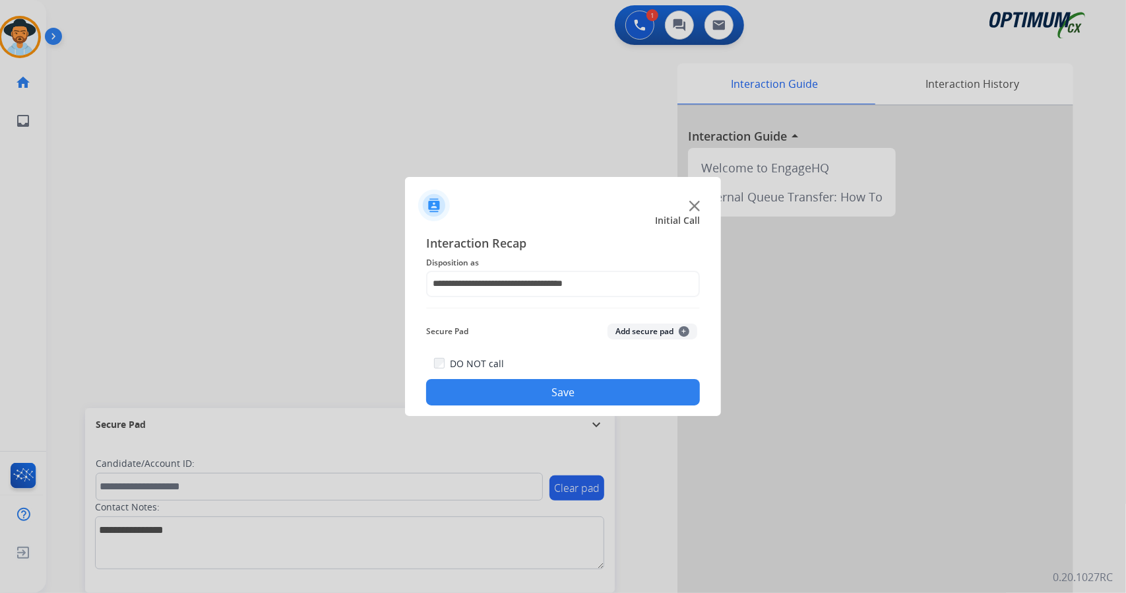
click at [494, 398] on button "Save" at bounding box center [563, 392] width 274 height 26
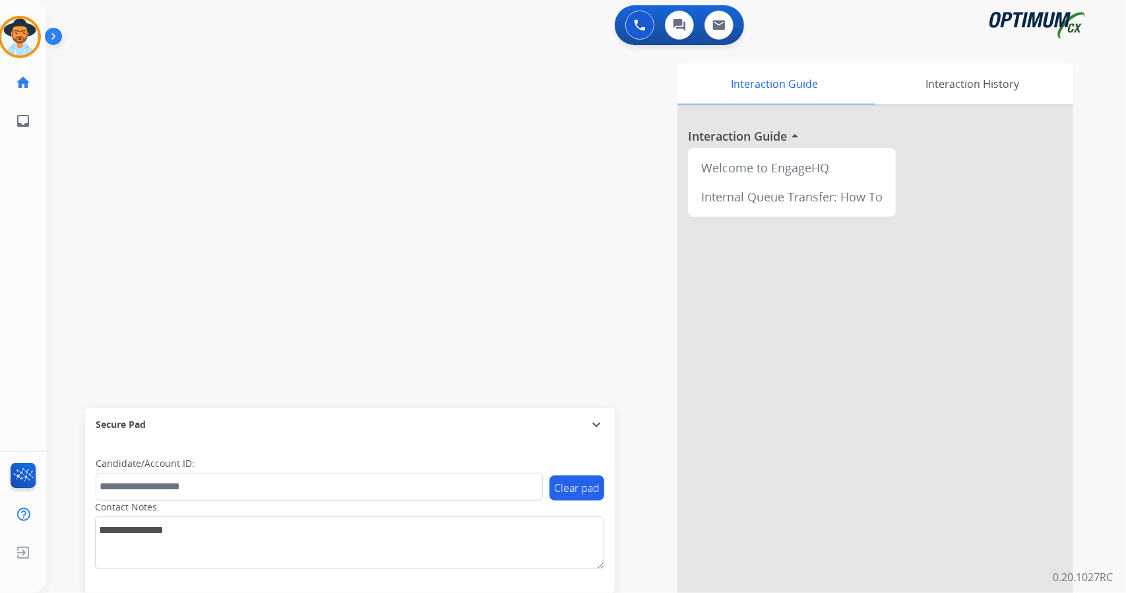
click at [608, 558] on div "Clear pad Candidate/Account ID: Contact Notes:" at bounding box center [350, 517] width 530 height 152
click at [399, 213] on div "swap_horiz Break voice bridge close_fullscreen Connect 3-Way Call merge_type Se…" at bounding box center [570, 323] width 1049 height 550
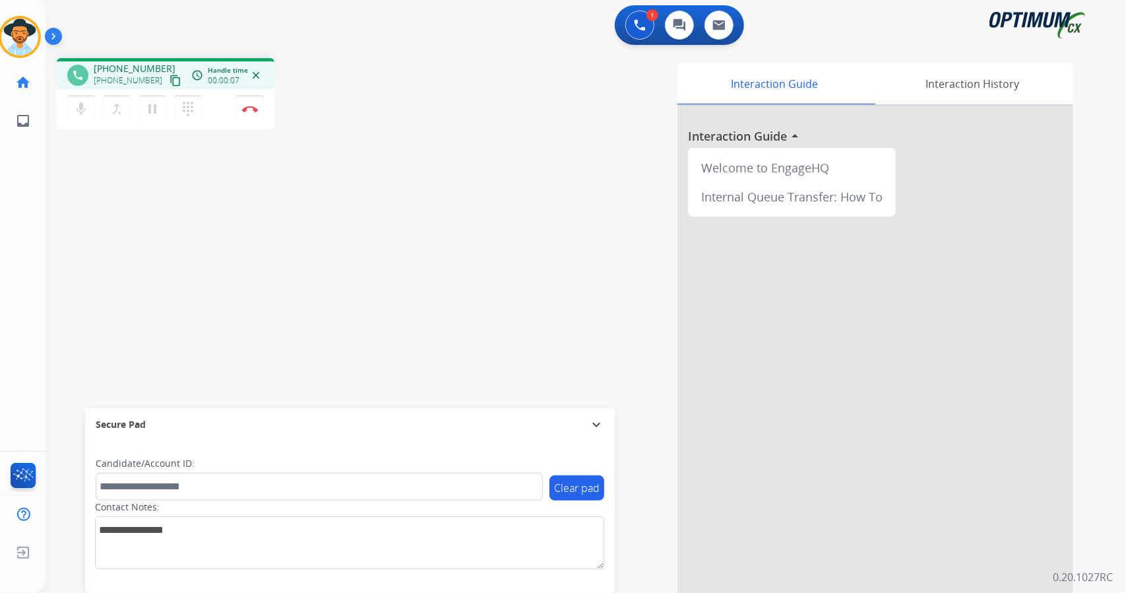
click at [385, 13] on div "1 Voice Interactions 0 Chat Interactions 0 Email Interactions" at bounding box center [578, 26] width 1033 height 42
click at [259, 106] on button "Disconnect" at bounding box center [250, 109] width 28 height 28
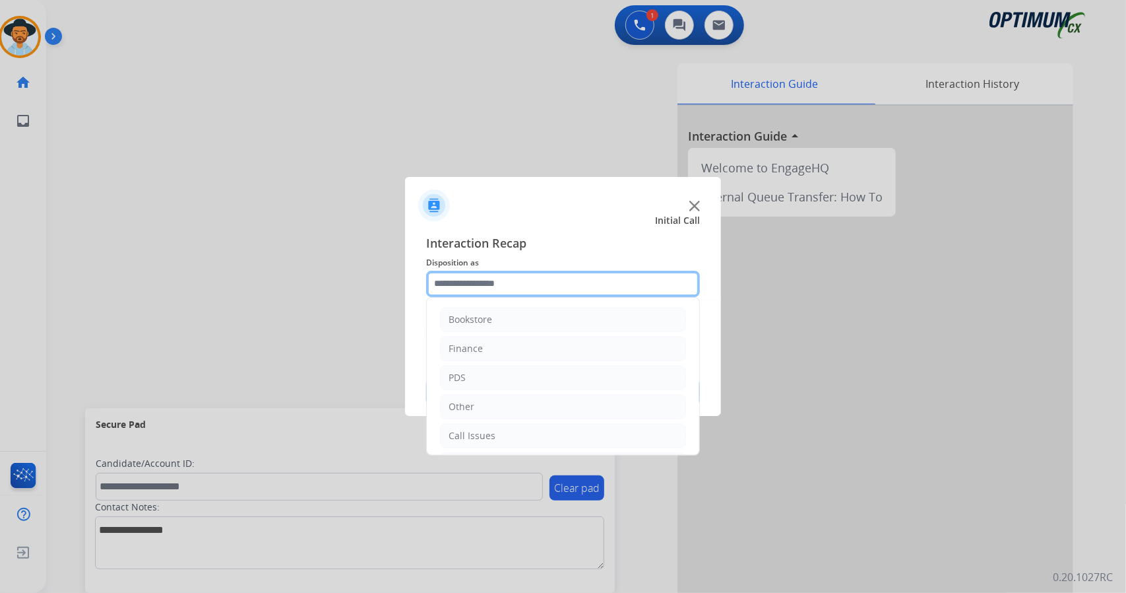
click at [585, 282] on input "text" at bounding box center [563, 284] width 274 height 26
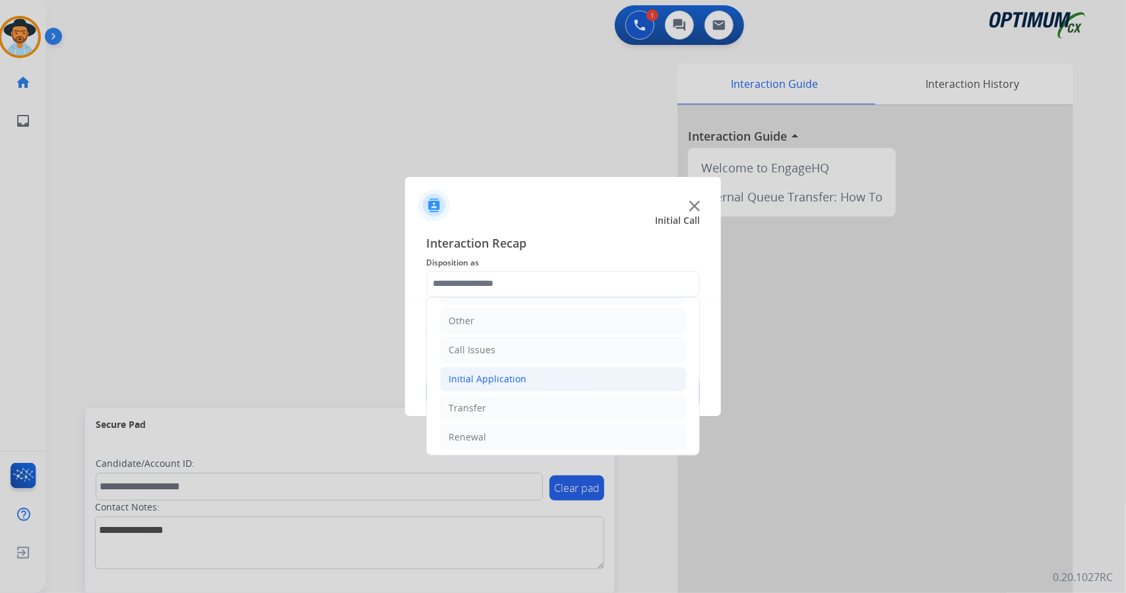
click at [550, 379] on li "Initial Application" at bounding box center [563, 378] width 246 height 25
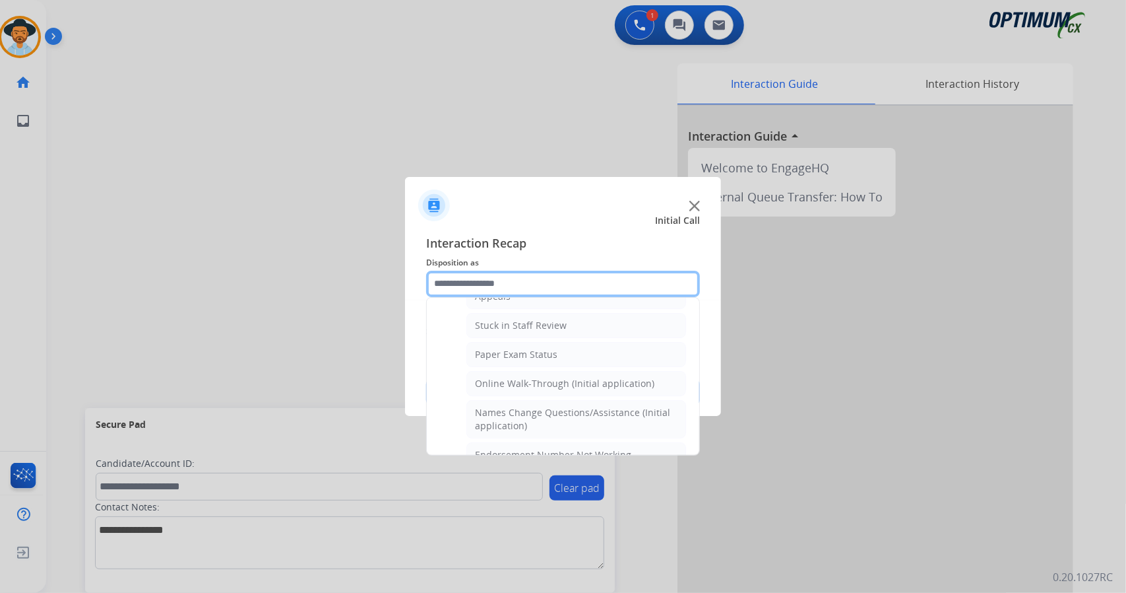
scroll to position [227, 0]
click at [550, 379] on div "Online Walk-Through (Initial application)" at bounding box center [565, 382] width 180 height 13
type input "**********"
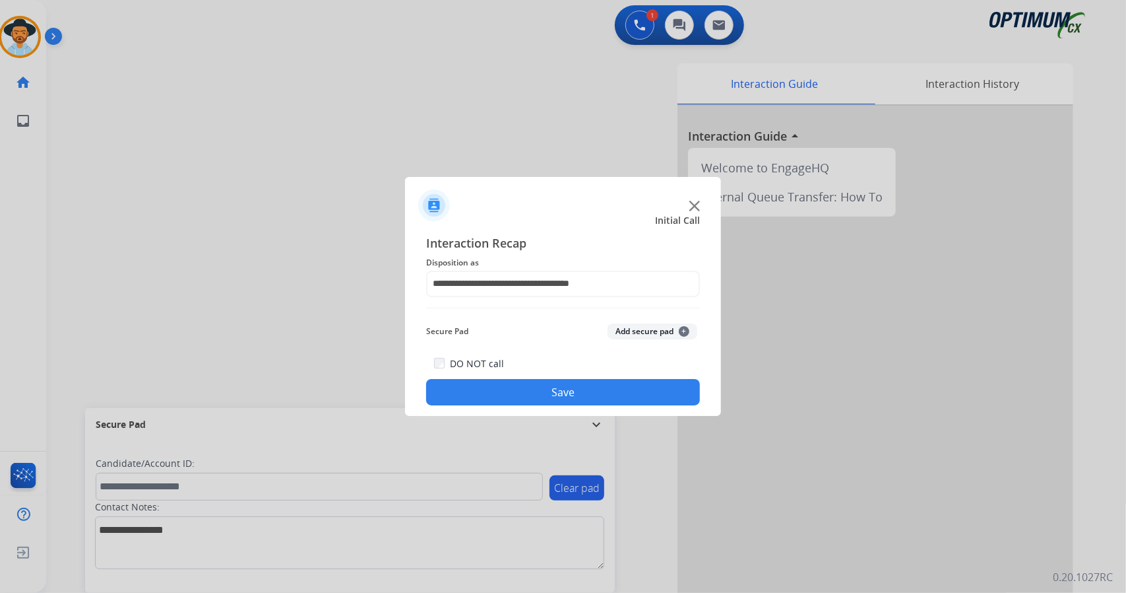
click at [553, 389] on button "Save" at bounding box center [563, 392] width 274 height 26
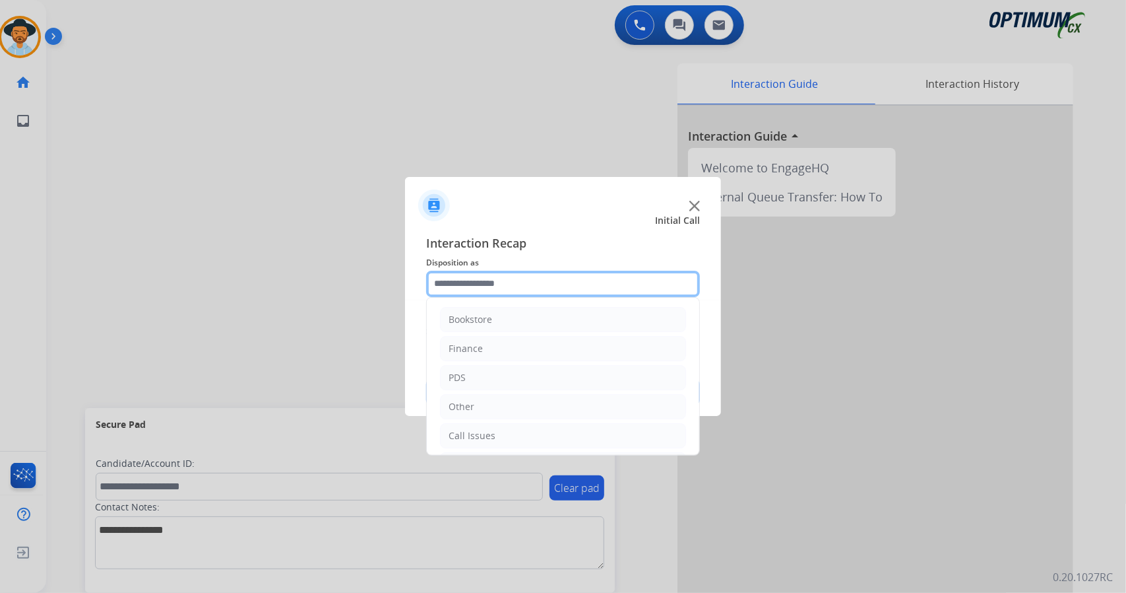
click at [469, 280] on input "text" at bounding box center [563, 284] width 274 height 26
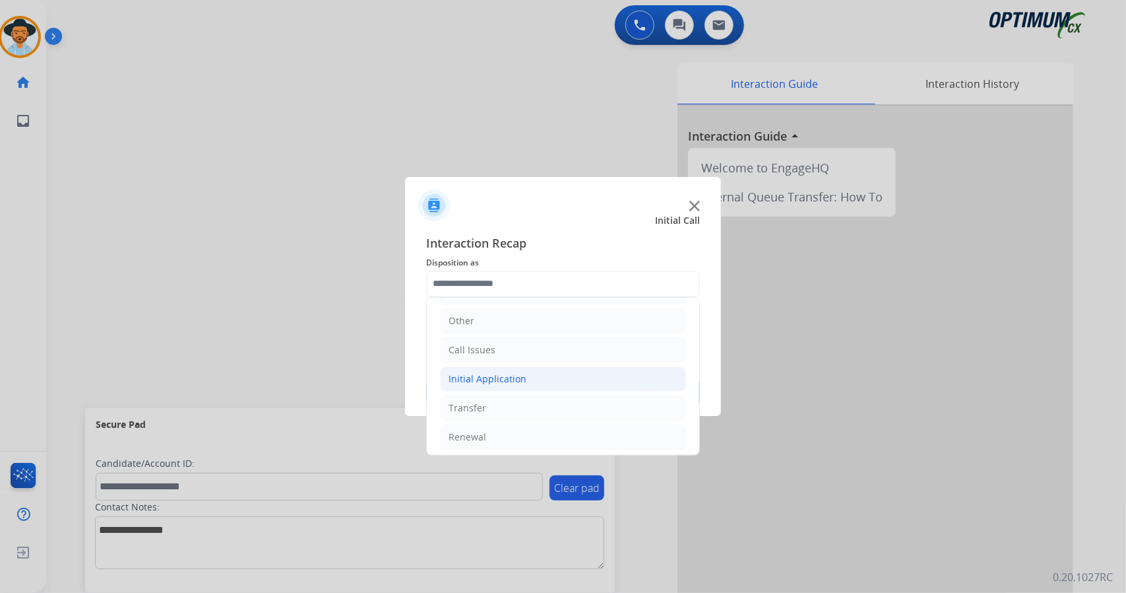
click at [536, 379] on li "Initial Application" at bounding box center [563, 378] width 246 height 25
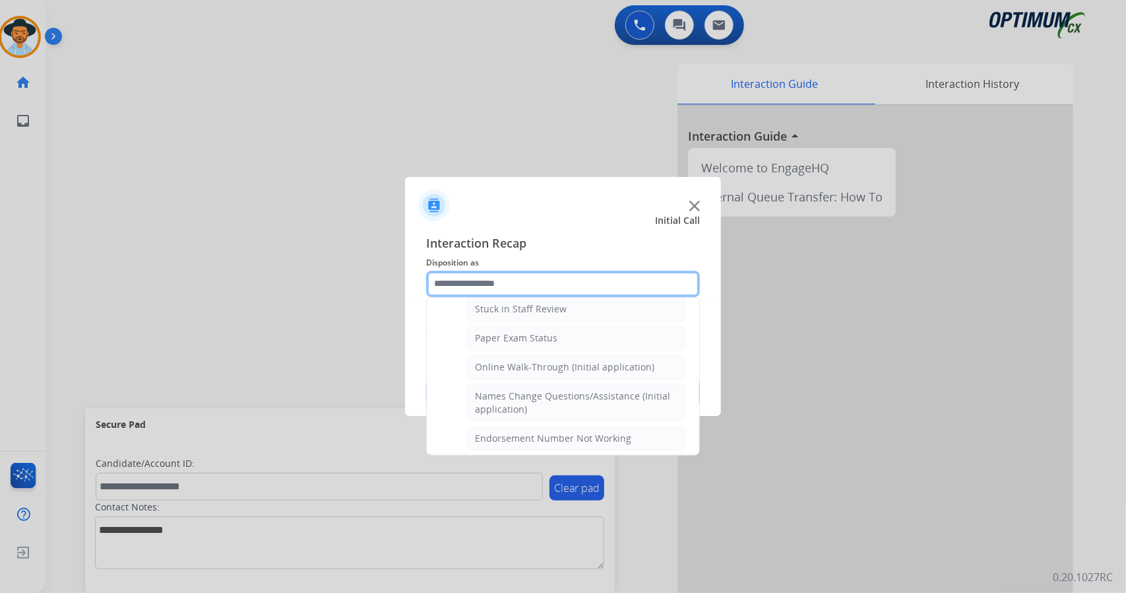
scroll to position [244, 0]
click at [529, 368] on li "Online Walk-Through (Initial application)" at bounding box center [577, 365] width 220 height 25
type input "**********"
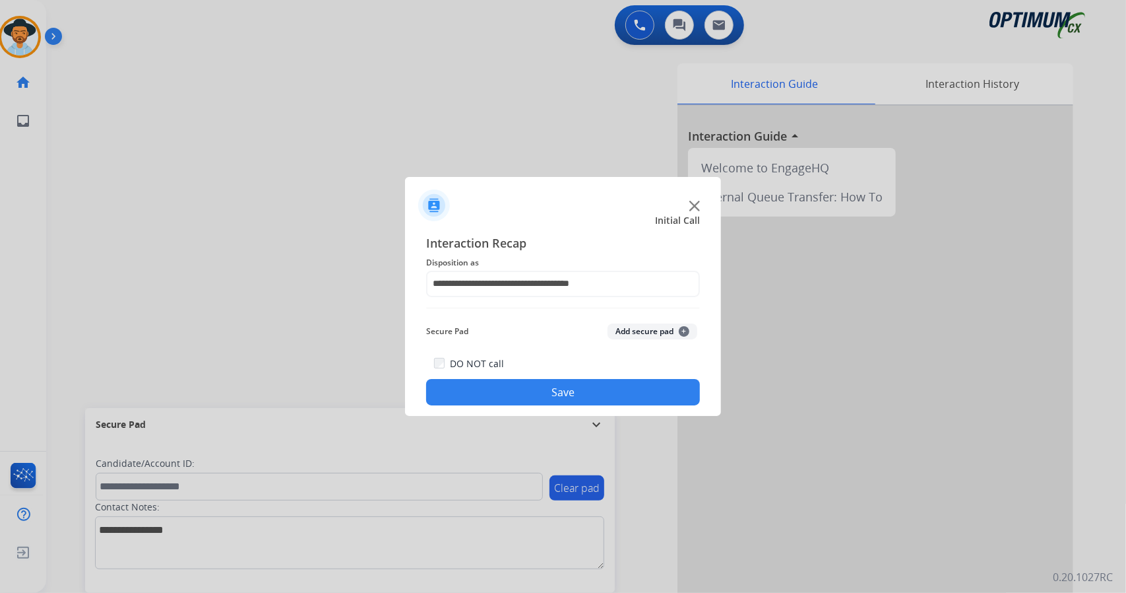
click at [544, 401] on button "Save" at bounding box center [563, 392] width 274 height 26
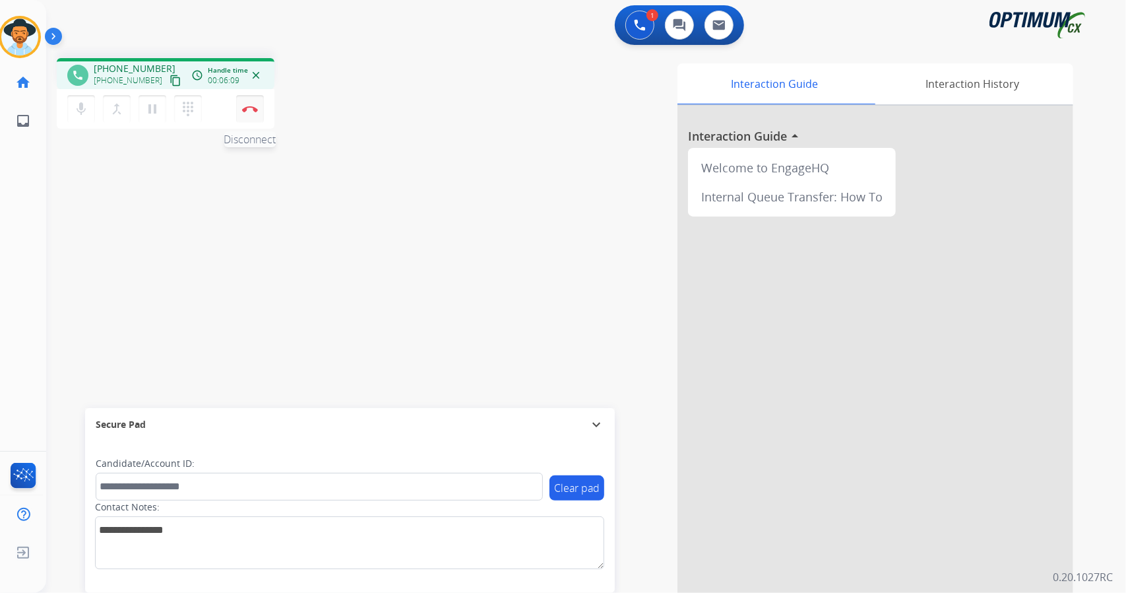
click at [251, 105] on button "Disconnect" at bounding box center [250, 109] width 28 height 28
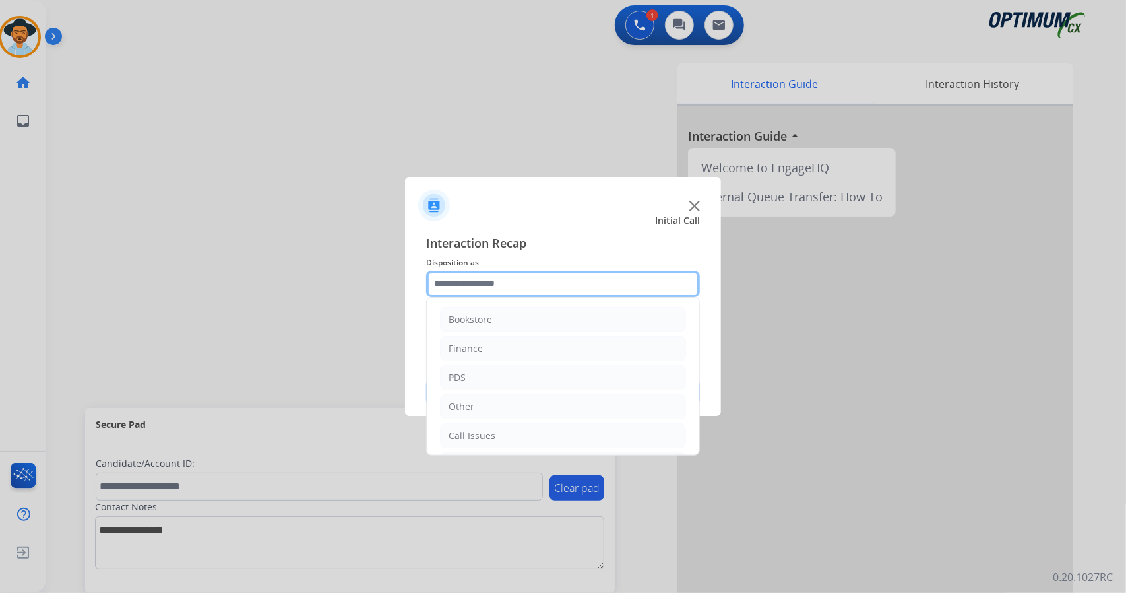
click at [529, 286] on input "text" at bounding box center [563, 284] width 274 height 26
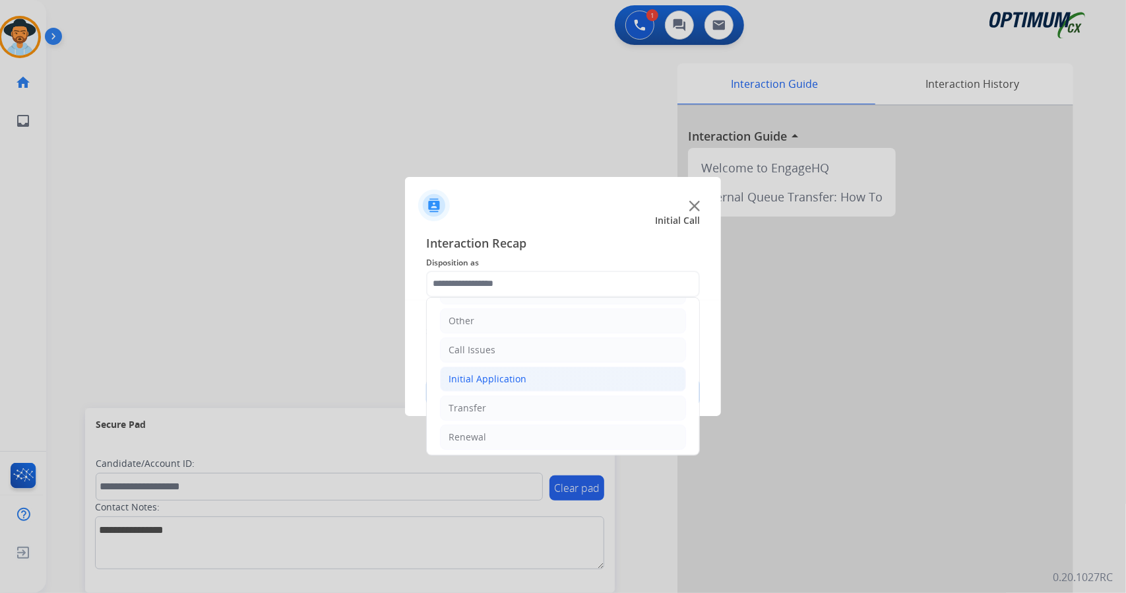
click at [530, 381] on li "Initial Application" at bounding box center [563, 378] width 246 height 25
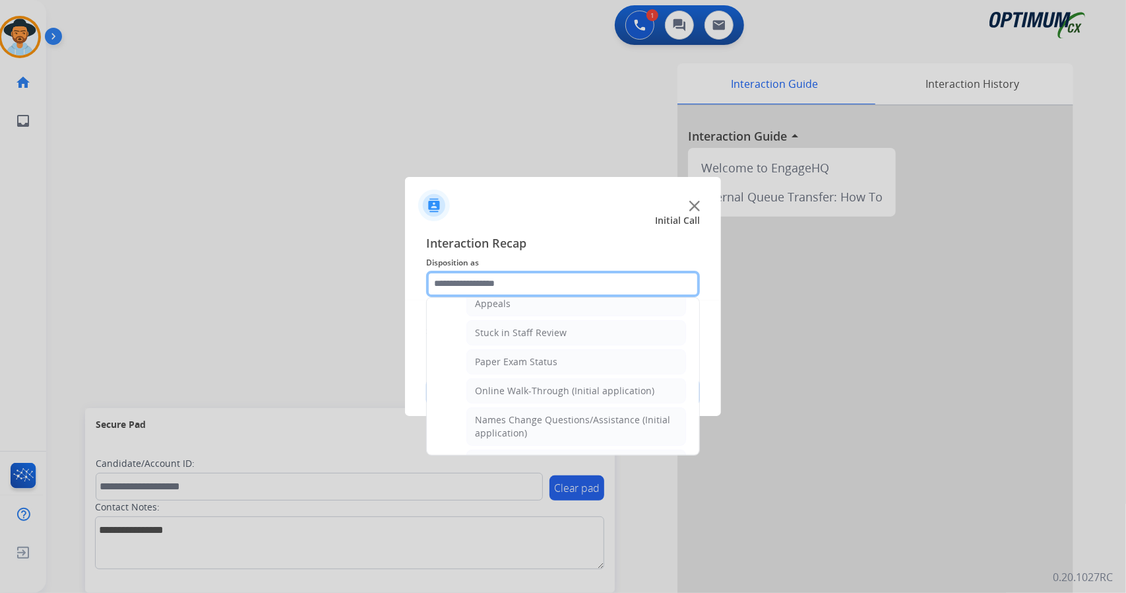
scroll to position [220, 0]
click at [530, 383] on div "Online Walk-Through (Initial application)" at bounding box center [565, 389] width 180 height 13
type input "**********"
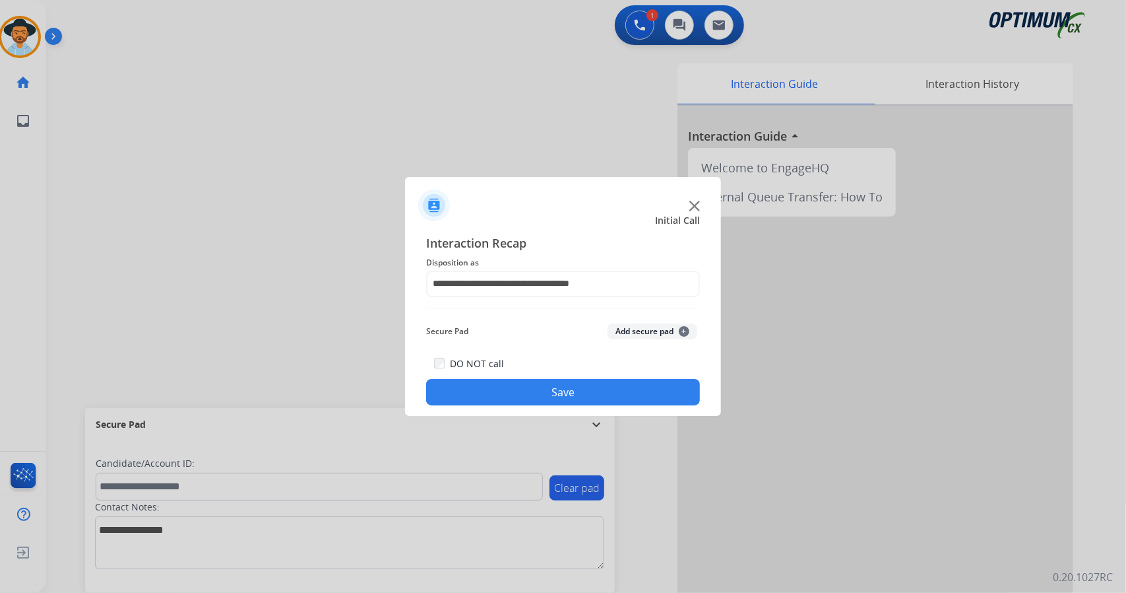
click at [480, 386] on button "Save" at bounding box center [563, 392] width 274 height 26
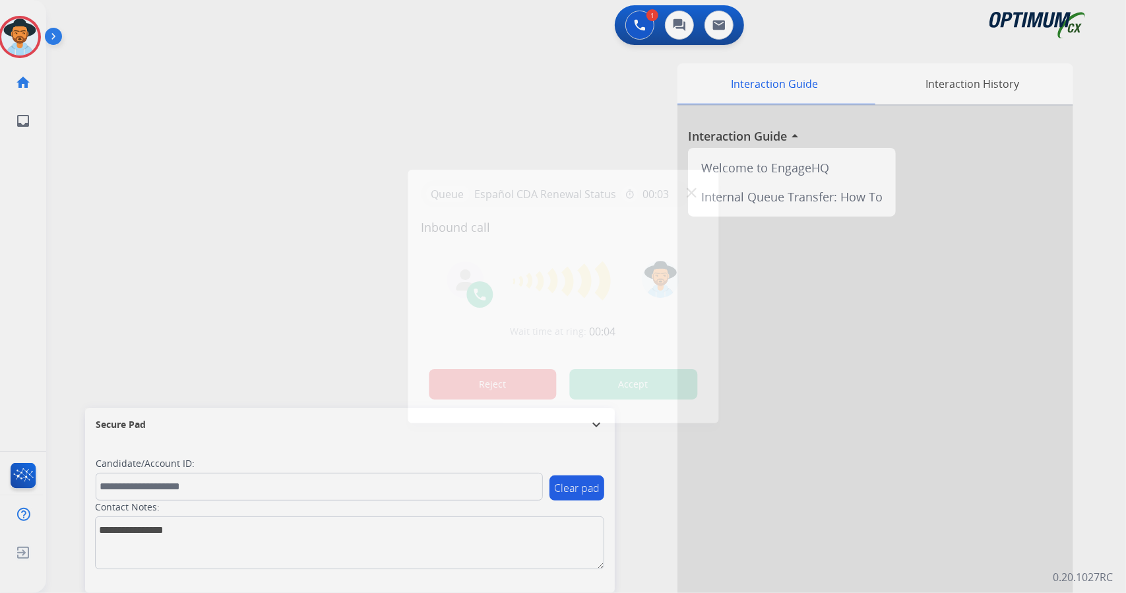
click at [539, 390] on button "Reject" at bounding box center [493, 384] width 128 height 30
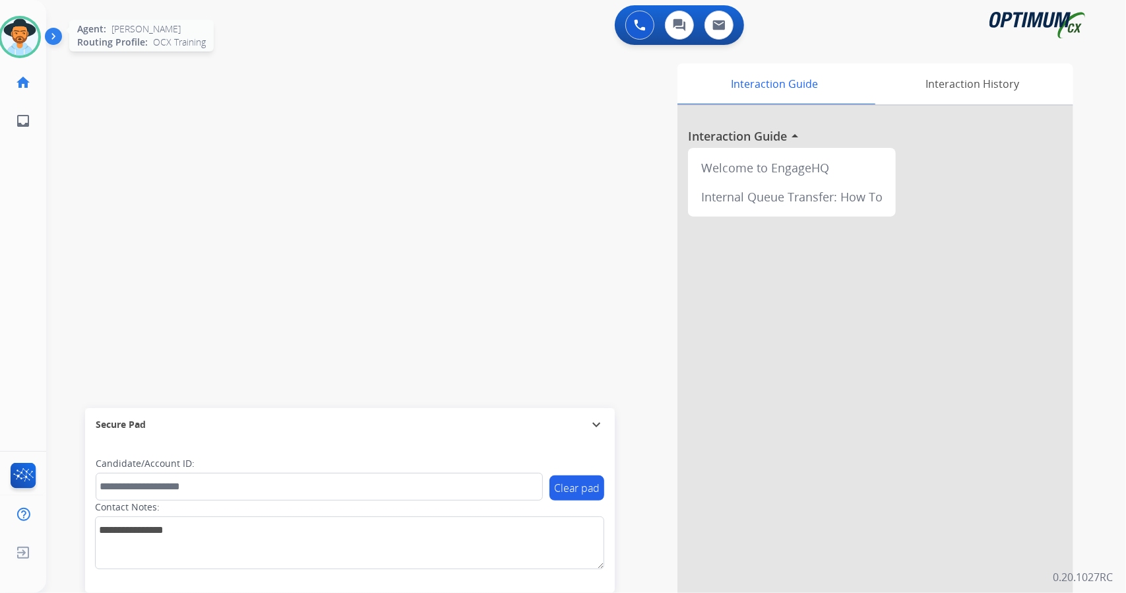
click at [21, 38] on img at bounding box center [19, 36] width 37 height 37
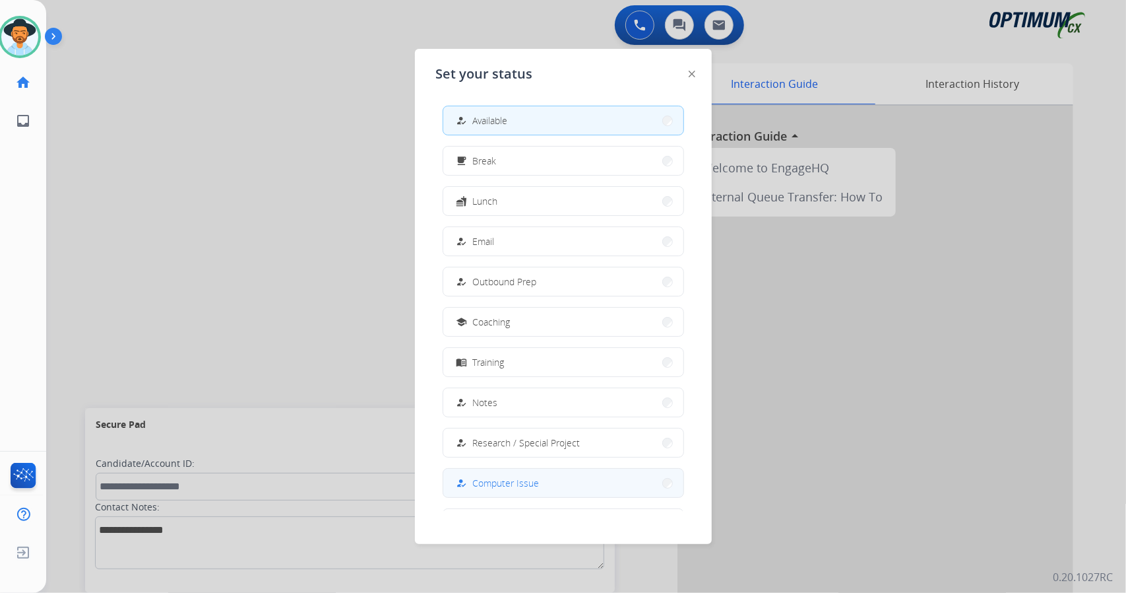
scroll to position [124, 0]
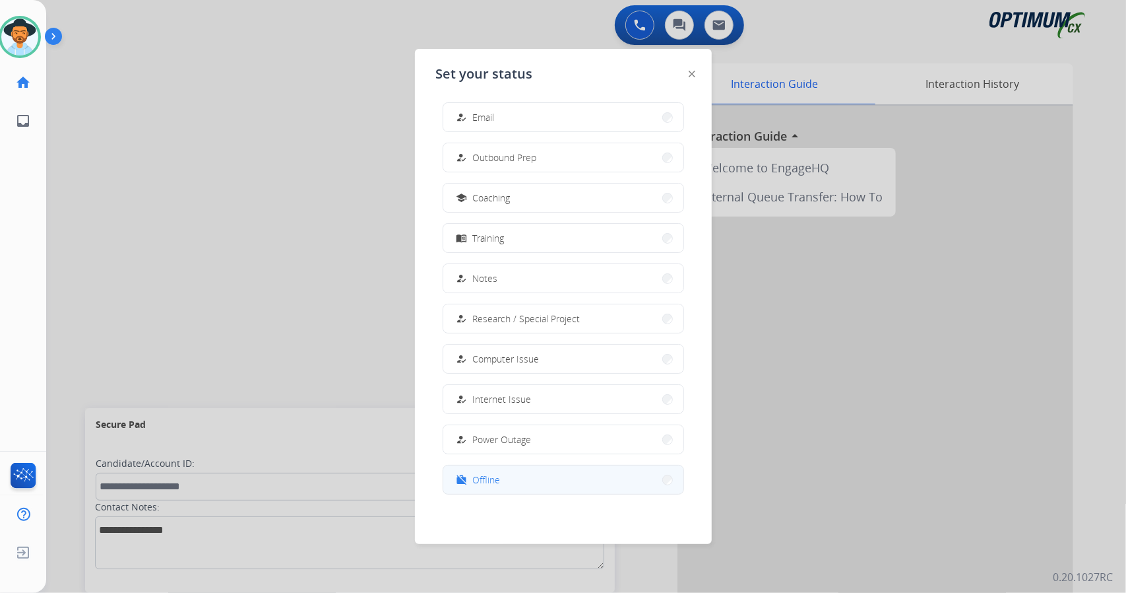
click at [508, 479] on button "work_off Offline" at bounding box center [563, 479] width 240 height 28
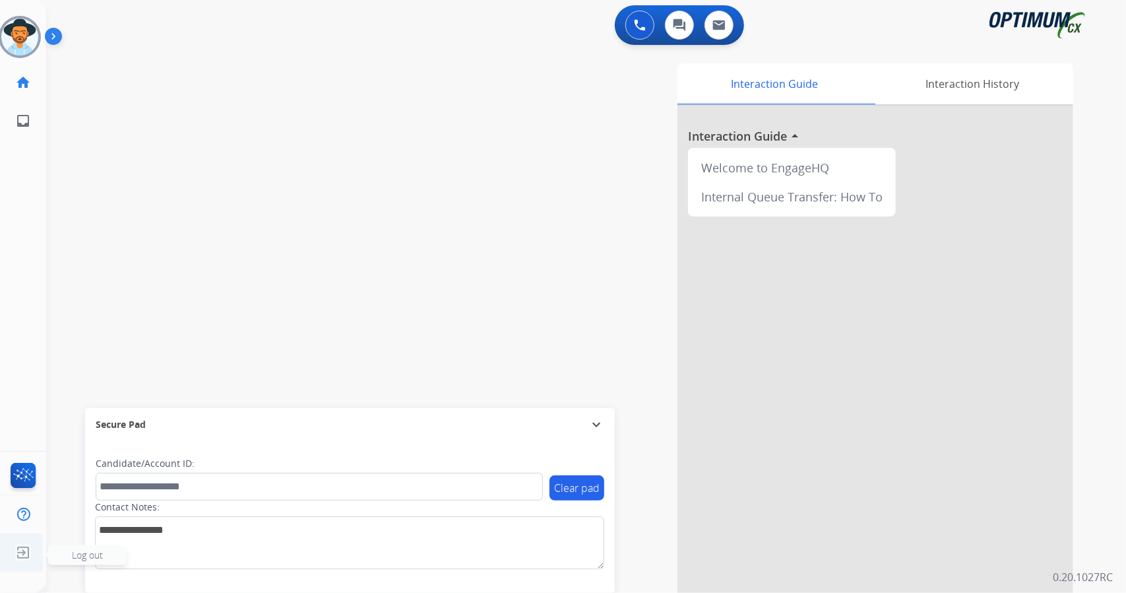
click at [28, 548] on img at bounding box center [23, 552] width 24 height 25
